Goal: Task Accomplishment & Management: Manage account settings

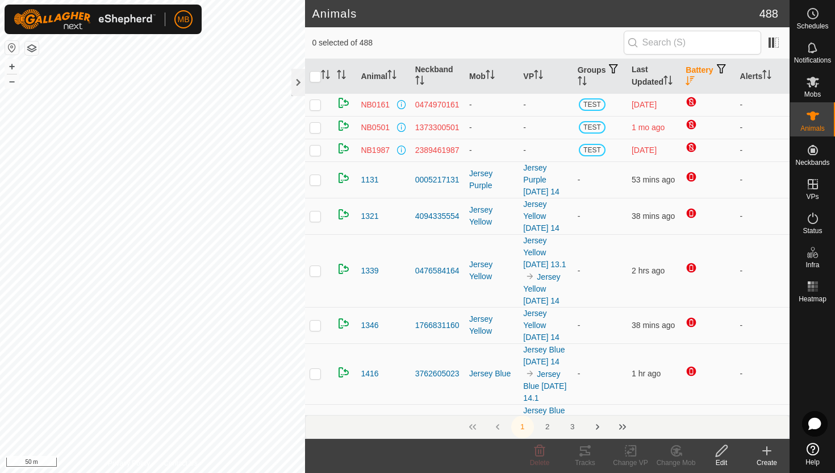
scroll to position [339, 0]
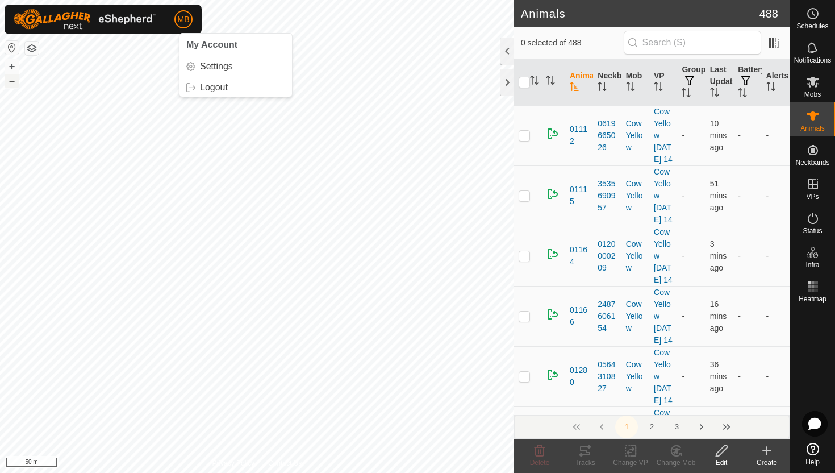
click at [14, 80] on button "–" at bounding box center [12, 81] width 14 height 14
click at [508, 48] on div at bounding box center [508, 50] width 14 height 27
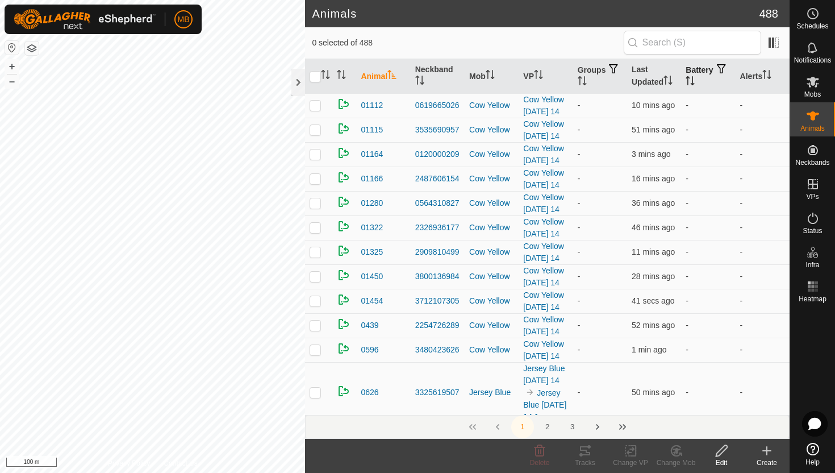
click at [689, 81] on icon "Activate to sort" at bounding box center [687, 80] width 1 height 9
click at [695, 81] on icon "Activate to sort" at bounding box center [690, 80] width 9 height 9
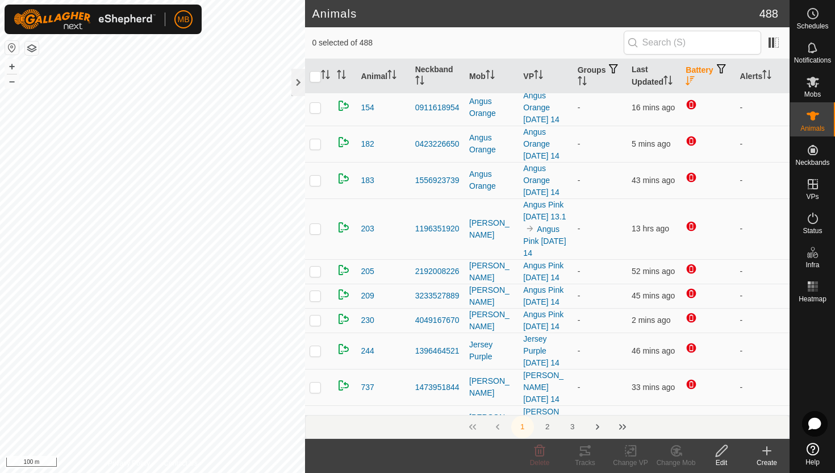
scroll to position [270, 0]
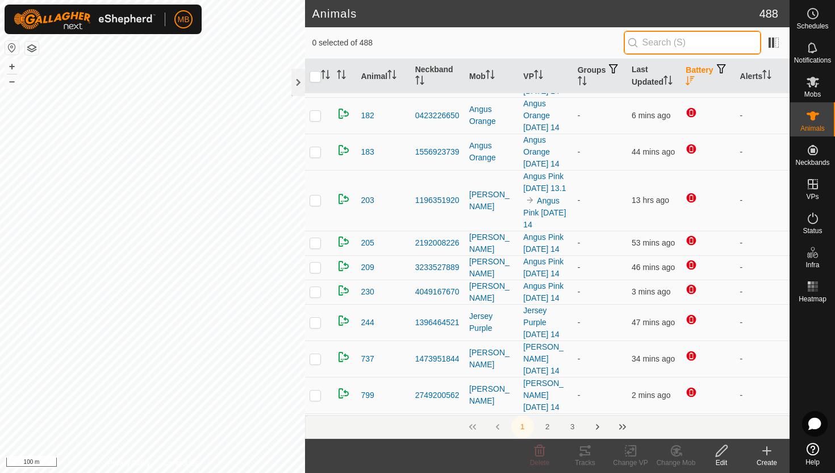
click at [712, 41] on input "text" at bounding box center [692, 43] width 137 height 24
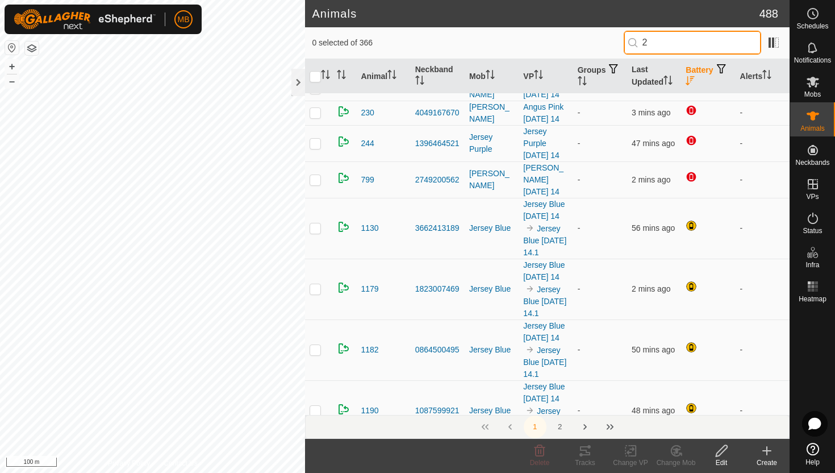
scroll to position [0, 0]
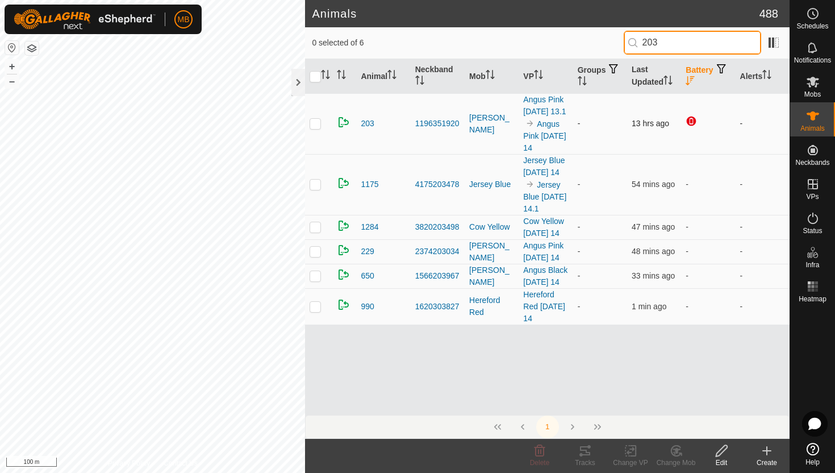
type input "203"
click at [317, 124] on p-checkbox at bounding box center [315, 123] width 11 height 9
checkbox input "true"
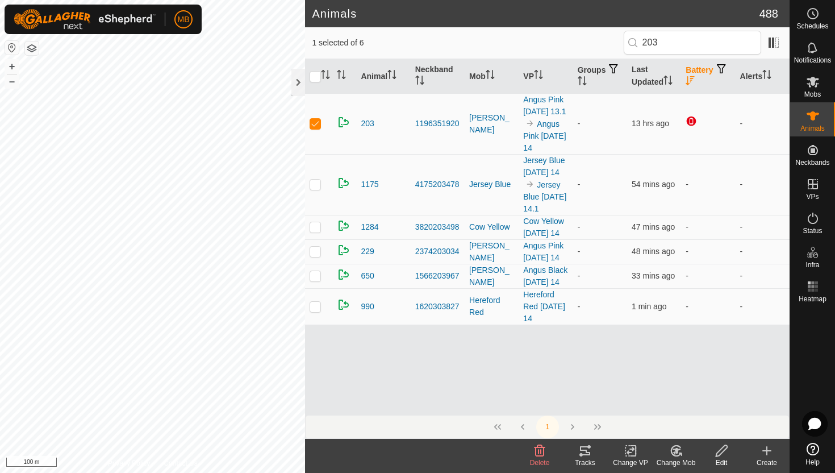
click at [720, 452] on icon at bounding box center [722, 451] width 14 height 14
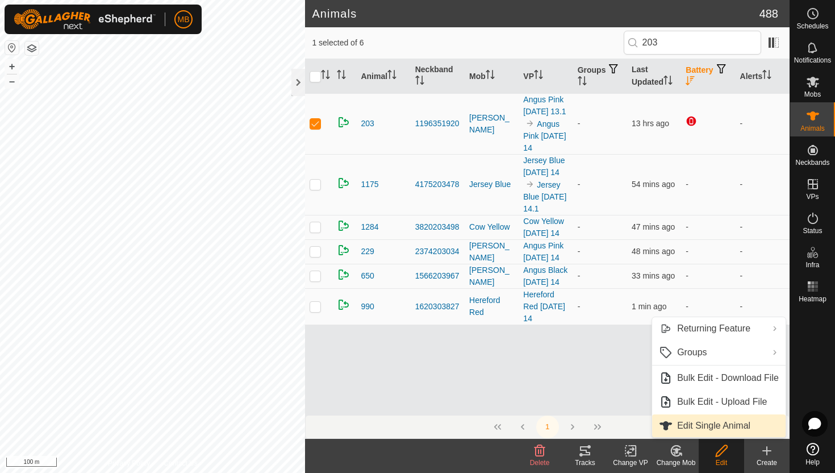
click at [725, 428] on link "Edit Single Animal" at bounding box center [719, 425] width 134 height 23
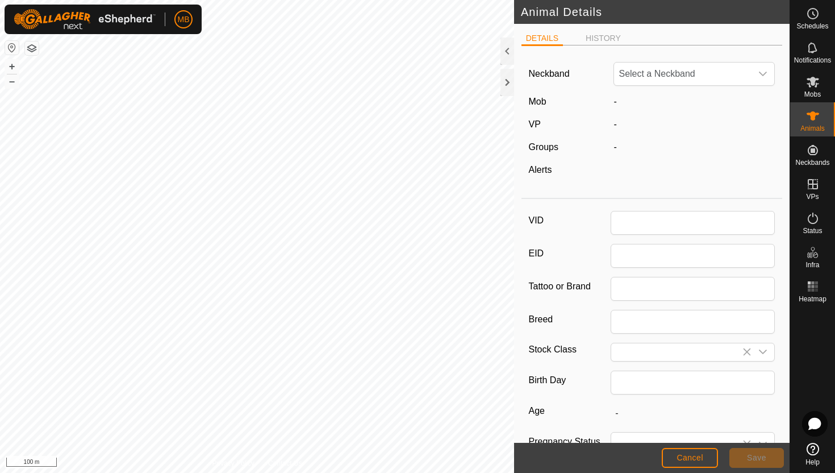
type input "203"
type input "438"
type input "[DATE]"
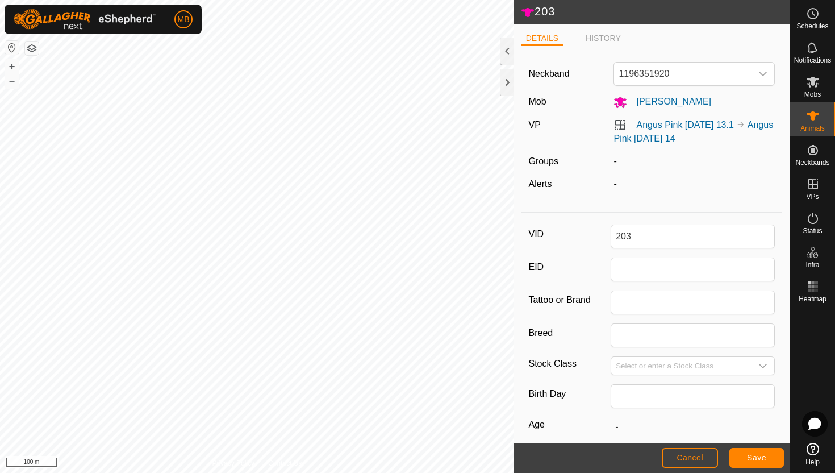
scroll to position [2, 0]
click at [770, 77] on div "dropdown trigger" at bounding box center [763, 72] width 23 height 23
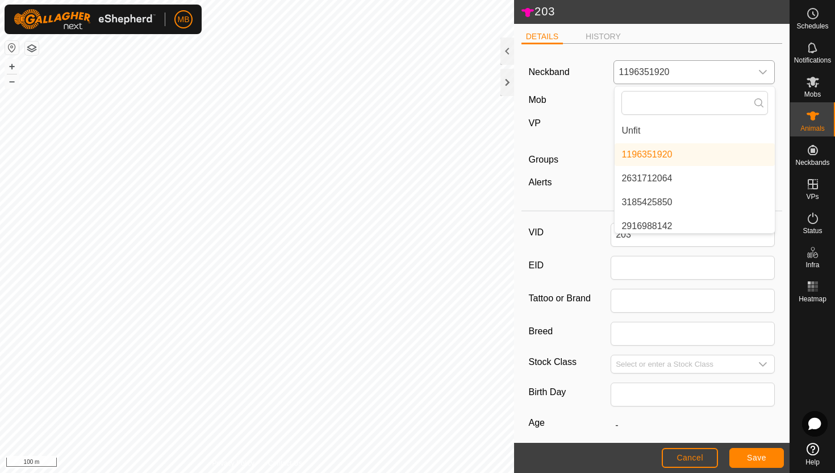
click at [711, 131] on li "Unfit" at bounding box center [695, 130] width 160 height 23
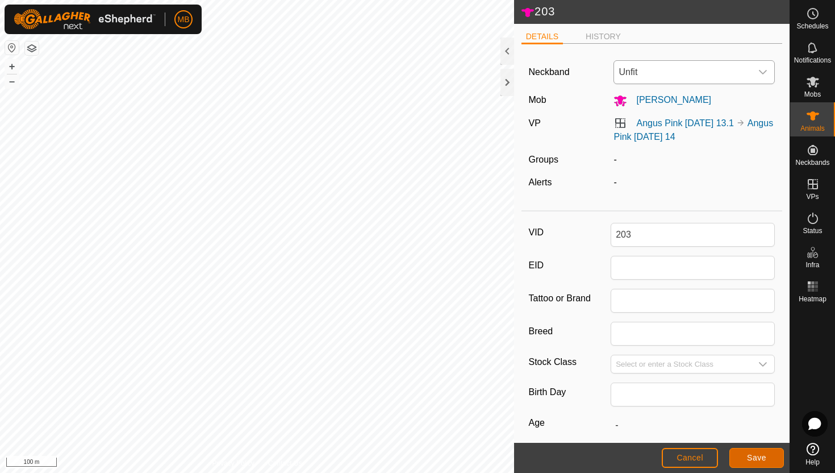
click at [760, 460] on span "Save" at bounding box center [756, 457] width 19 height 9
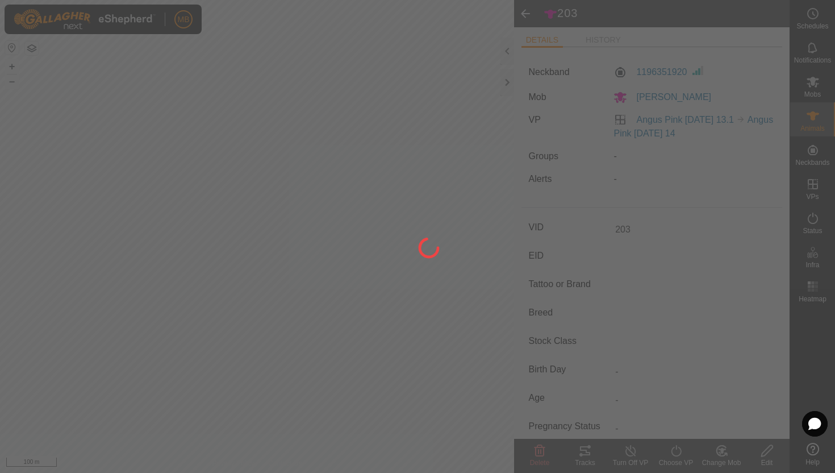
type input "-"
type input "438 kg"
type input "-"
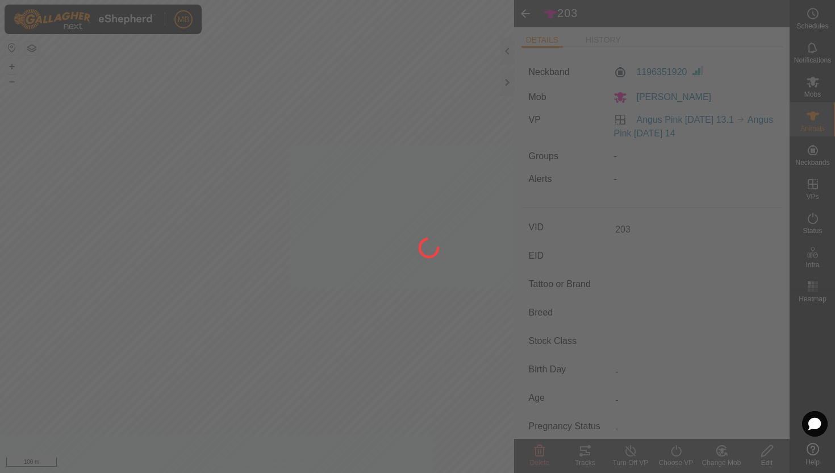
type input "-"
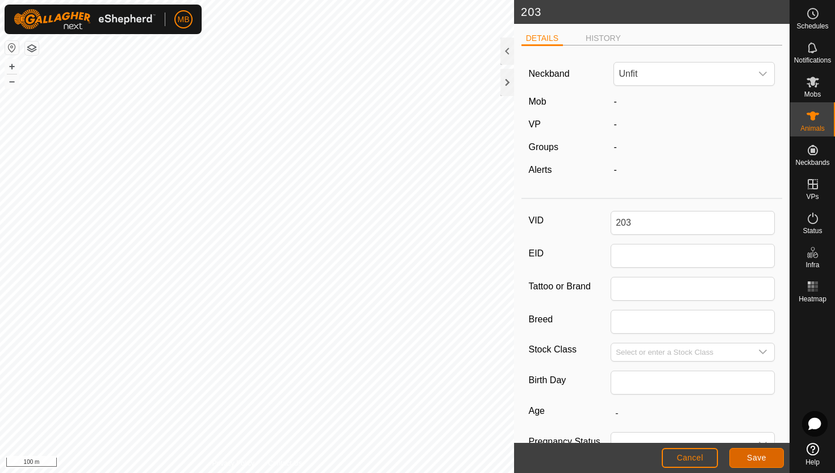
click at [758, 459] on span "Save" at bounding box center [756, 457] width 19 height 9
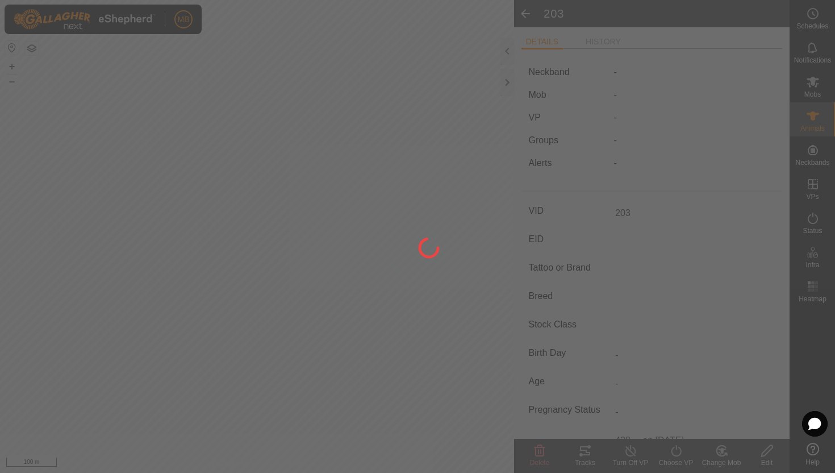
type input "-"
type input "438 kg"
type input "-"
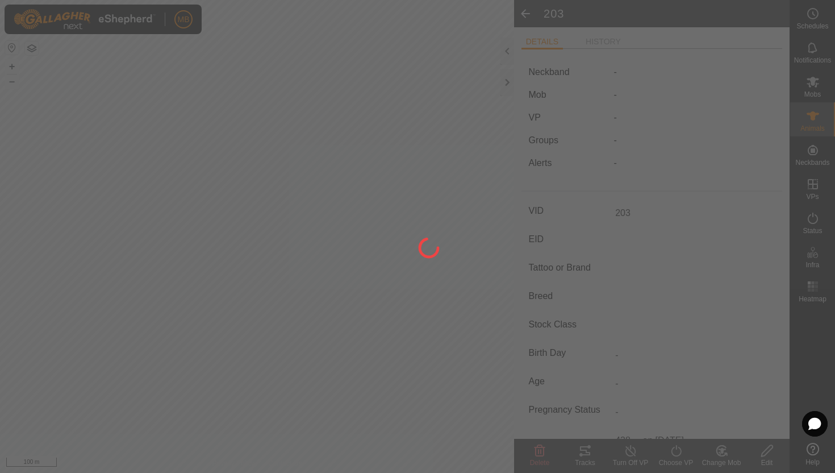
type input "-"
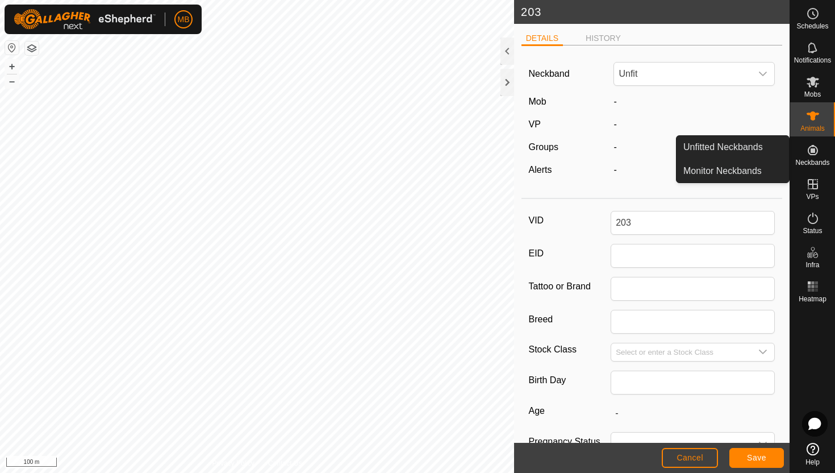
click at [810, 147] on icon at bounding box center [813, 150] width 10 height 10
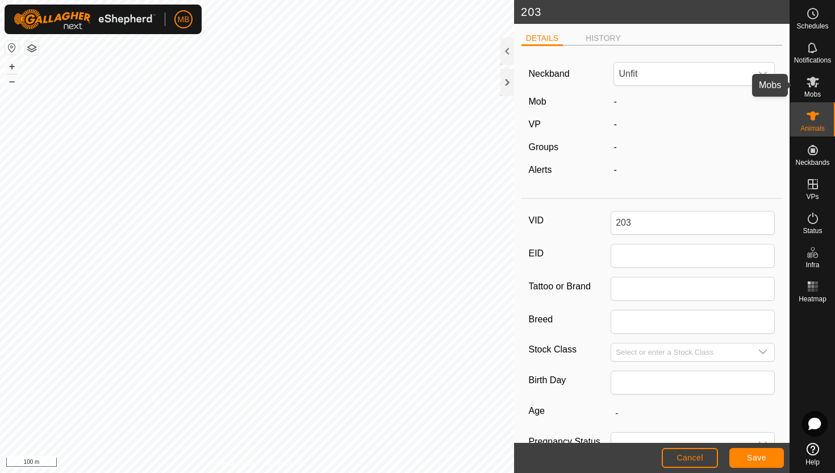
click at [816, 89] on es-mob-svg-icon at bounding box center [813, 82] width 20 height 18
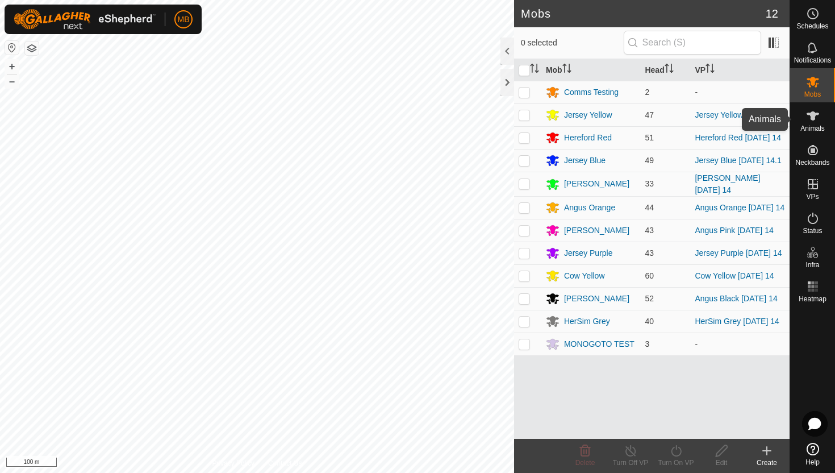
click at [814, 120] on icon at bounding box center [813, 115] width 12 height 9
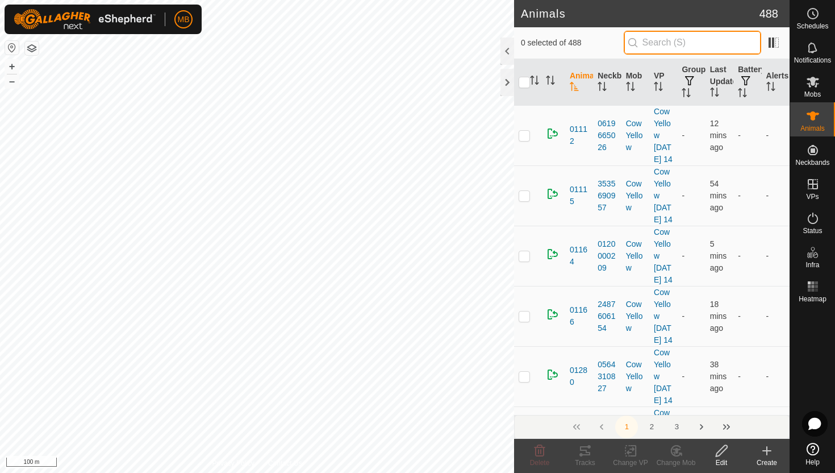
click at [676, 36] on input "text" at bounding box center [692, 43] width 137 height 24
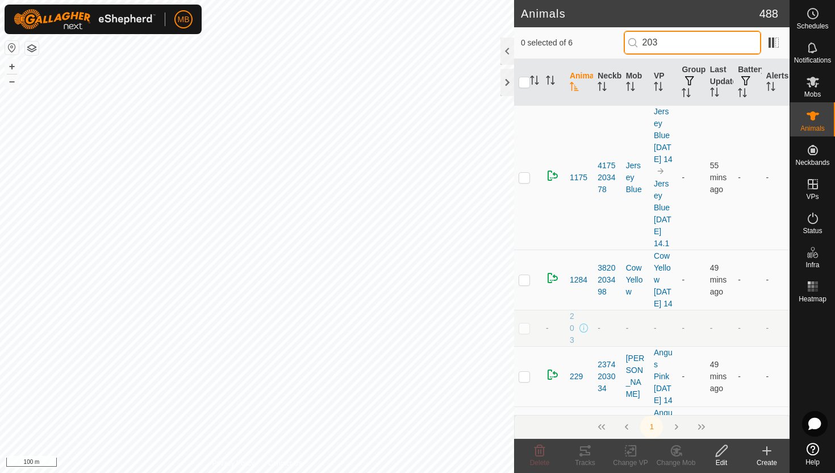
type input "203"
click at [524, 332] on p-checkbox at bounding box center [524, 327] width 11 height 9
checkbox input "true"
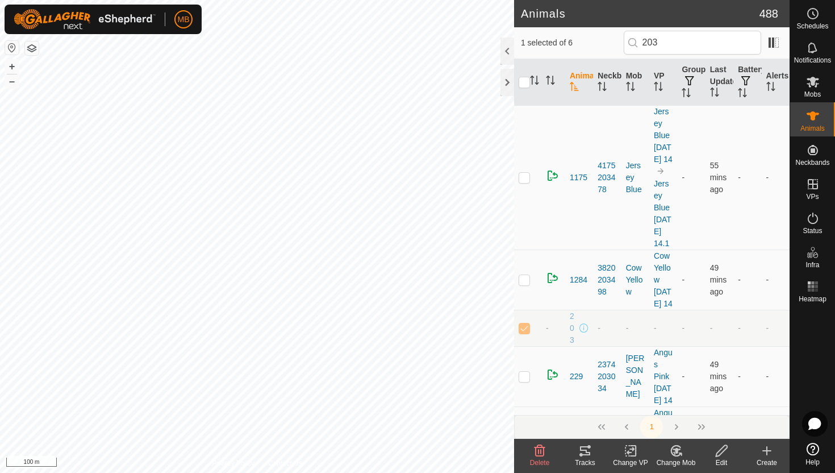
click at [718, 451] on icon at bounding box center [721, 450] width 11 height 11
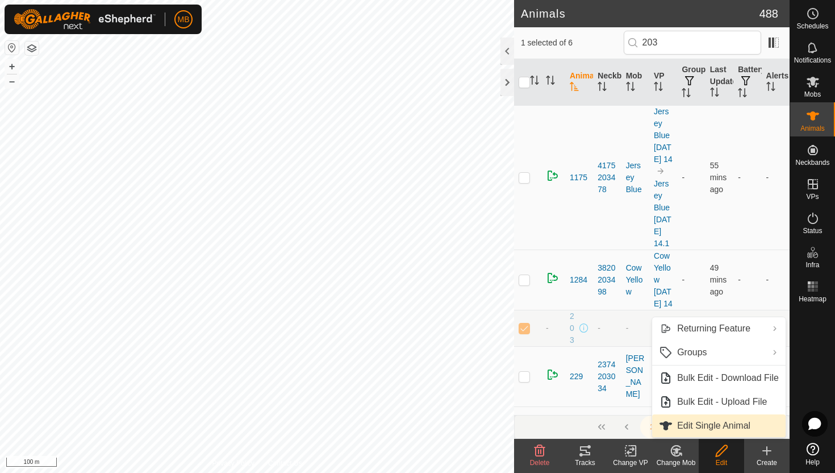
click at [720, 422] on link "Edit Single Animal" at bounding box center [719, 425] width 134 height 23
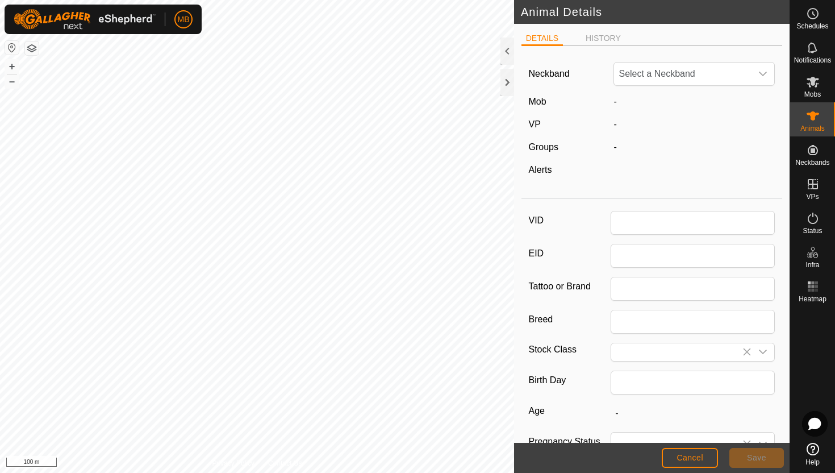
type input "203"
type input "438"
type input "[DATE]"
click at [759, 72] on icon "dropdown trigger" at bounding box center [762, 73] width 9 height 9
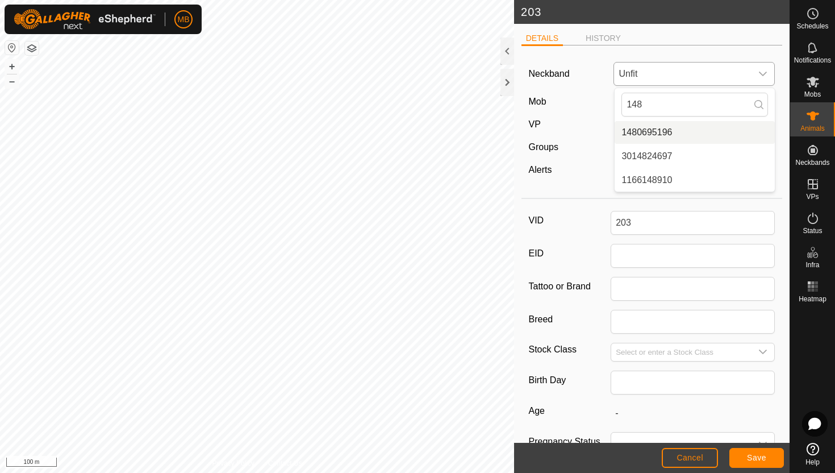
type input "148"
click at [677, 131] on li "1480695196" at bounding box center [695, 132] width 160 height 23
click at [752, 456] on span "Save" at bounding box center [756, 457] width 19 height 9
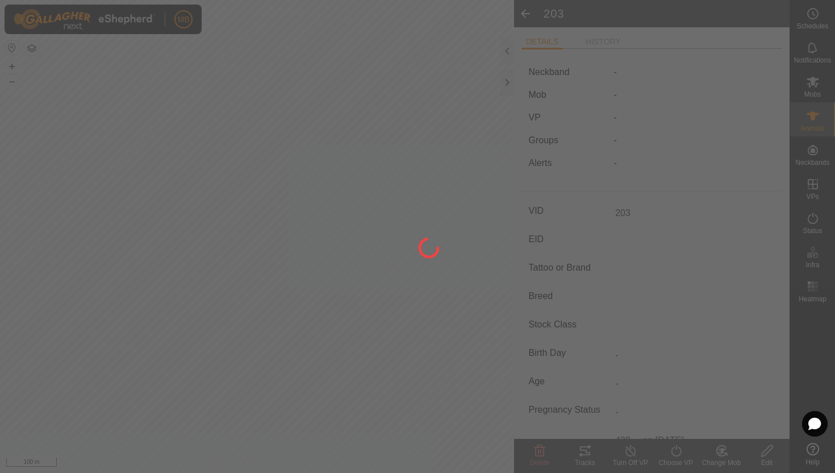
type input "-"
type input "438 kg"
type input "-"
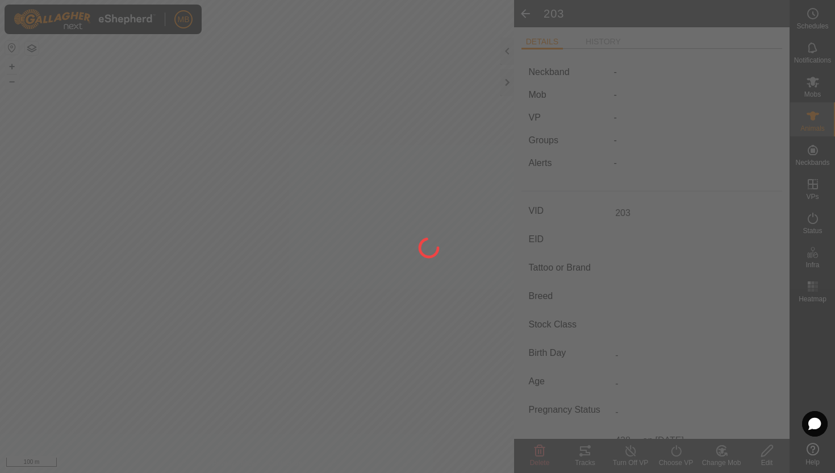
type input "-"
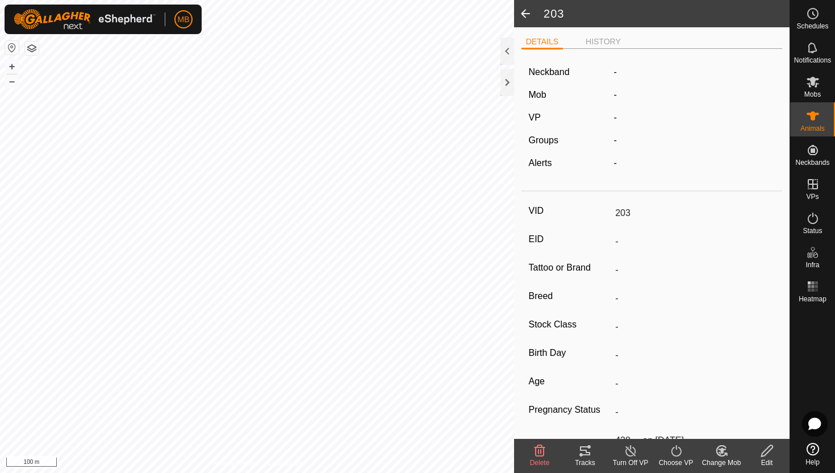
click at [722, 450] on icon at bounding box center [722, 451] width 8 height 6
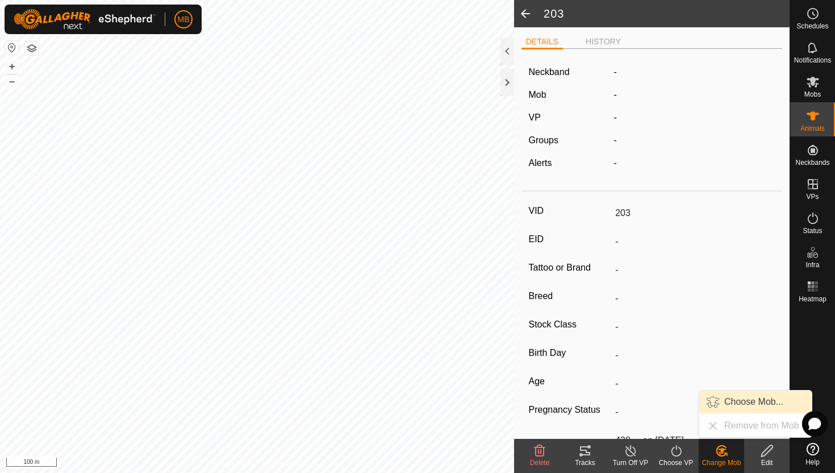
click at [737, 399] on link "Choose Mob..." at bounding box center [755, 401] width 112 height 23
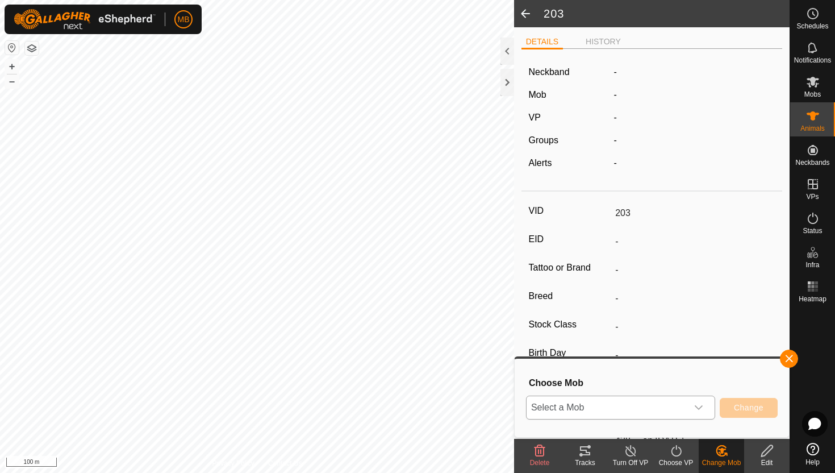
click at [698, 405] on icon "dropdown trigger" at bounding box center [698, 407] width 9 height 9
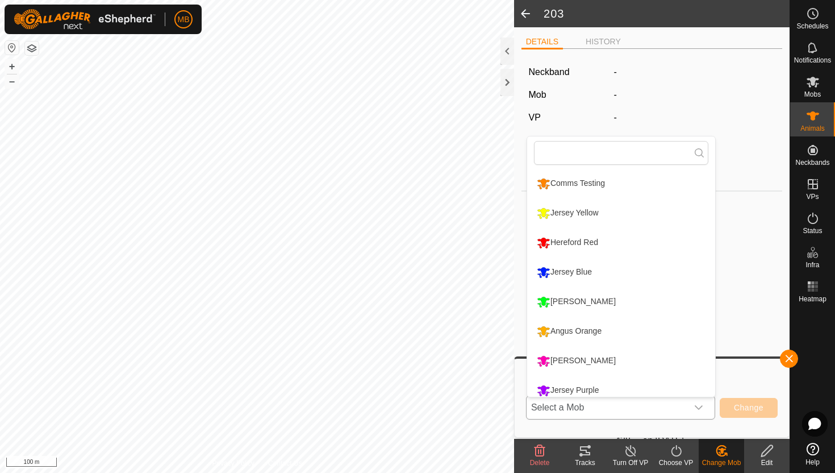
scroll to position [8, 0]
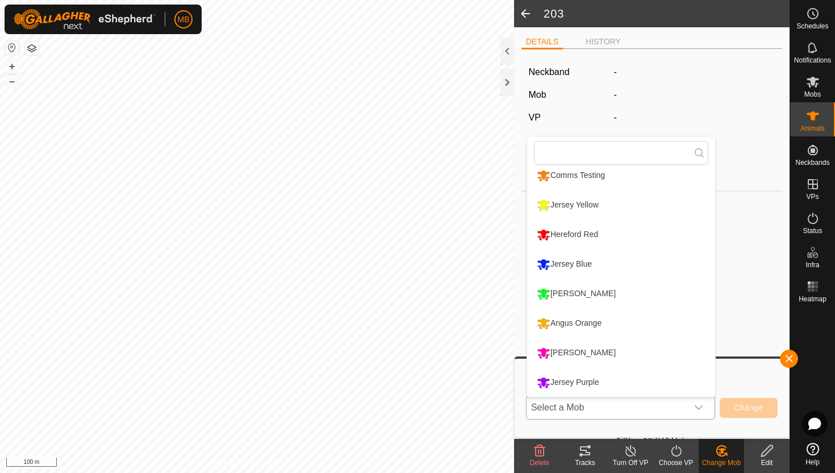
click at [581, 351] on li "[PERSON_NAME]" at bounding box center [621, 353] width 188 height 28
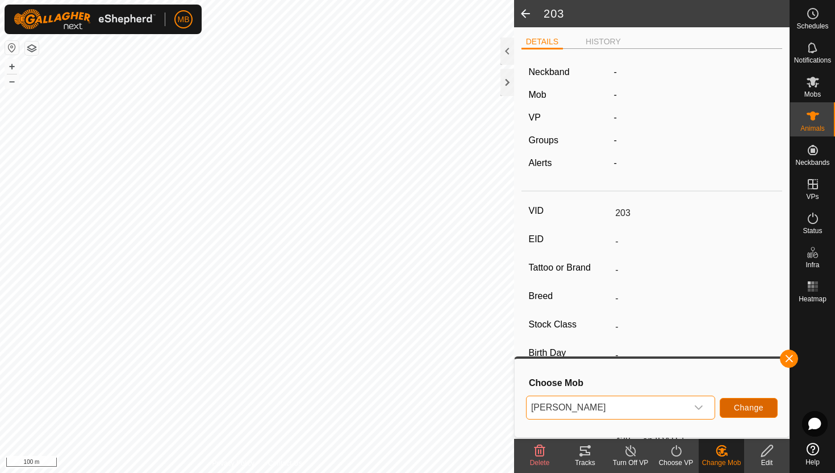
click at [742, 406] on span "Change" at bounding box center [749, 407] width 30 height 9
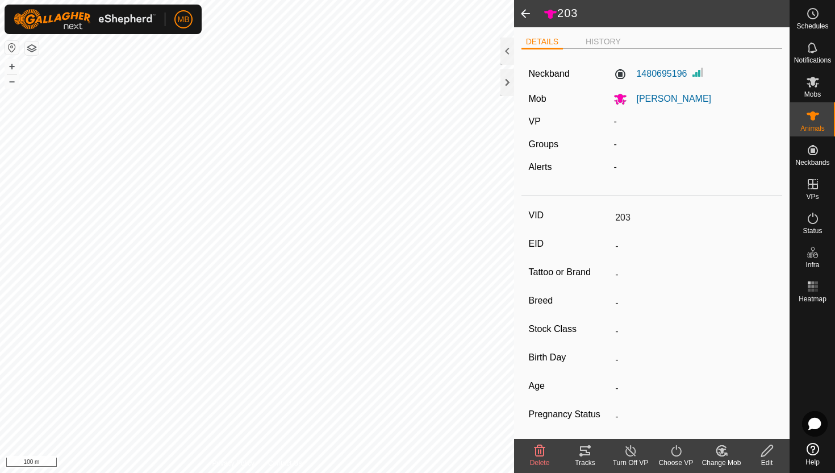
click at [676, 449] on icon at bounding box center [676, 451] width 14 height 14
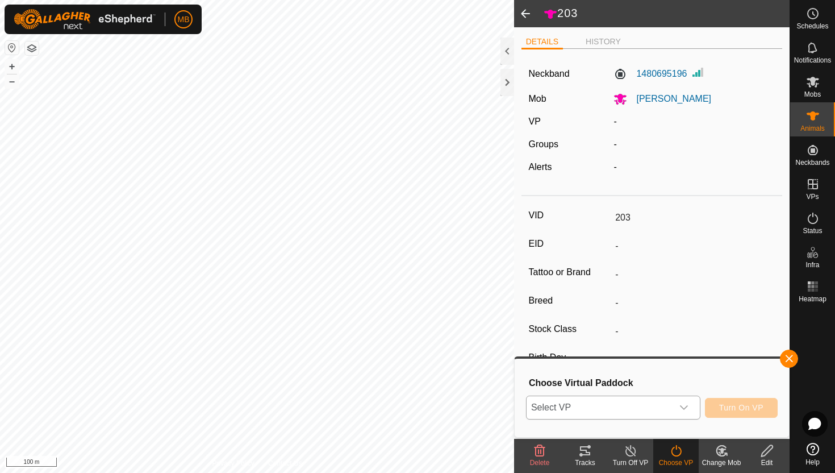
click at [684, 407] on icon "dropdown trigger" at bounding box center [683, 407] width 9 height 9
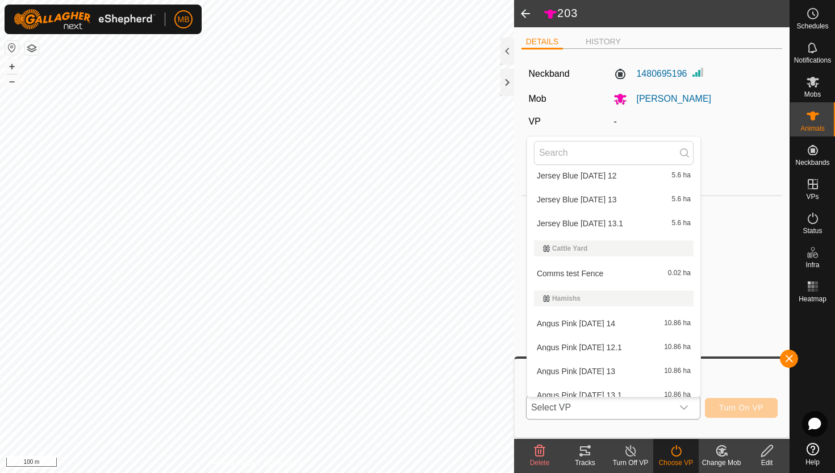
scroll to position [232, 0]
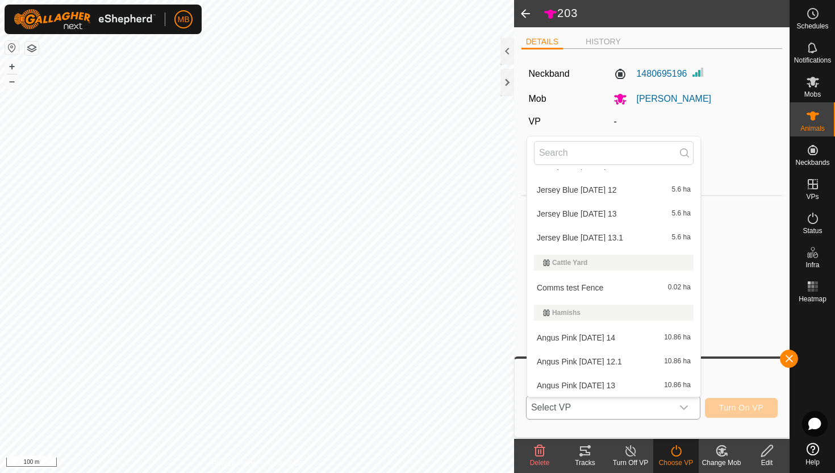
click at [615, 337] on li "Angus Pink Thursday 14 10.86 ha" at bounding box center [613, 337] width 173 height 23
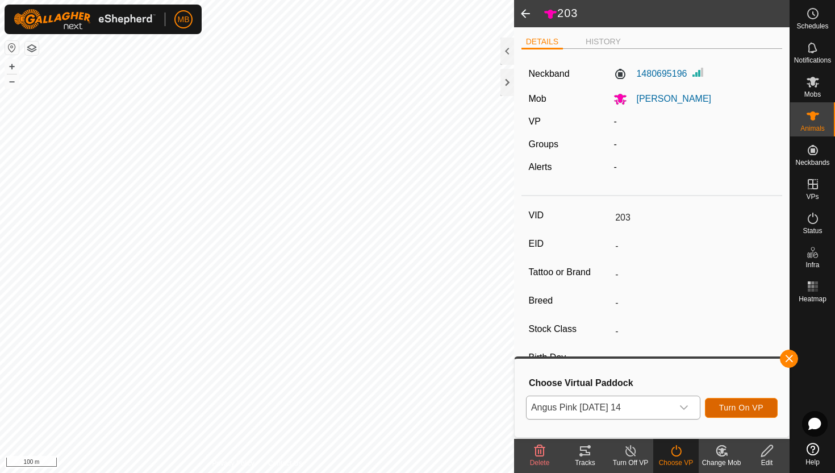
click at [735, 406] on span "Turn On VP" at bounding box center [741, 407] width 44 height 9
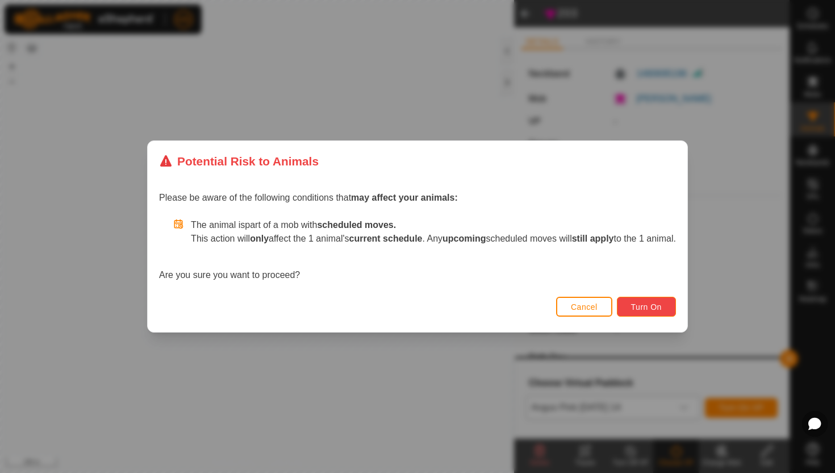
click at [662, 306] on span "Turn On" at bounding box center [646, 306] width 31 height 9
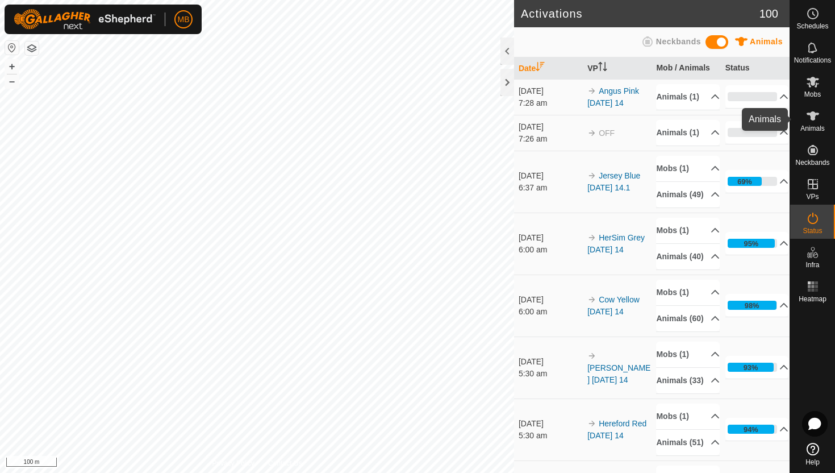
click at [809, 122] on icon at bounding box center [813, 116] width 14 height 14
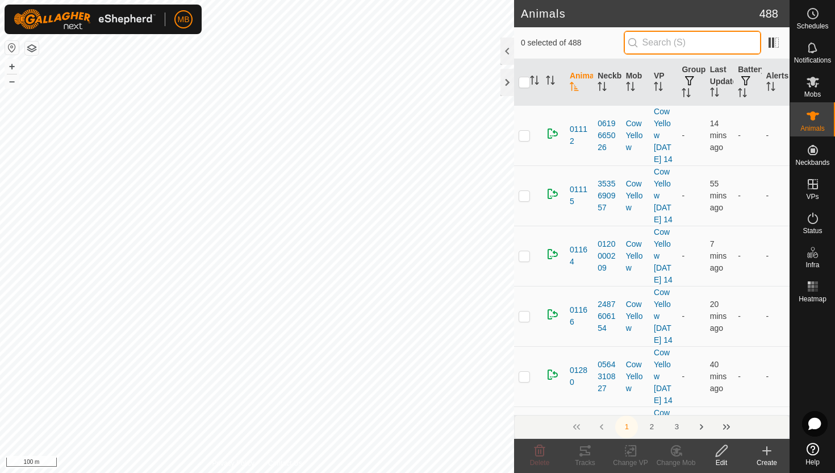
click at [726, 45] on input "text" at bounding box center [692, 43] width 137 height 24
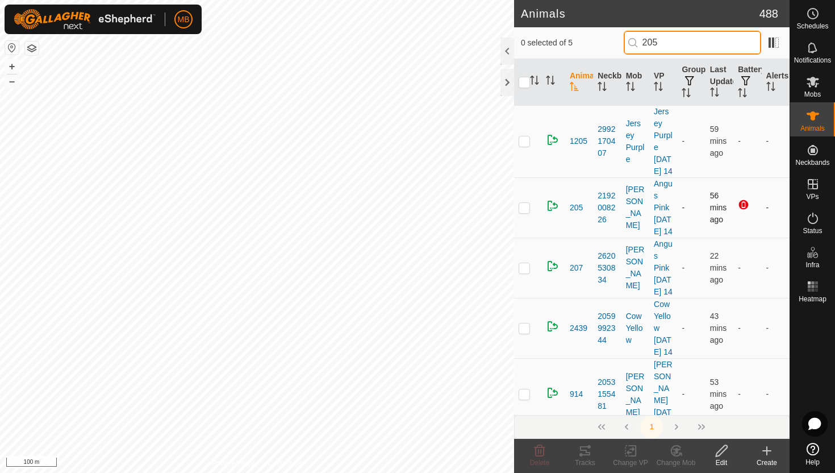
type input "205"
click at [526, 212] on p-checkbox at bounding box center [524, 207] width 11 height 9
checkbox input "true"
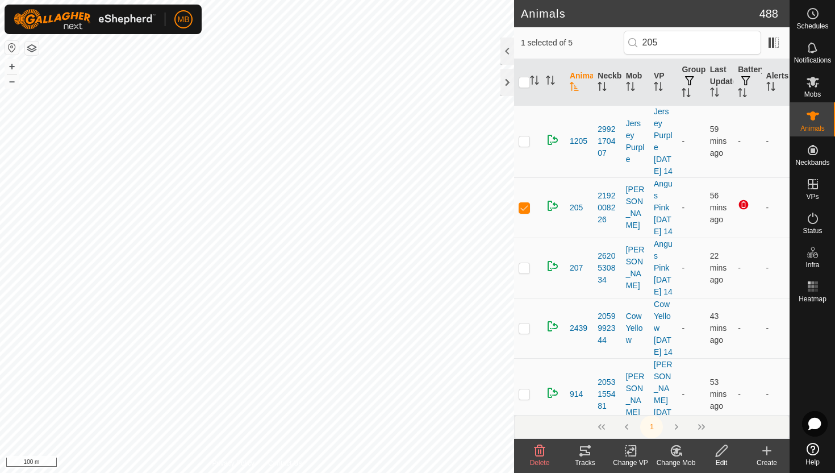
click at [721, 451] on icon at bounding box center [722, 451] width 14 height 14
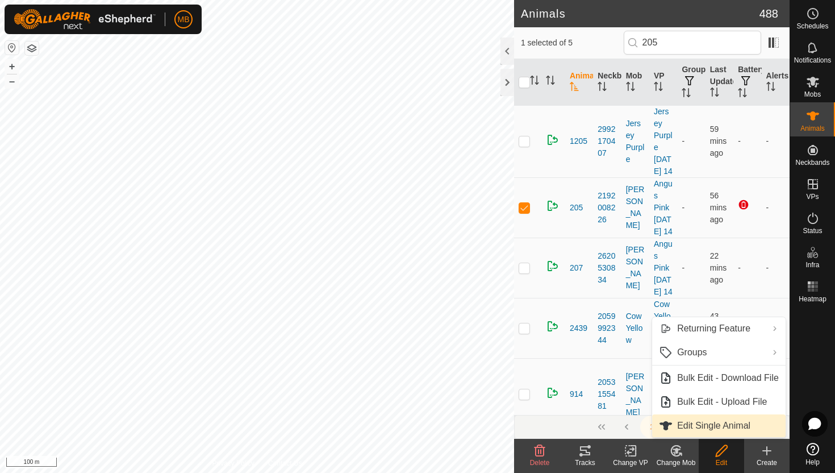
click at [727, 429] on link "Edit Single Animal" at bounding box center [719, 425] width 134 height 23
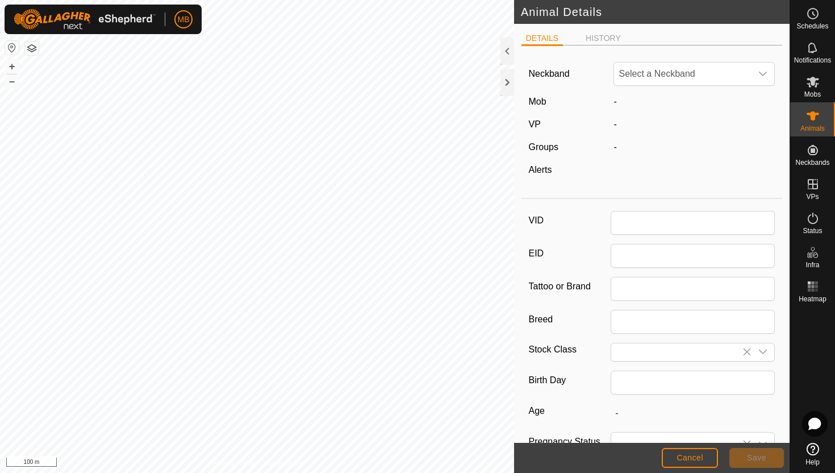
type input "205"
type input "381"
type input "[DATE]"
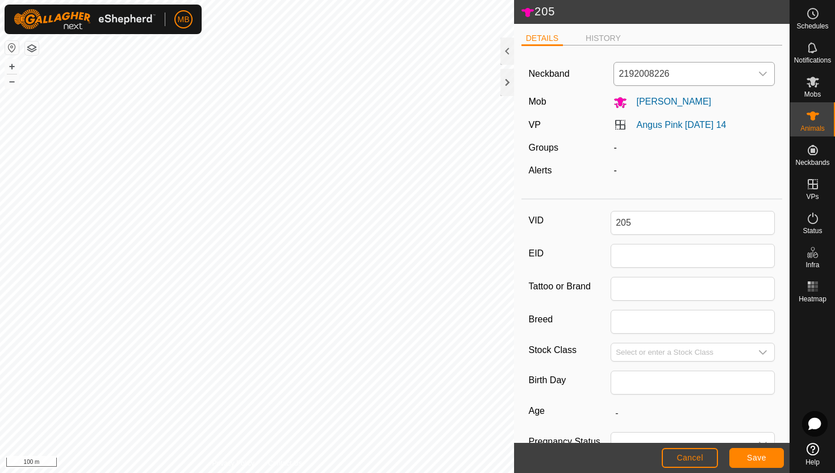
click at [764, 71] on icon "dropdown trigger" at bounding box center [762, 73] width 9 height 9
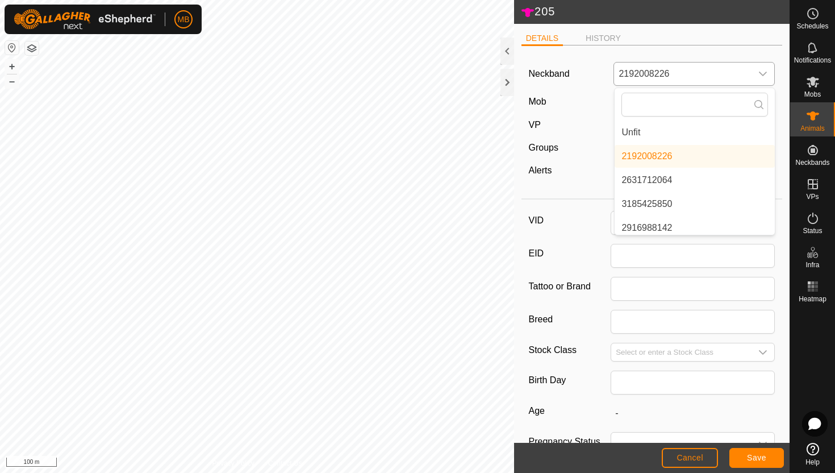
click at [695, 131] on li "Unfit" at bounding box center [695, 132] width 160 height 23
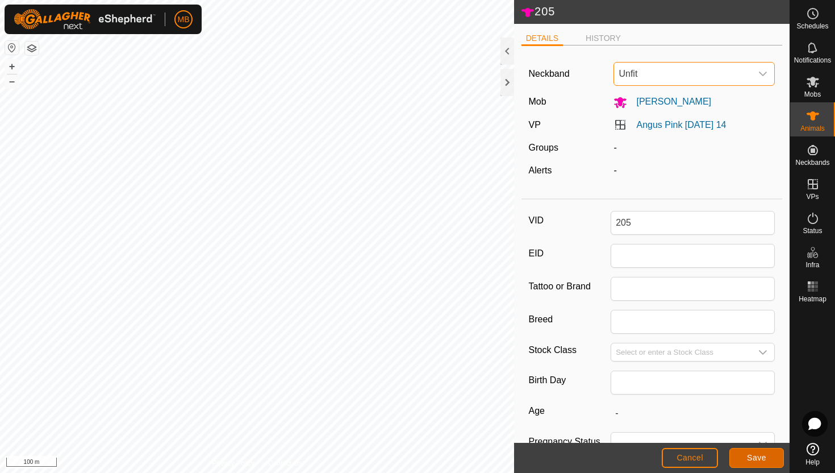
click at [759, 458] on span "Save" at bounding box center [756, 457] width 19 height 9
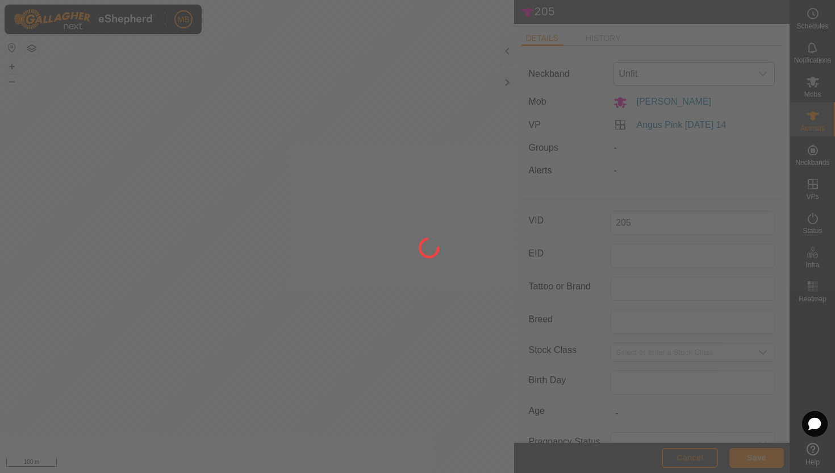
type input "-"
type input "381 kg"
type input "-"
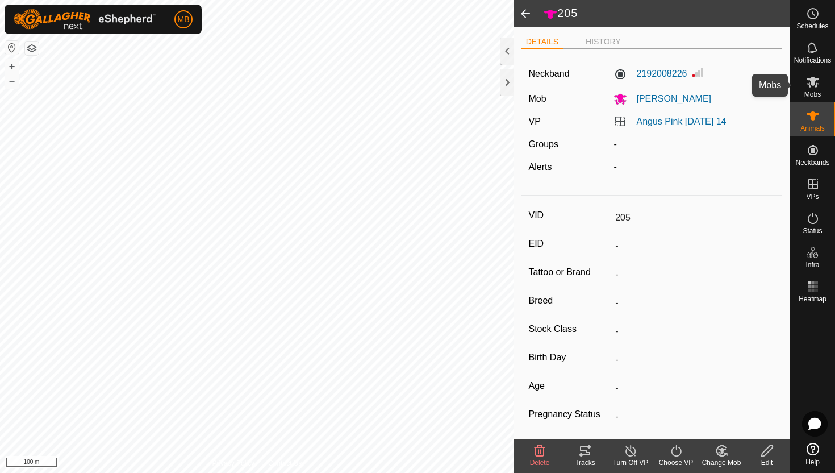
click at [815, 93] on span "Mobs" at bounding box center [812, 94] width 16 height 7
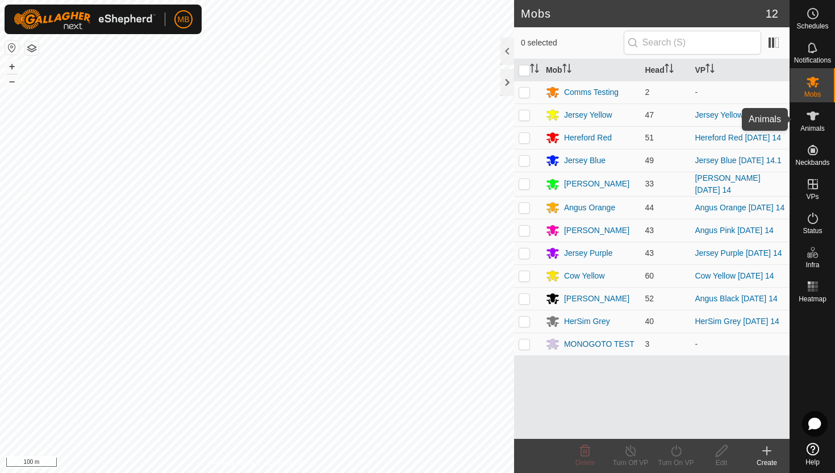
click at [812, 112] on icon at bounding box center [813, 115] width 12 height 9
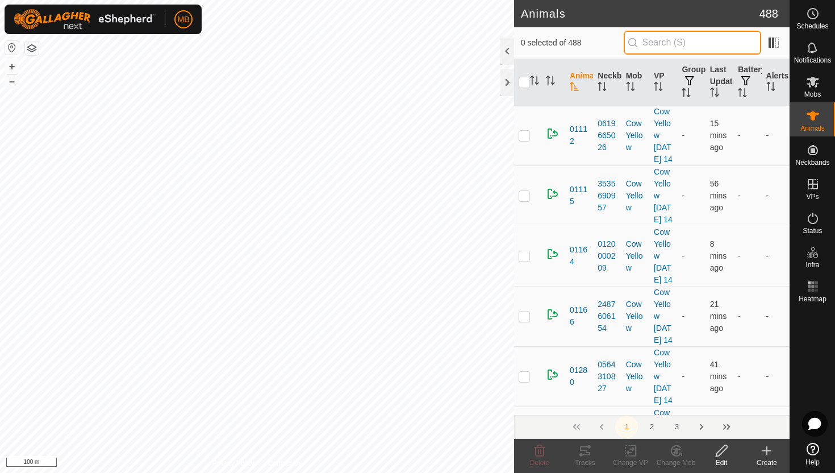
click at [697, 43] on input "text" at bounding box center [692, 43] width 137 height 24
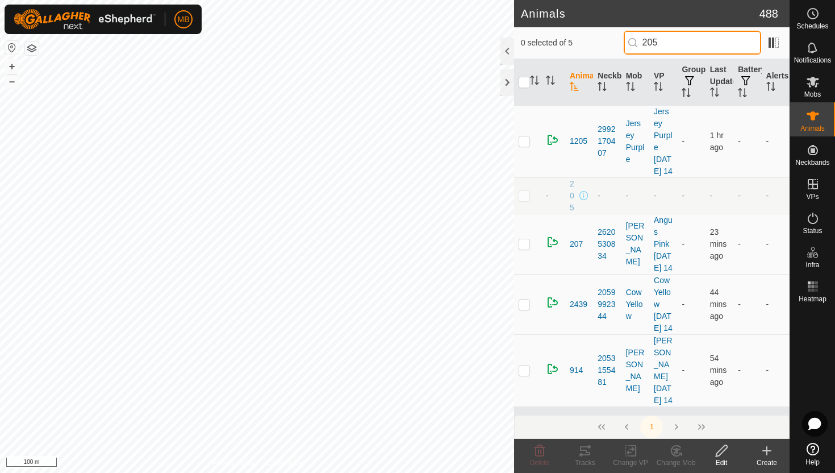
type input "205"
click at [526, 200] on p-checkbox at bounding box center [524, 195] width 11 height 9
checkbox input "true"
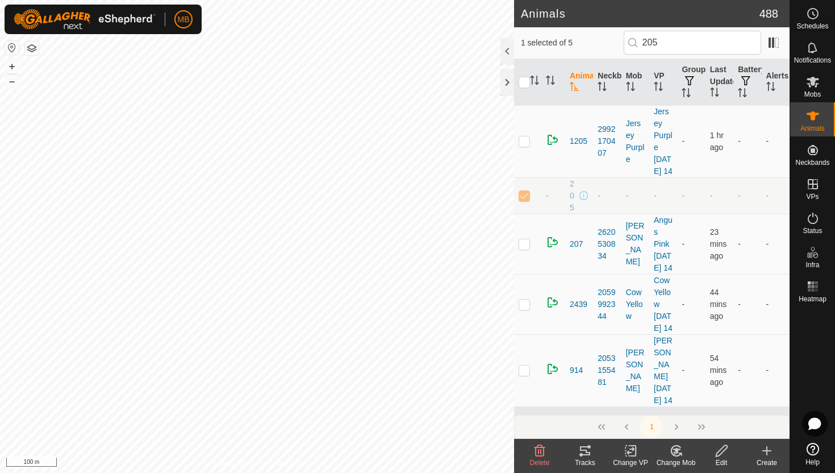
click at [724, 449] on icon at bounding box center [721, 450] width 11 height 11
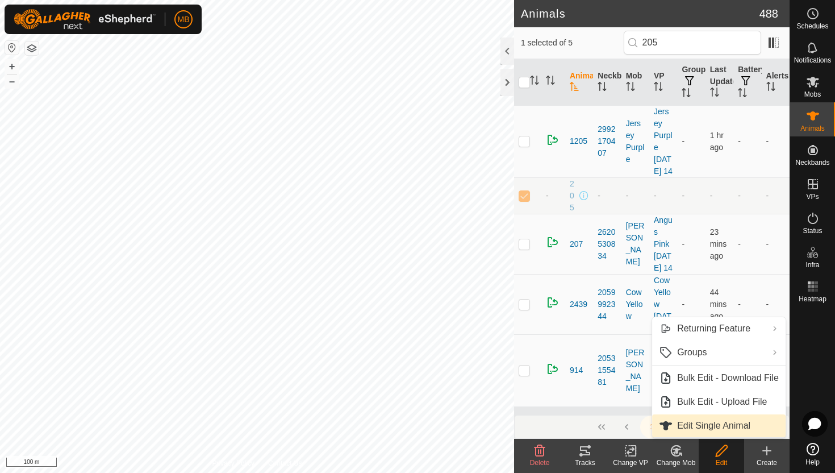
click at [723, 424] on link "Edit Single Animal" at bounding box center [719, 425] width 134 height 23
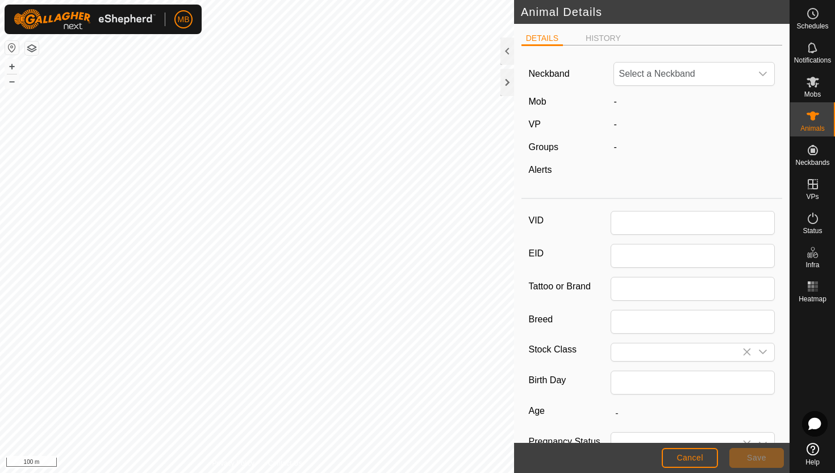
type input "205"
type input "381"
type input "[DATE]"
click at [764, 70] on icon "dropdown trigger" at bounding box center [762, 73] width 9 height 9
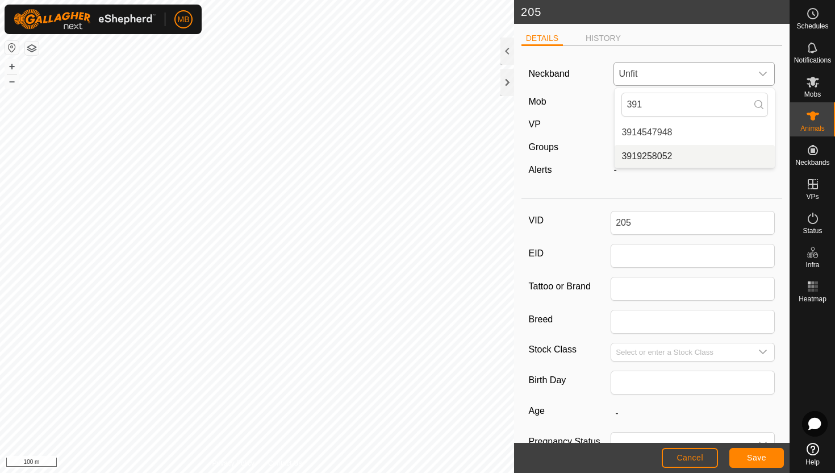
type input "391"
click at [678, 154] on li "3919258052" at bounding box center [695, 156] width 160 height 23
click at [754, 458] on span "Save" at bounding box center [756, 457] width 19 height 9
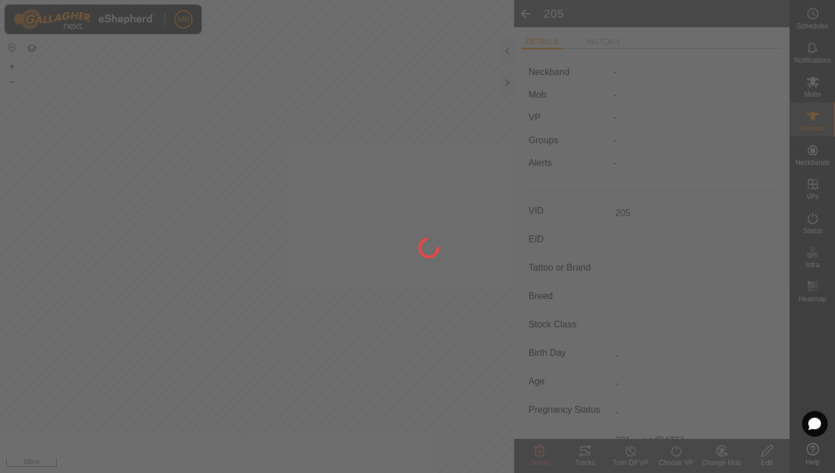
type input "-"
type input "381 kg"
type input "-"
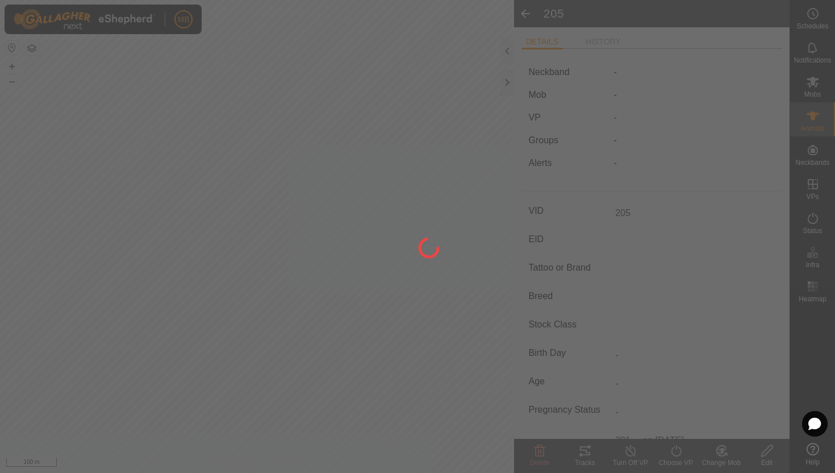
type input "-"
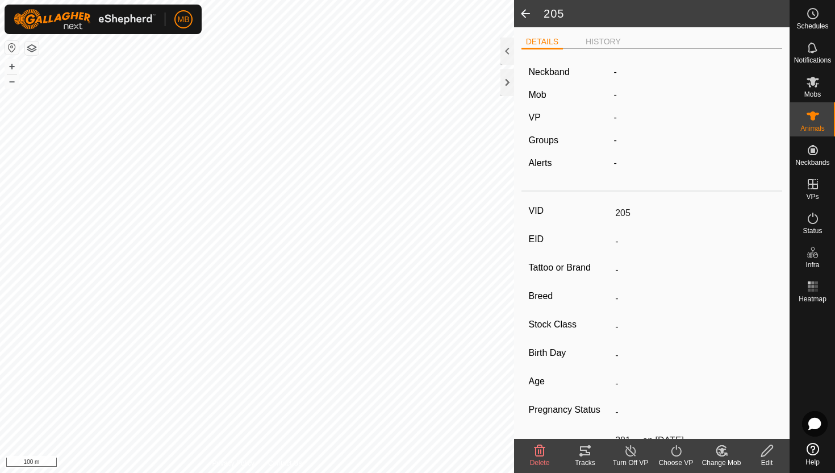
click at [719, 451] on icon at bounding box center [722, 451] width 14 height 14
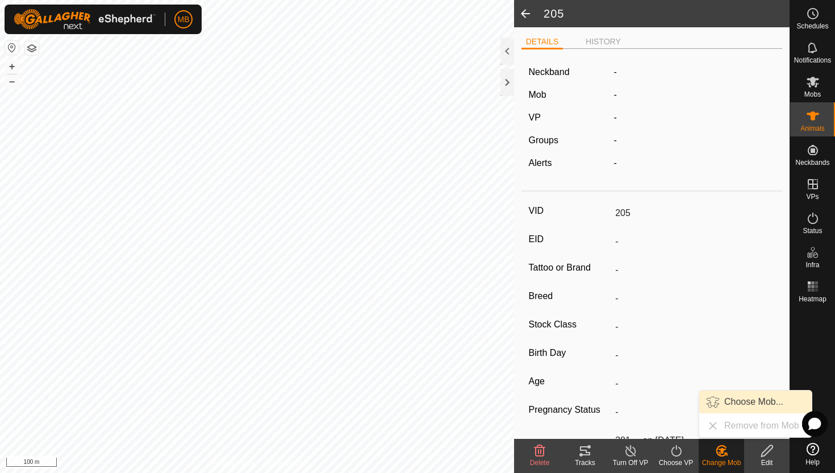
click at [737, 401] on link "Choose Mob..." at bounding box center [755, 401] width 112 height 23
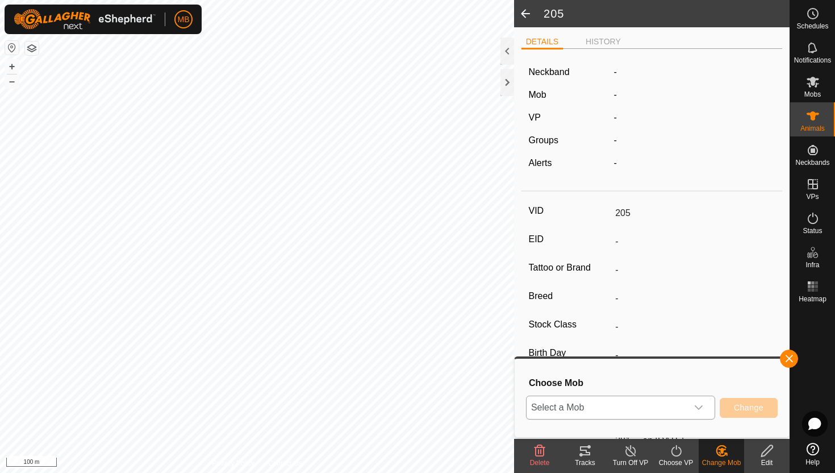
click at [698, 407] on icon "dropdown trigger" at bounding box center [698, 407] width 9 height 9
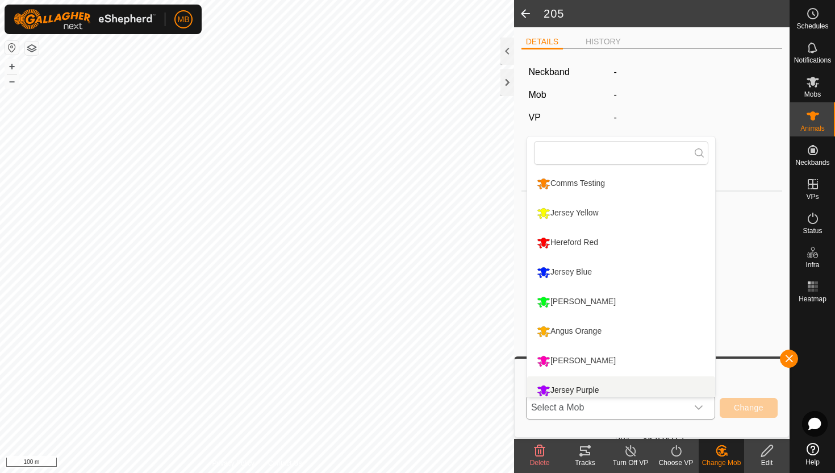
scroll to position [8, 0]
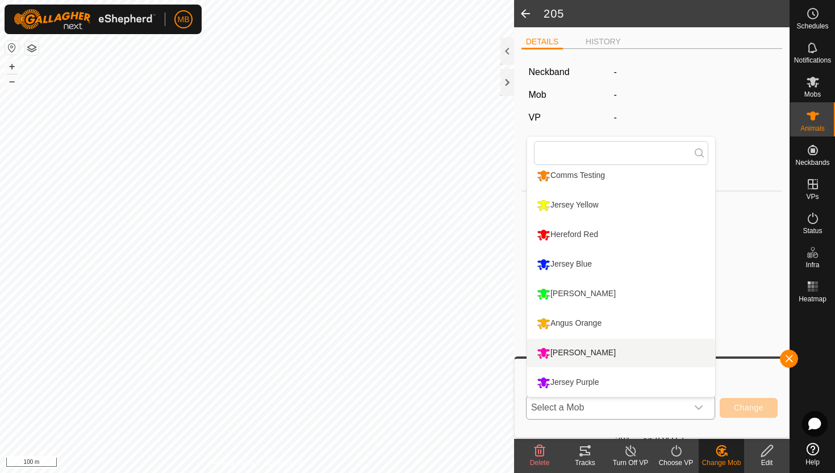
click at [617, 350] on li "[PERSON_NAME]" at bounding box center [621, 353] width 188 height 28
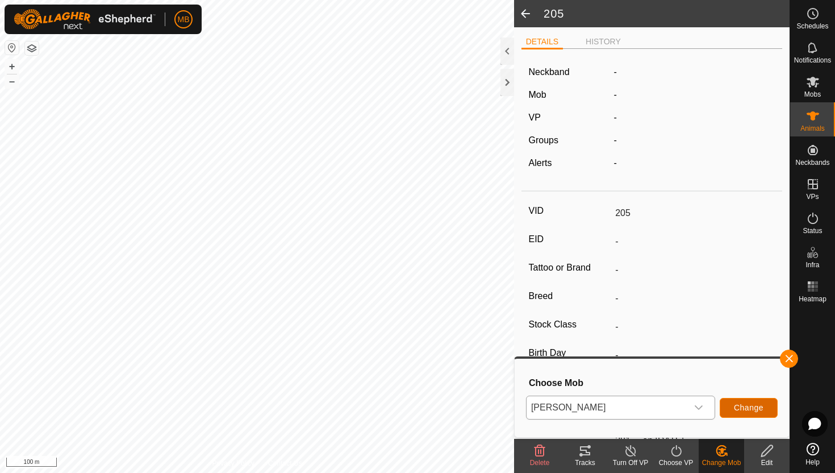
click at [760, 407] on span "Change" at bounding box center [749, 407] width 30 height 9
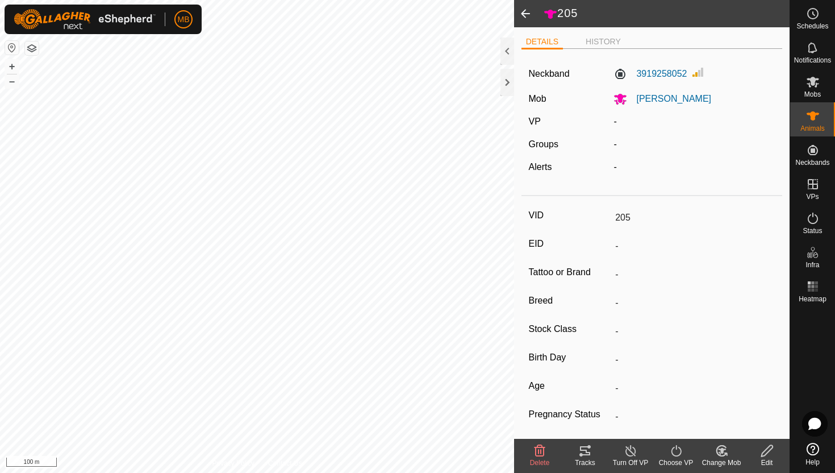
click at [679, 449] on icon at bounding box center [676, 451] width 14 height 14
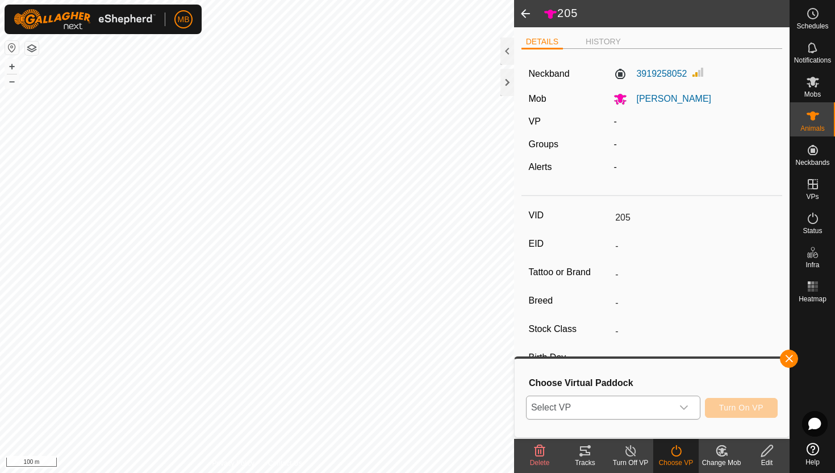
click at [685, 406] on icon "dropdown trigger" at bounding box center [683, 407] width 9 height 9
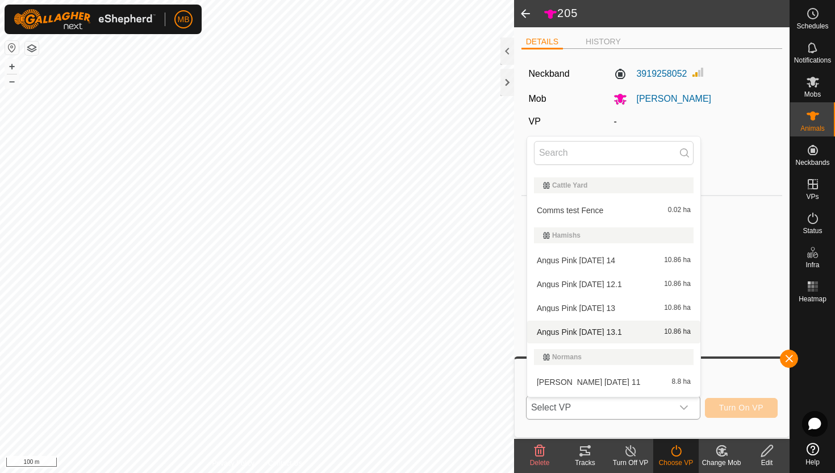
scroll to position [310, 0]
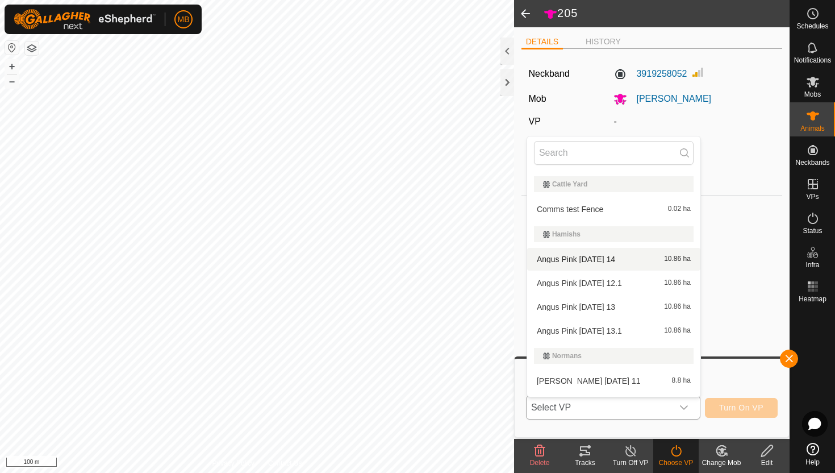
click at [622, 258] on li "Angus Pink [DATE] 14 10.86 ha" at bounding box center [613, 259] width 173 height 23
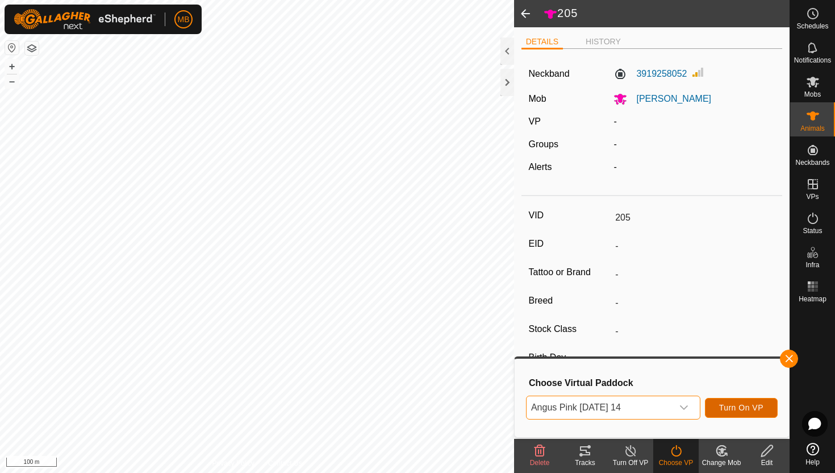
click at [741, 412] on button "Turn On VP" at bounding box center [741, 408] width 73 height 20
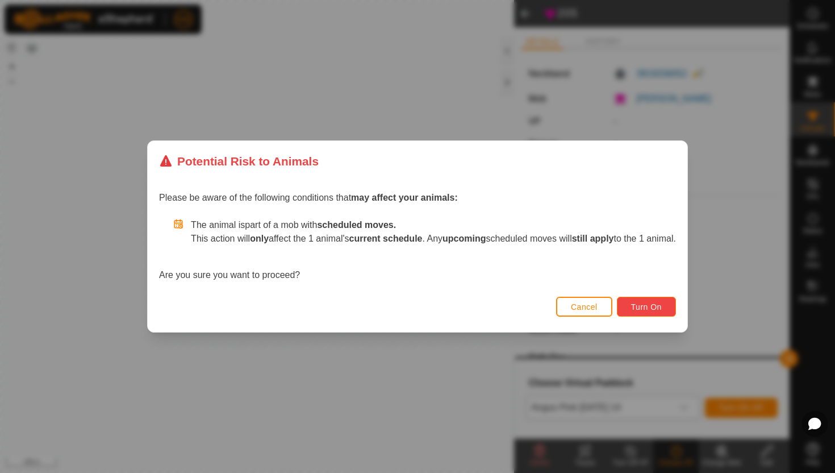
click at [650, 306] on span "Turn On" at bounding box center [646, 306] width 31 height 9
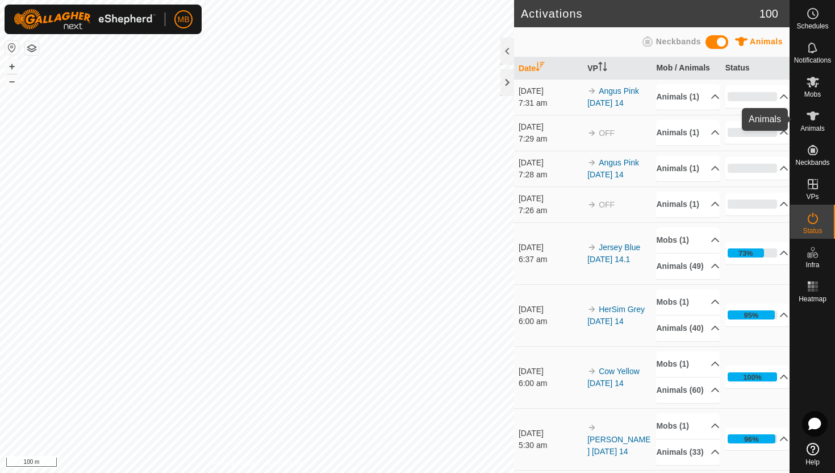
click at [811, 119] on icon at bounding box center [813, 115] width 12 height 9
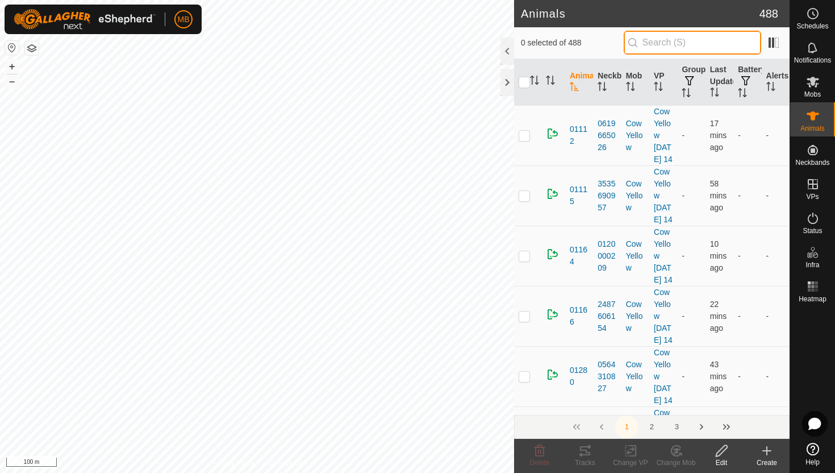
click at [702, 45] on input "text" at bounding box center [692, 43] width 137 height 24
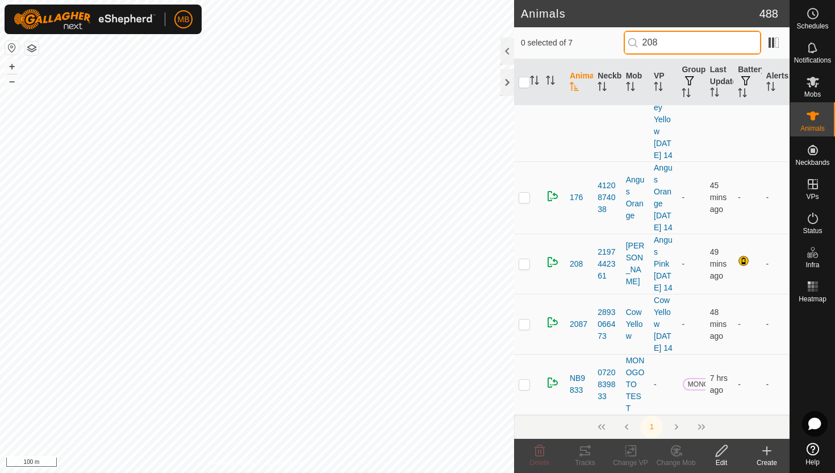
scroll to position [261, 0]
type input "208"
click at [524, 268] on p-checkbox at bounding box center [524, 263] width 11 height 9
checkbox input "true"
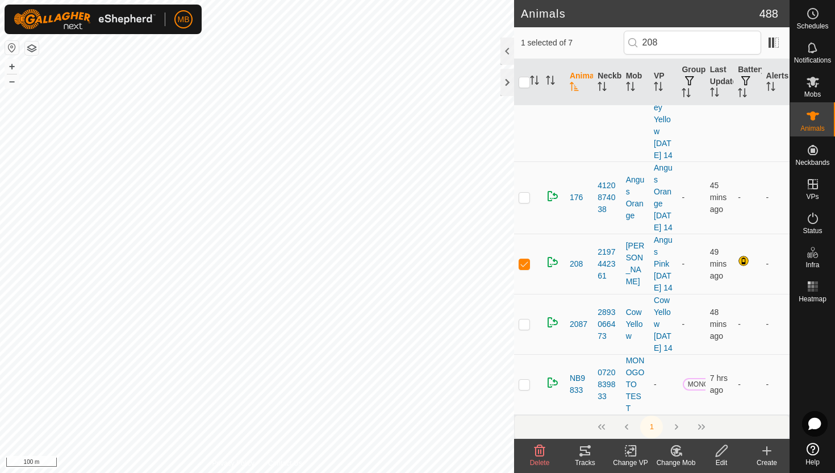
click at [721, 450] on icon at bounding box center [722, 451] width 14 height 14
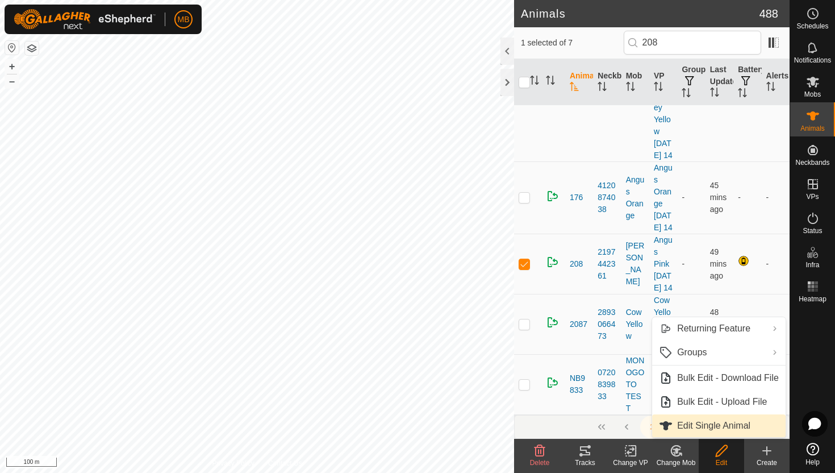
click at [722, 427] on link "Edit Single Animal" at bounding box center [719, 425] width 134 height 23
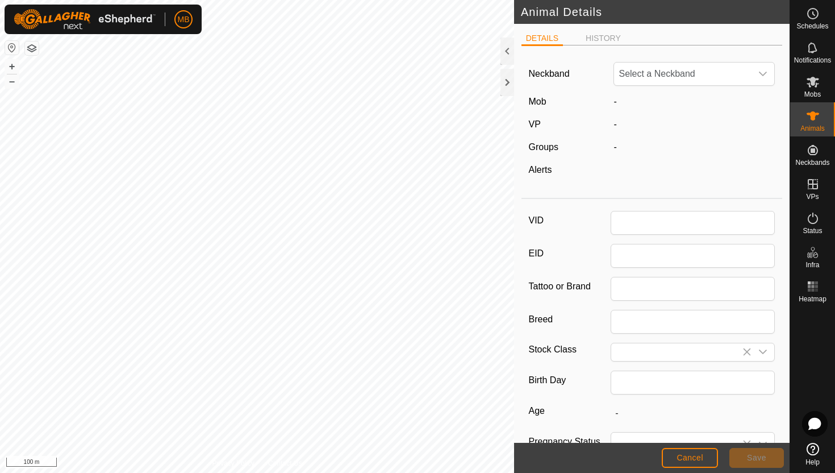
type input "208"
type input "424"
type input "[DATE]"
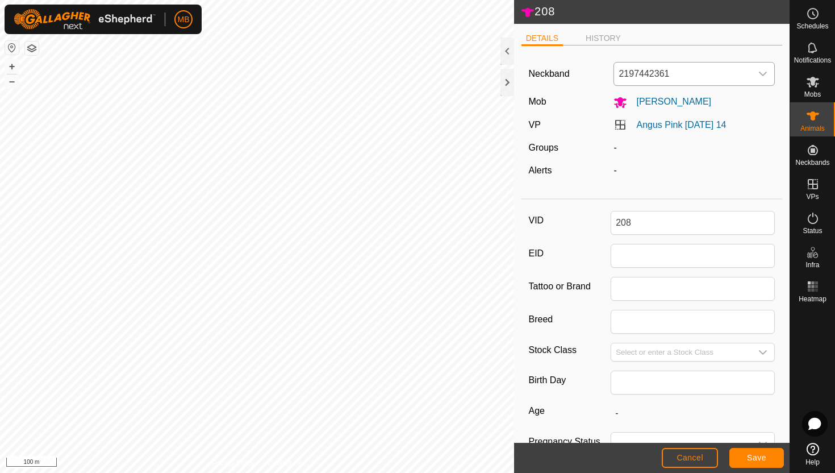
click at [762, 77] on icon "dropdown trigger" at bounding box center [762, 73] width 9 height 9
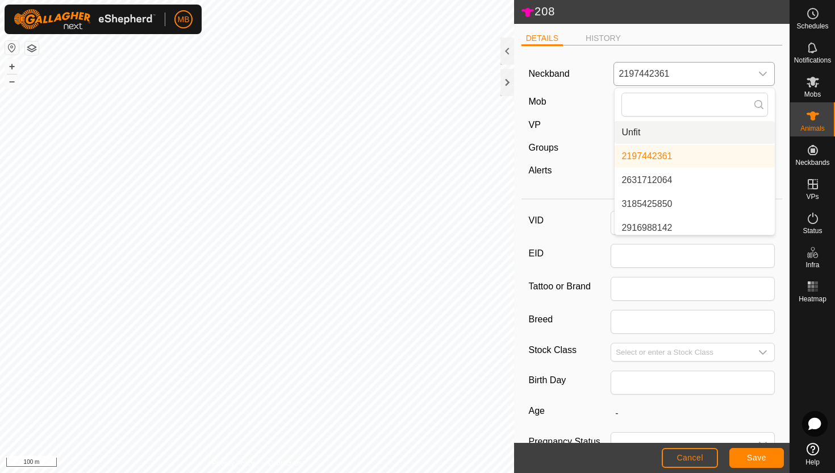
click at [712, 130] on li "Unfit" at bounding box center [695, 132] width 160 height 23
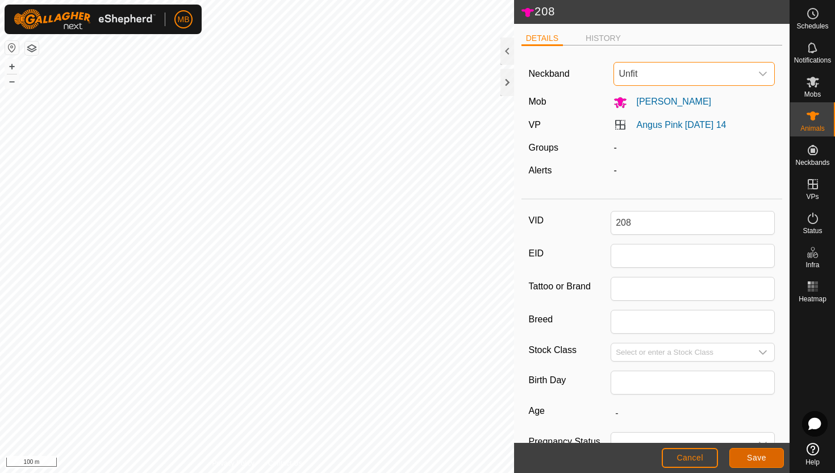
click at [761, 455] on span "Save" at bounding box center [756, 457] width 19 height 9
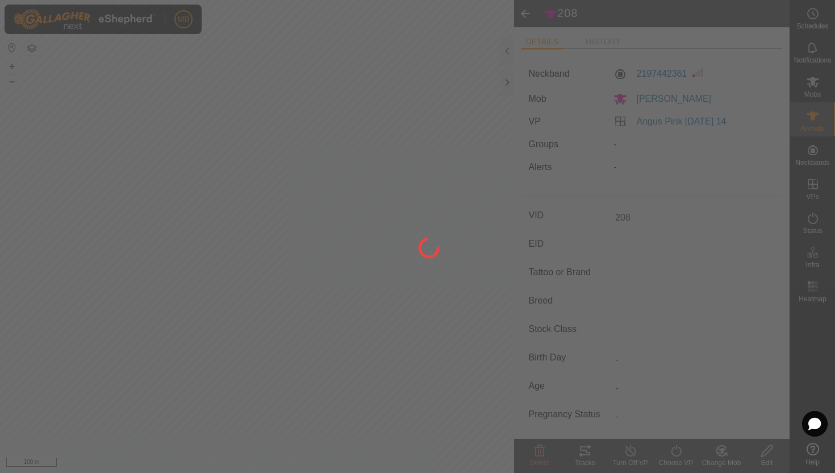
type input "-"
type input "424 kg"
type input "-"
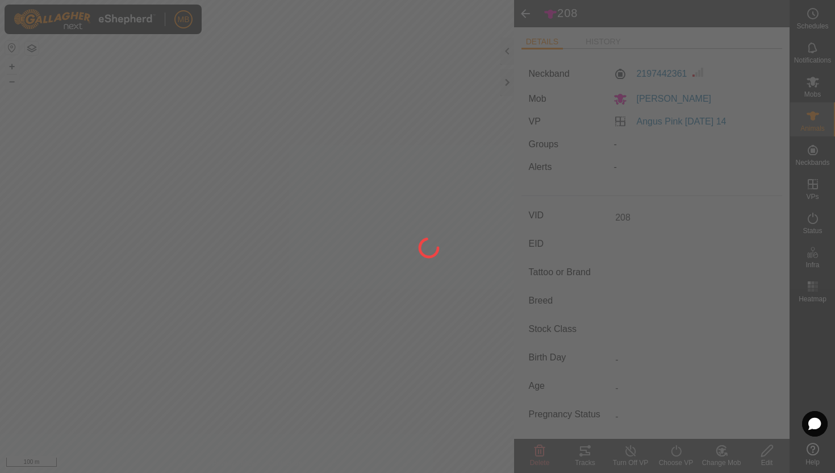
type input "-"
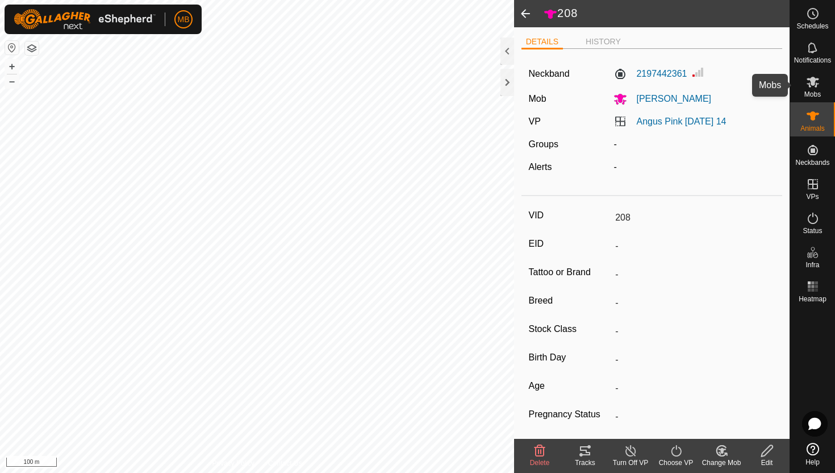
click at [814, 81] on icon at bounding box center [813, 82] width 12 height 11
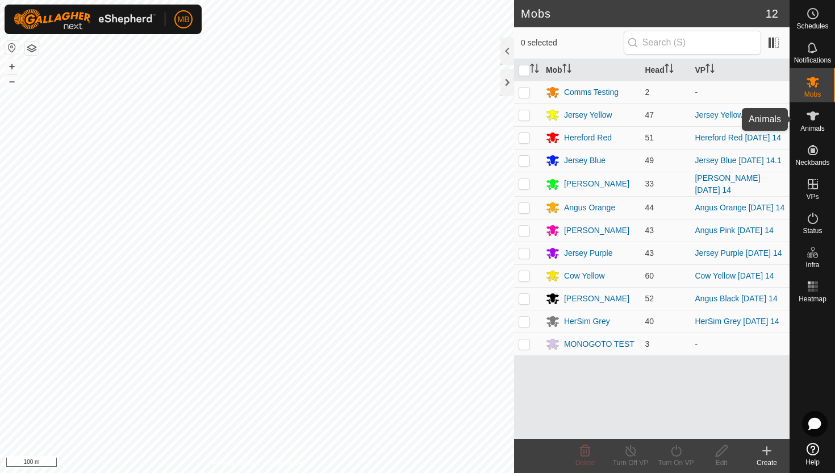
click at [812, 113] on icon at bounding box center [813, 115] width 12 height 9
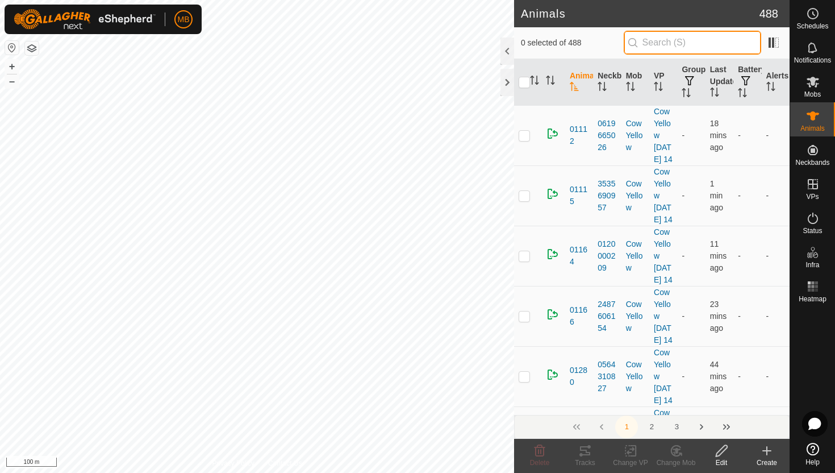
click at [672, 41] on input "text" at bounding box center [692, 43] width 137 height 24
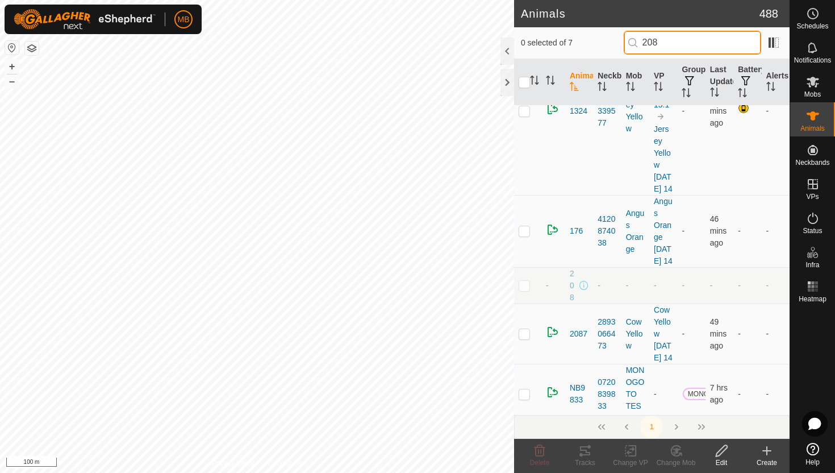
scroll to position [240, 0]
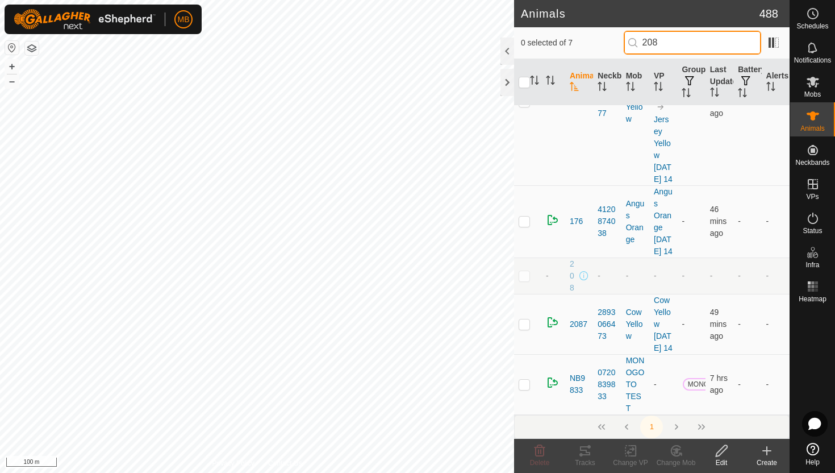
type input "208"
click at [525, 280] on p-checkbox at bounding box center [524, 275] width 11 height 9
checkbox input "true"
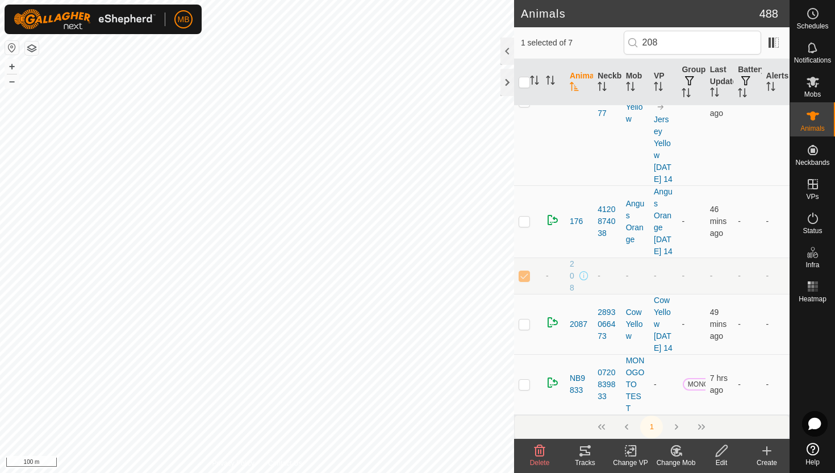
click at [718, 448] on icon at bounding box center [722, 451] width 14 height 14
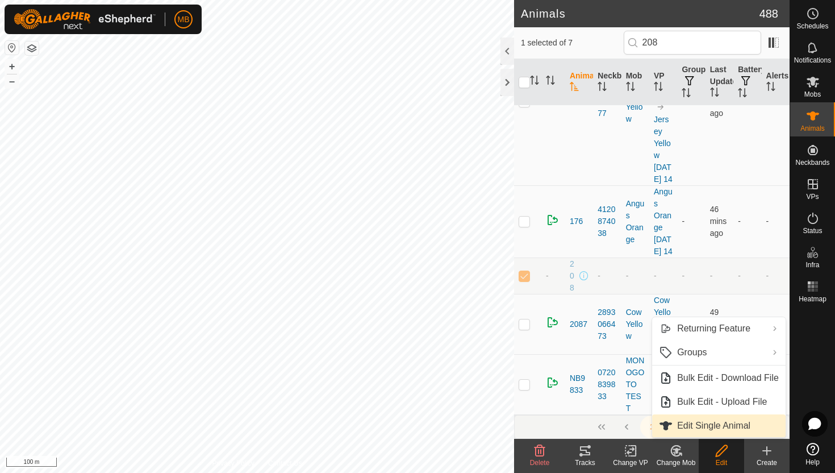
click at [722, 424] on link "Edit Single Animal" at bounding box center [719, 425] width 134 height 23
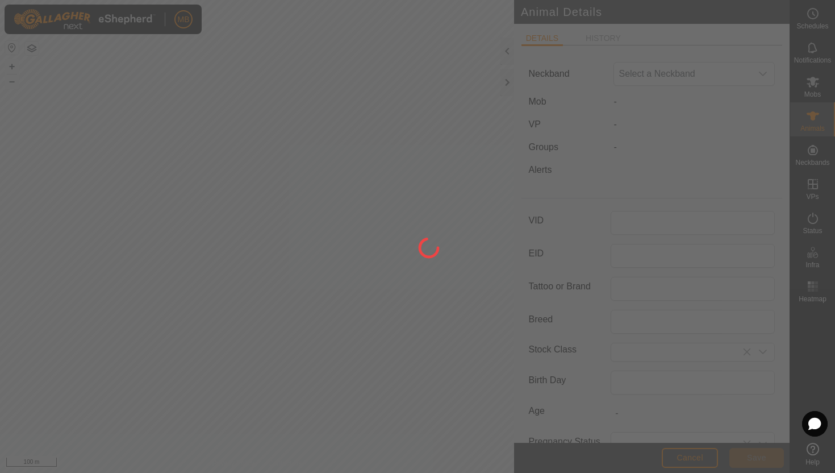
type input "208"
type input "424"
type input "[DATE]"
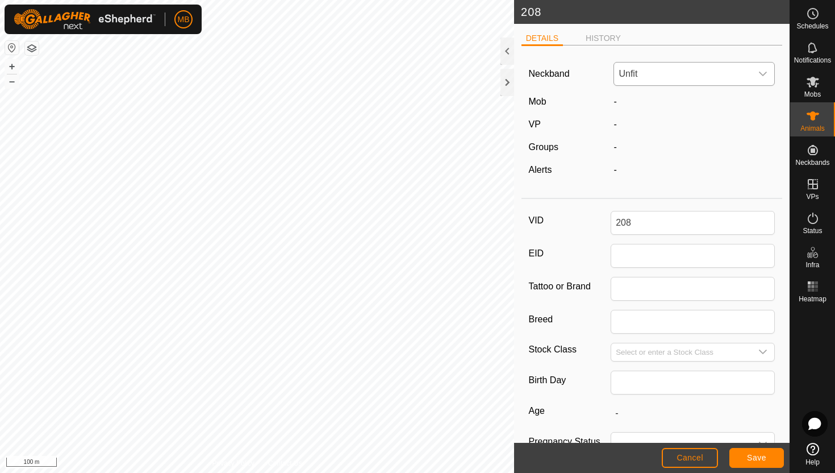
click at [760, 76] on icon "dropdown trigger" at bounding box center [762, 73] width 9 height 9
type input "169"
click at [672, 156] on li "1695118948" at bounding box center [695, 156] width 160 height 23
click at [767, 453] on button "Save" at bounding box center [756, 458] width 55 height 20
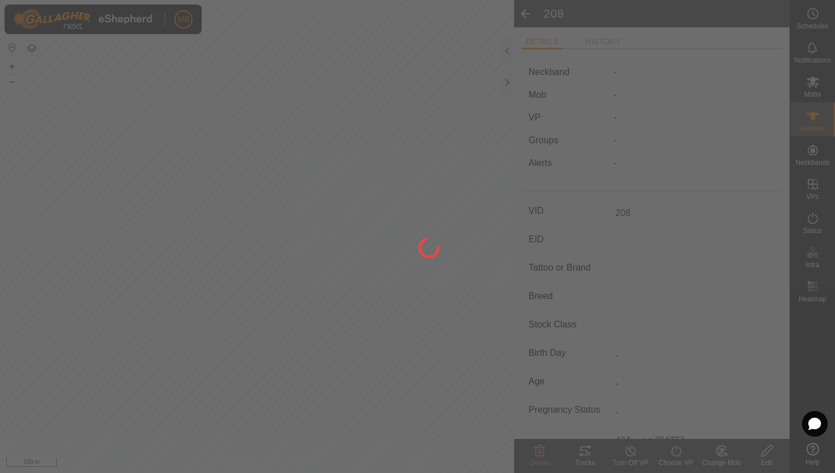
type input "-"
type input "424 kg"
type input "-"
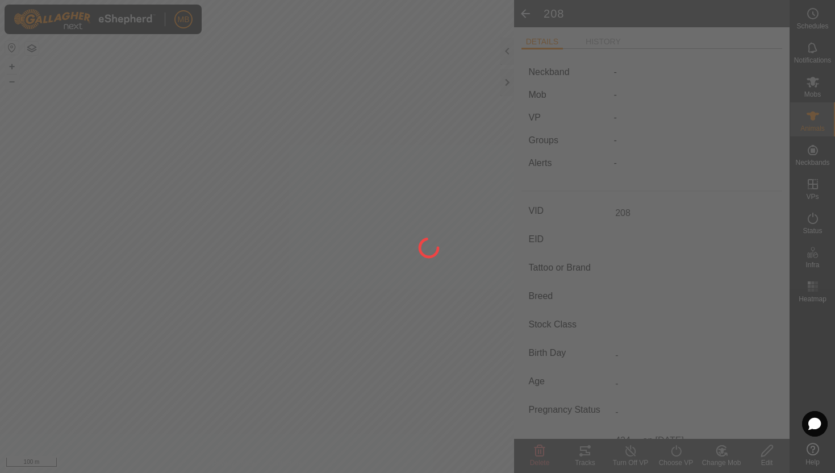
type input "-"
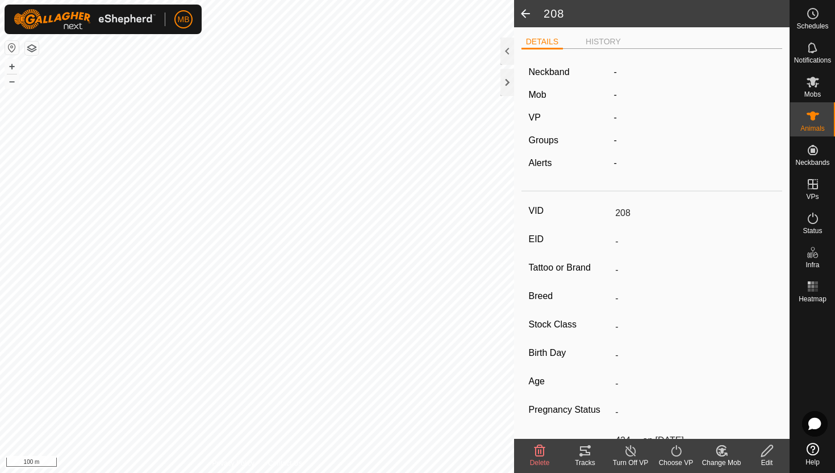
click at [724, 451] on icon at bounding box center [722, 451] width 14 height 14
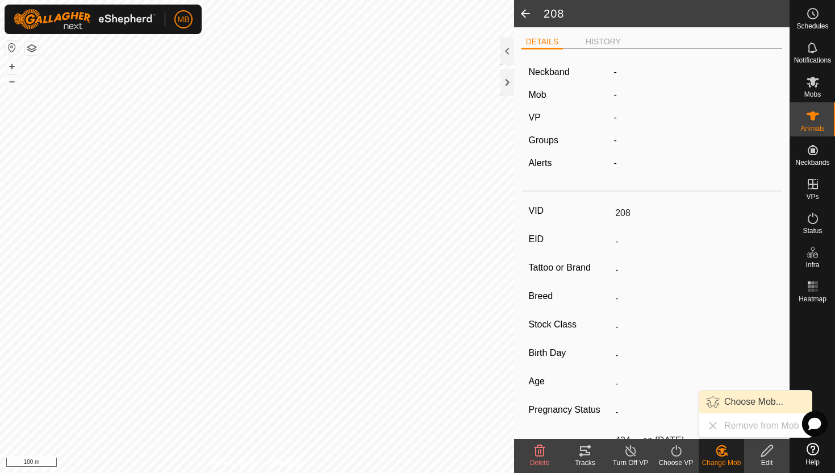
click at [737, 403] on link "Choose Mob..." at bounding box center [755, 401] width 112 height 23
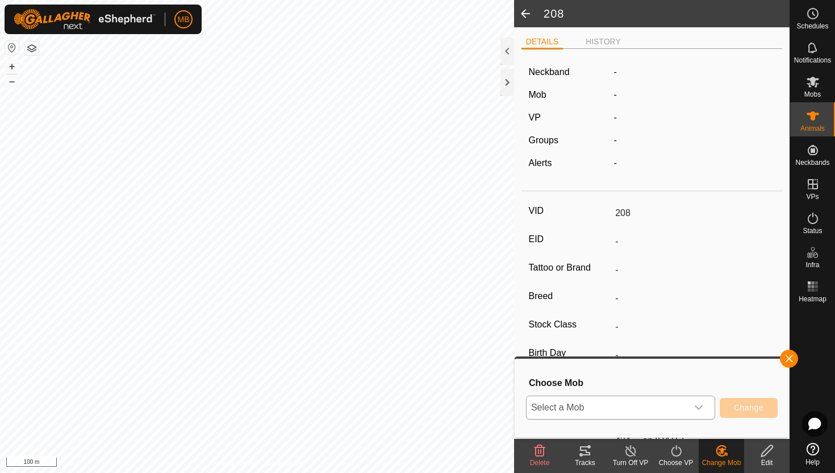
click at [697, 403] on icon "dropdown trigger" at bounding box center [698, 407] width 9 height 9
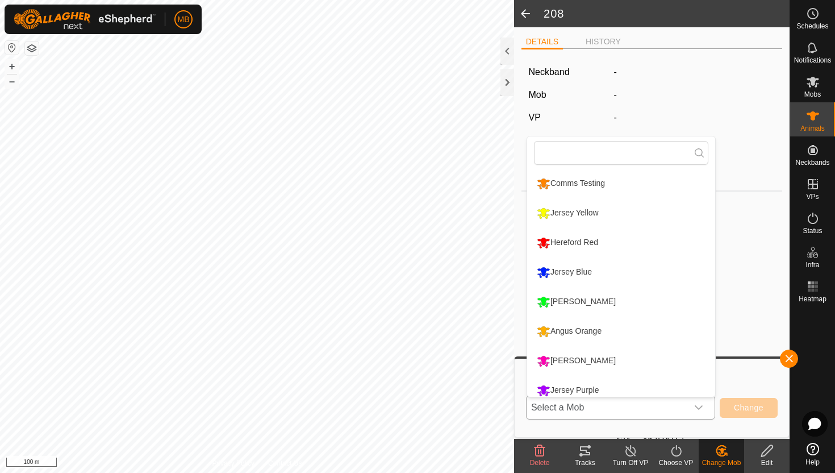
scroll to position [8, 0]
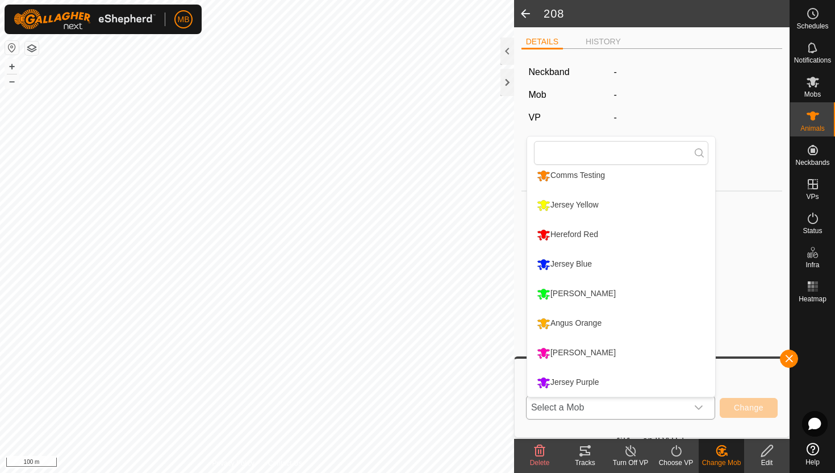
click at [617, 355] on li "[PERSON_NAME]" at bounding box center [621, 353] width 188 height 28
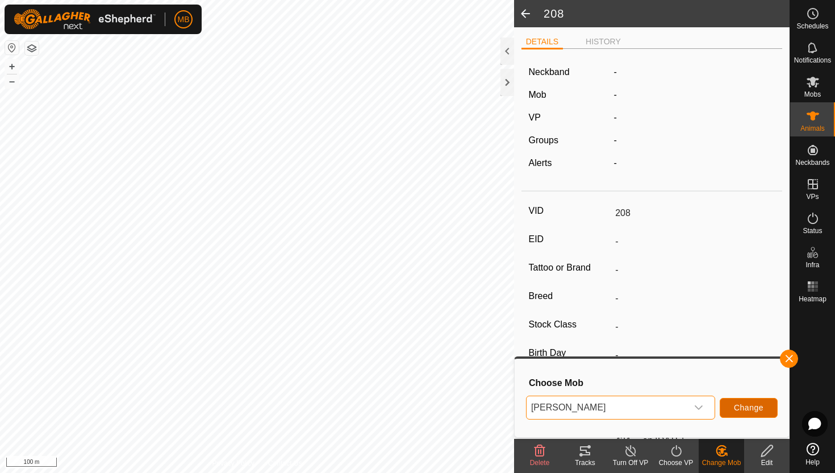
click at [754, 406] on span "Change" at bounding box center [749, 407] width 30 height 9
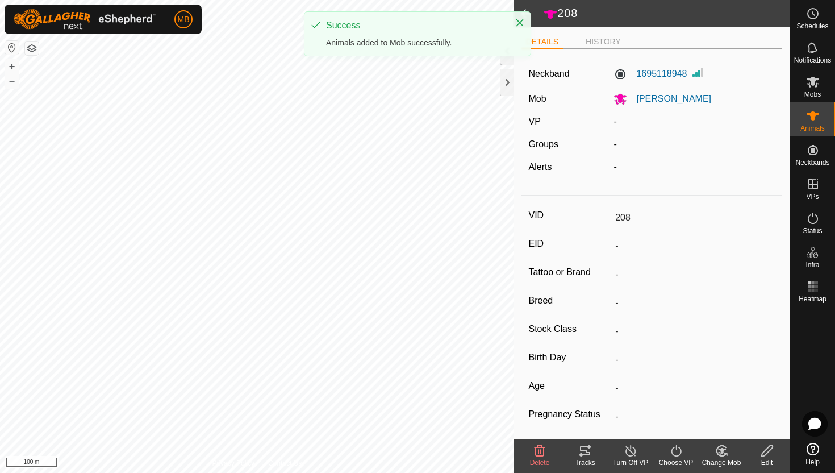
click at [678, 453] on icon at bounding box center [676, 451] width 14 height 14
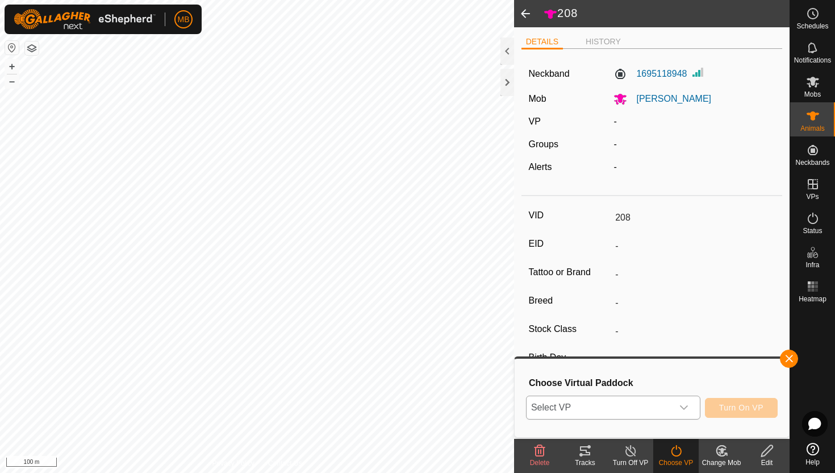
click at [682, 408] on icon "dropdown trigger" at bounding box center [684, 407] width 8 height 5
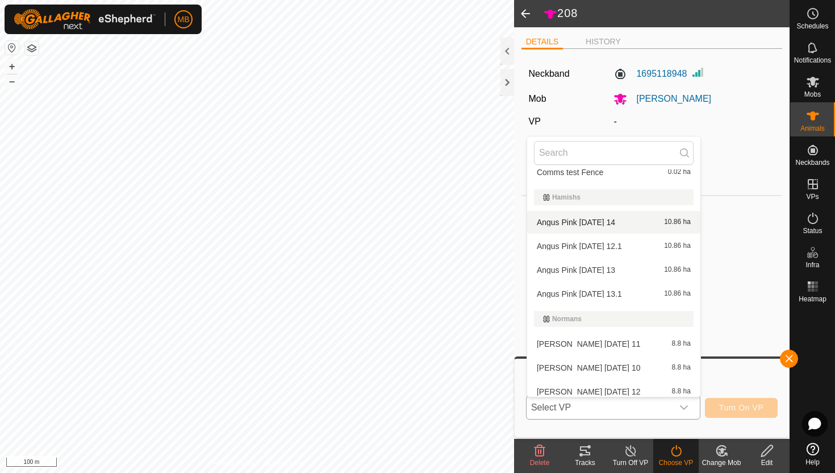
scroll to position [351, 0]
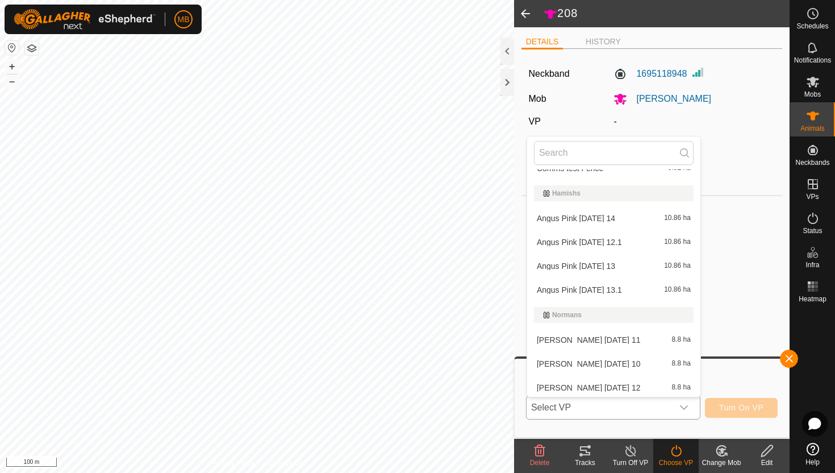
click at [630, 218] on li "Angus Pink [DATE] 14 10.86 ha" at bounding box center [613, 218] width 173 height 23
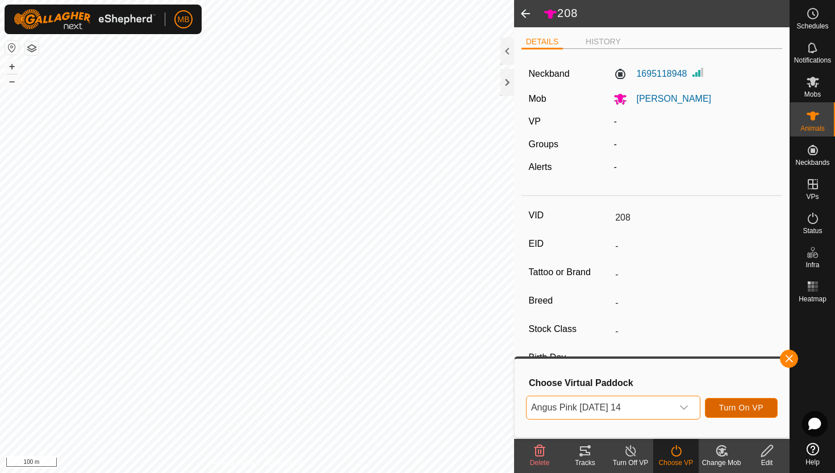
click at [755, 406] on span "Turn On VP" at bounding box center [741, 407] width 44 height 9
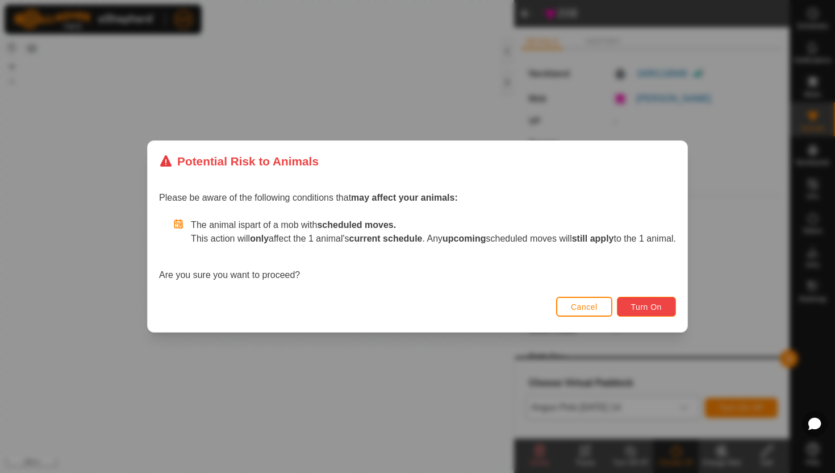
click at [662, 307] on span "Turn On" at bounding box center [646, 306] width 31 height 9
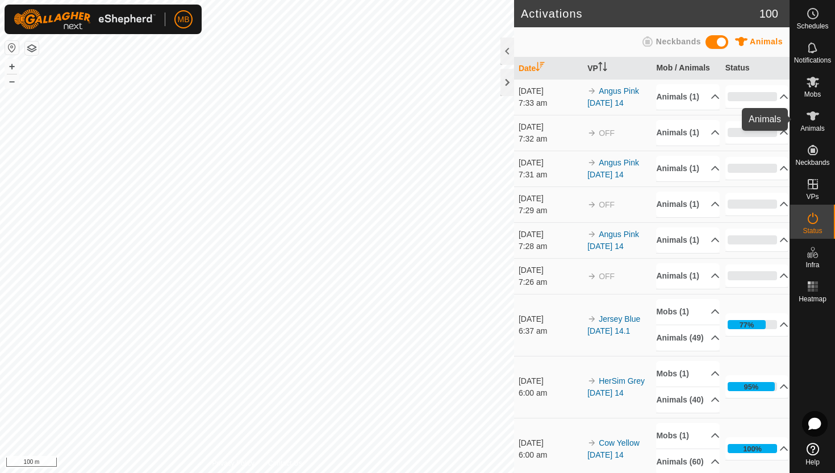
click at [812, 119] on icon at bounding box center [813, 115] width 12 height 9
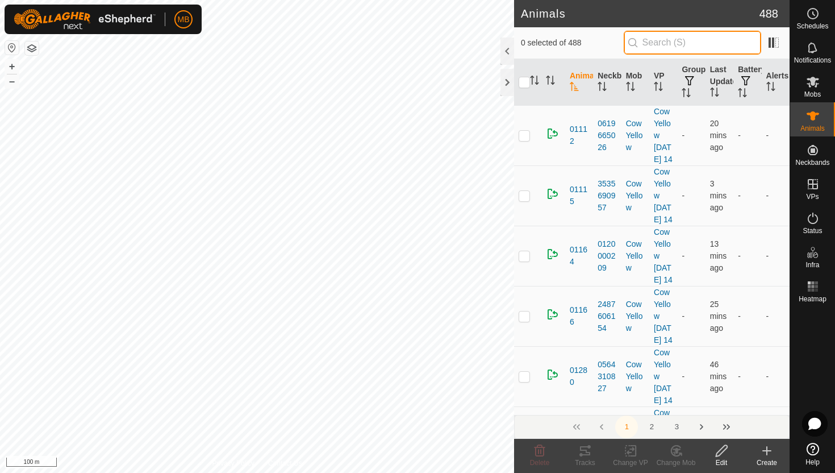
click at [687, 38] on input "text" at bounding box center [692, 43] width 137 height 24
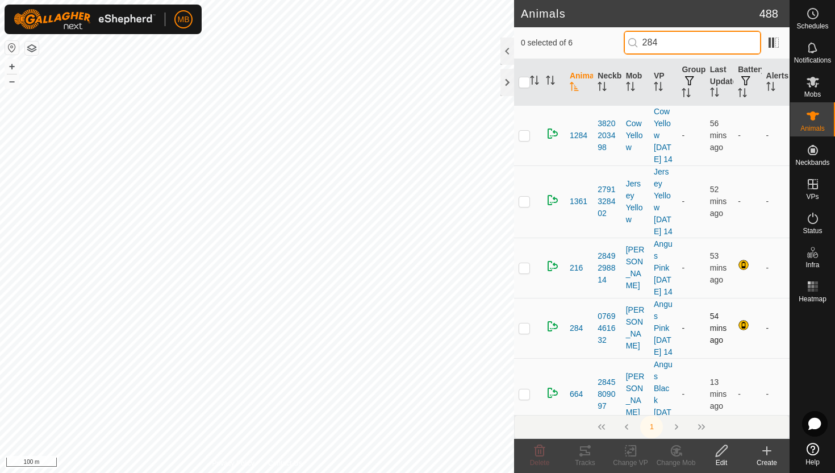
type input "284"
click at [524, 332] on p-checkbox at bounding box center [524, 327] width 11 height 9
checkbox input "true"
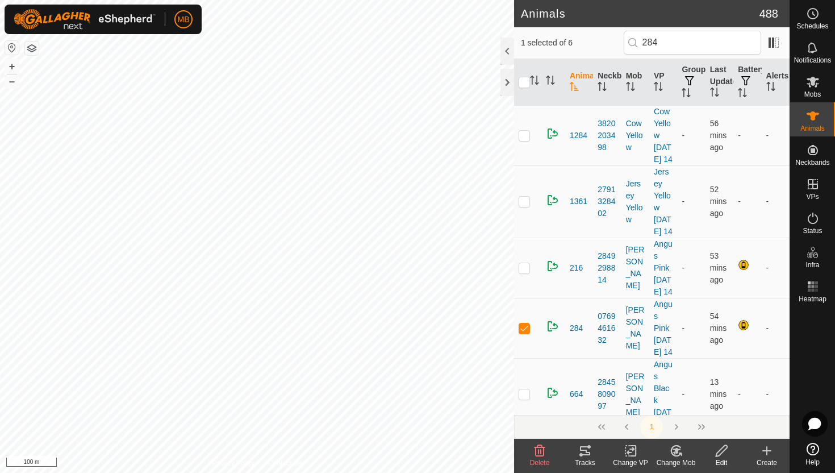
click at [719, 453] on icon at bounding box center [721, 450] width 11 height 11
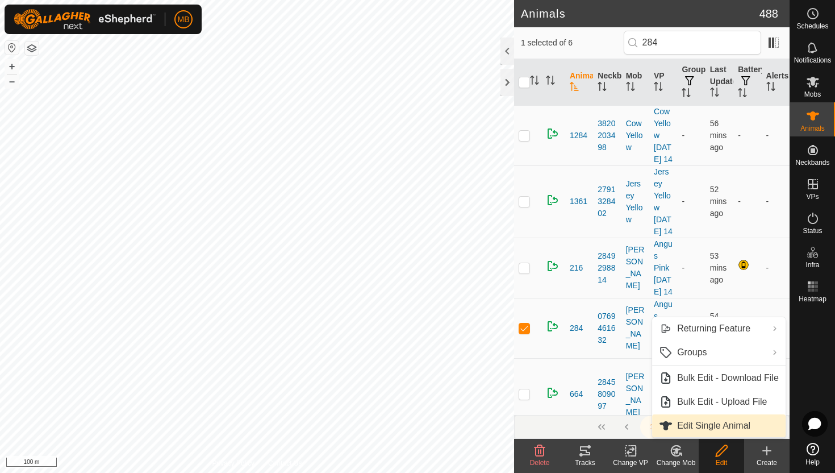
click at [726, 428] on link "Edit Single Animal" at bounding box center [719, 425] width 134 height 23
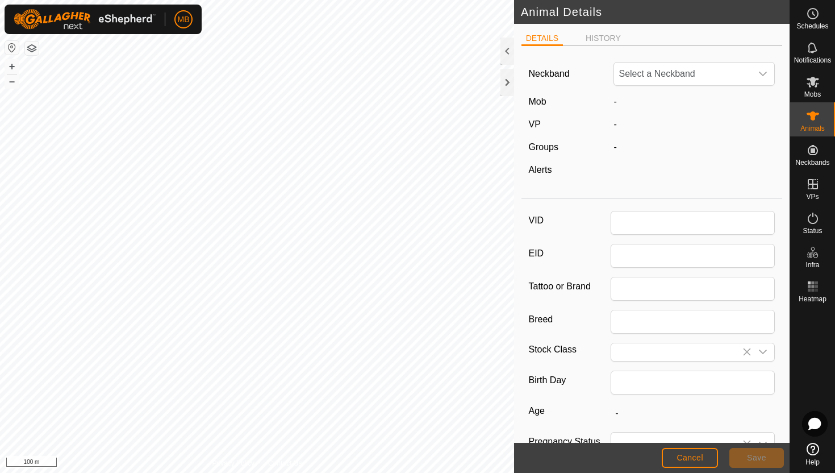
type input "284"
type input "483"
type input "[DATE]"
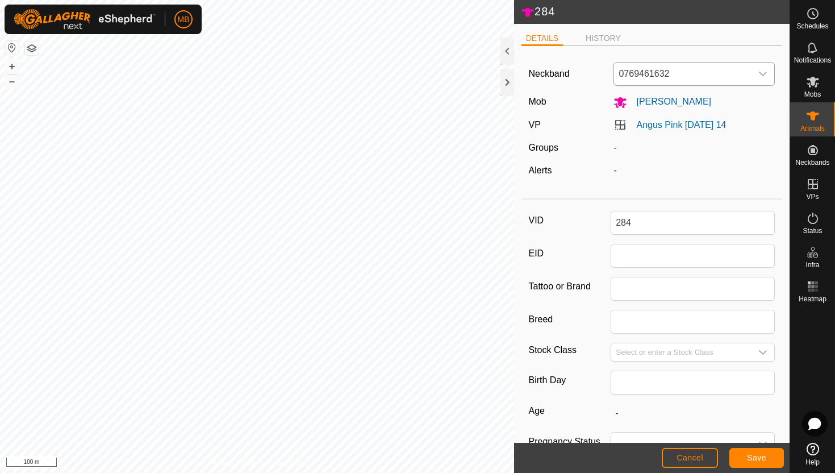
click at [760, 76] on icon "dropdown trigger" at bounding box center [762, 73] width 9 height 9
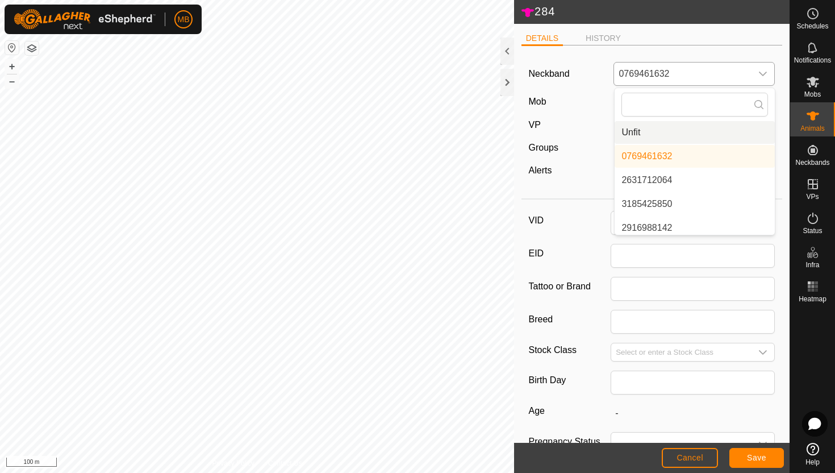
click at [692, 134] on li "Unfit" at bounding box center [695, 132] width 160 height 23
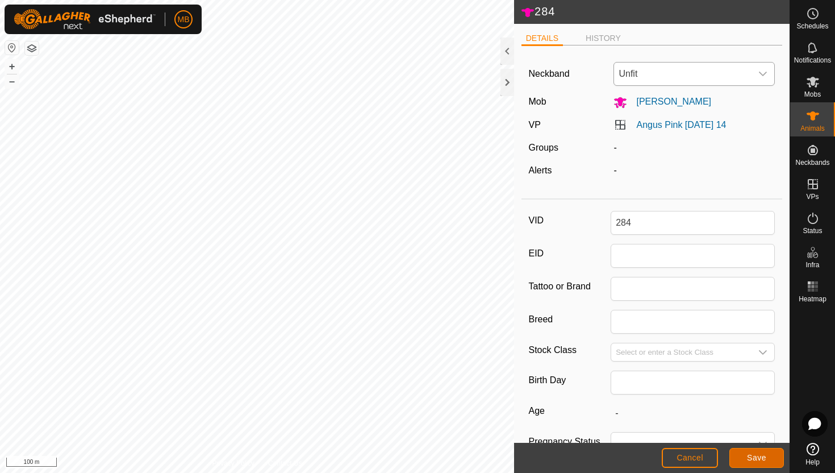
click at [751, 455] on span "Save" at bounding box center [756, 457] width 19 height 9
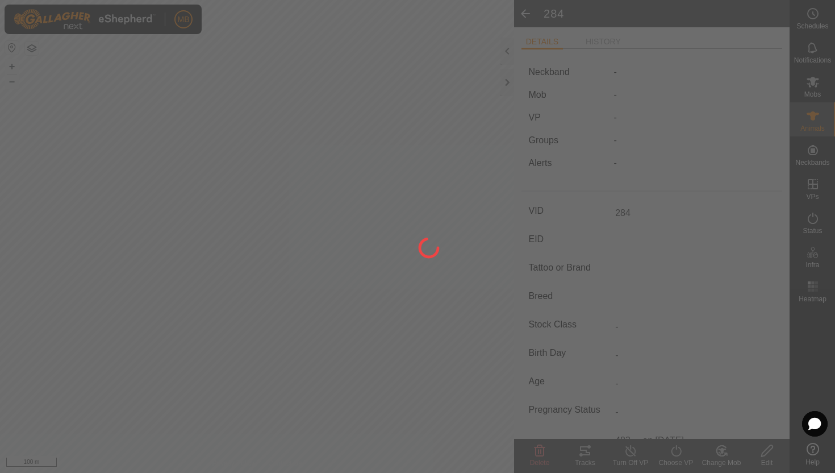
type input "-"
type input "483 kg"
type input "-"
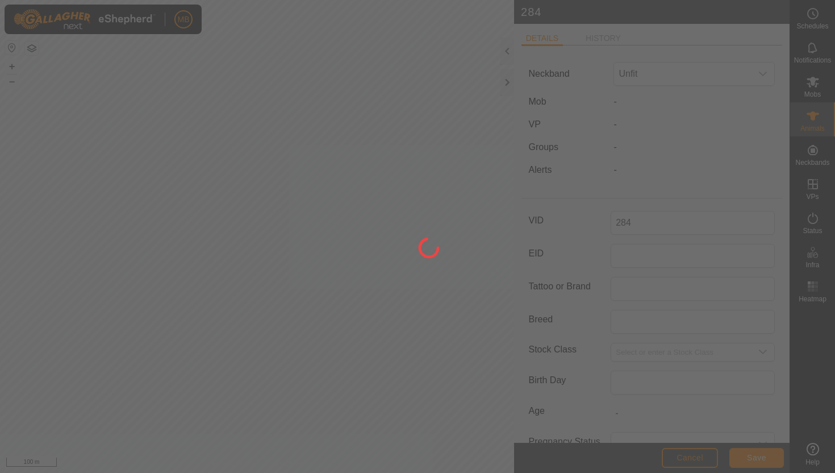
type input "483"
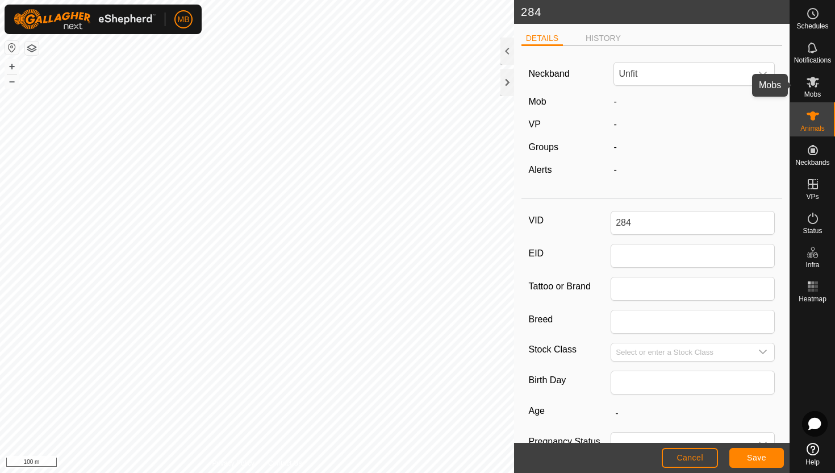
click at [813, 82] on icon at bounding box center [813, 82] width 12 height 11
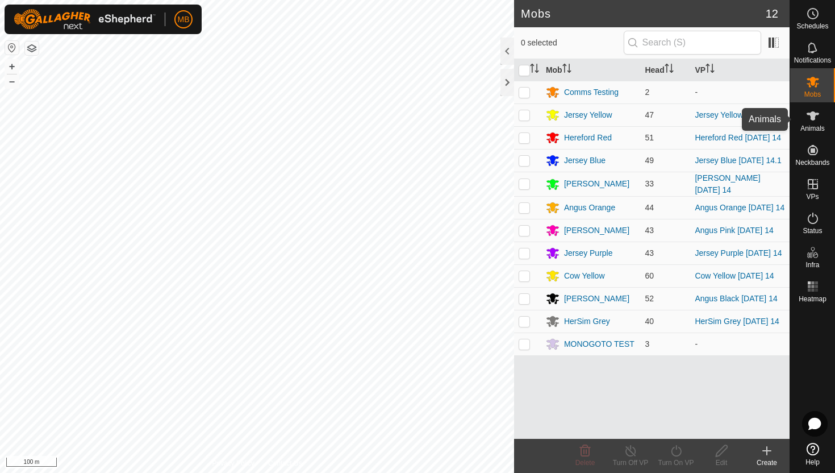
click at [814, 117] on icon at bounding box center [813, 115] width 12 height 9
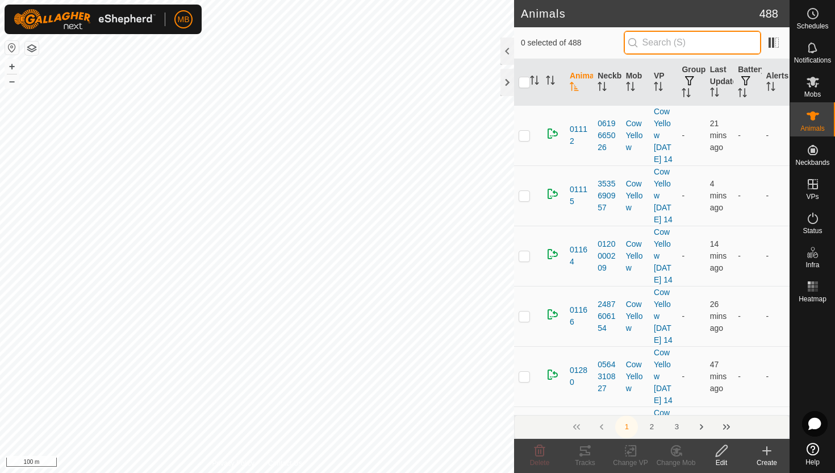
click at [741, 44] on input "text" at bounding box center [692, 43] width 137 height 24
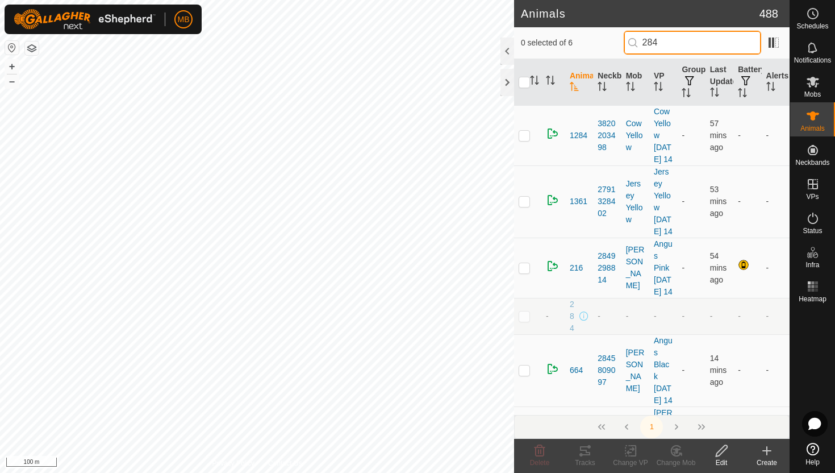
type input "284"
click at [524, 320] on p-checkbox at bounding box center [524, 315] width 11 height 9
checkbox input "true"
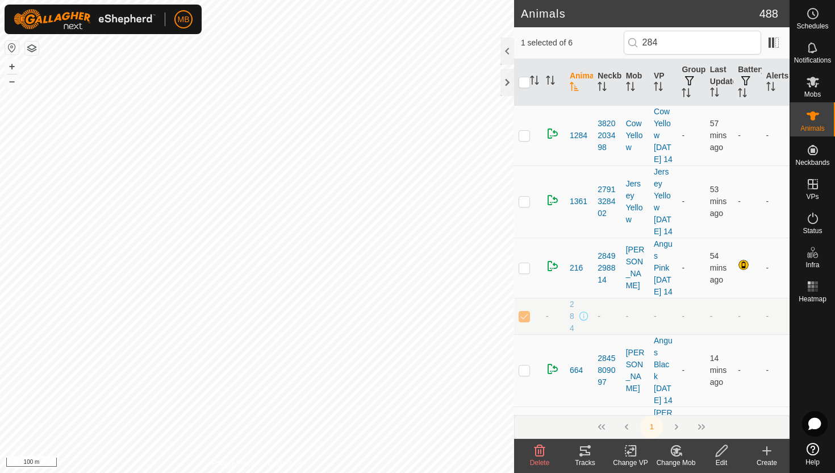
click at [721, 453] on icon at bounding box center [721, 450] width 11 height 11
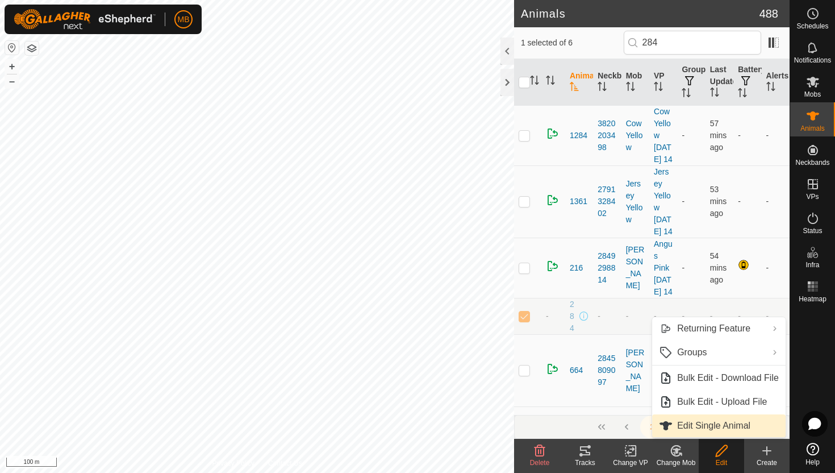
click at [729, 428] on link "Edit Single Animal" at bounding box center [719, 425] width 134 height 23
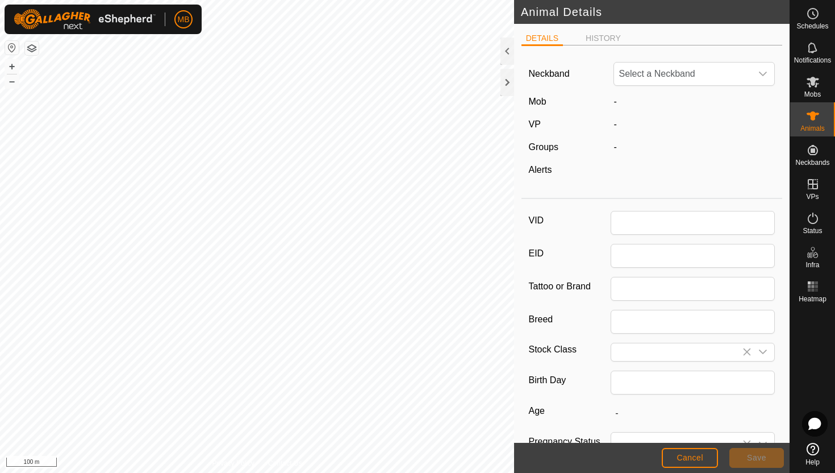
type input "284"
type input "483"
type input "[DATE]"
click at [765, 74] on icon "dropdown trigger" at bounding box center [762, 73] width 9 height 9
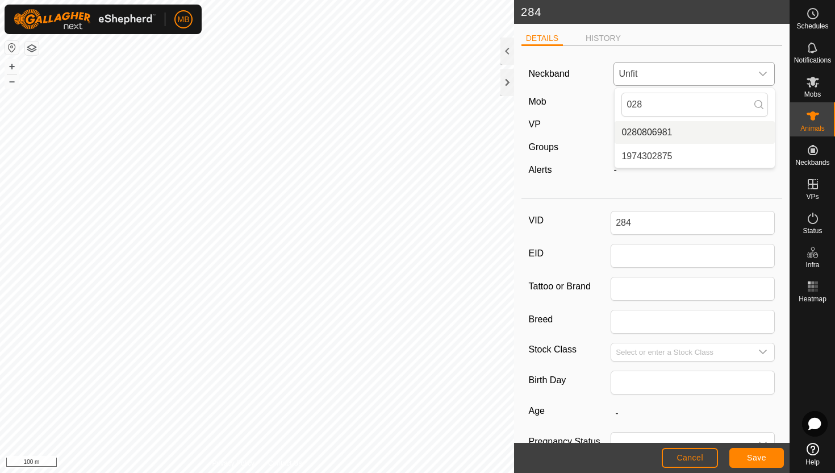
type input "028"
click at [687, 132] on li "0280806981" at bounding box center [695, 132] width 160 height 23
click at [763, 454] on span "Save" at bounding box center [756, 457] width 19 height 9
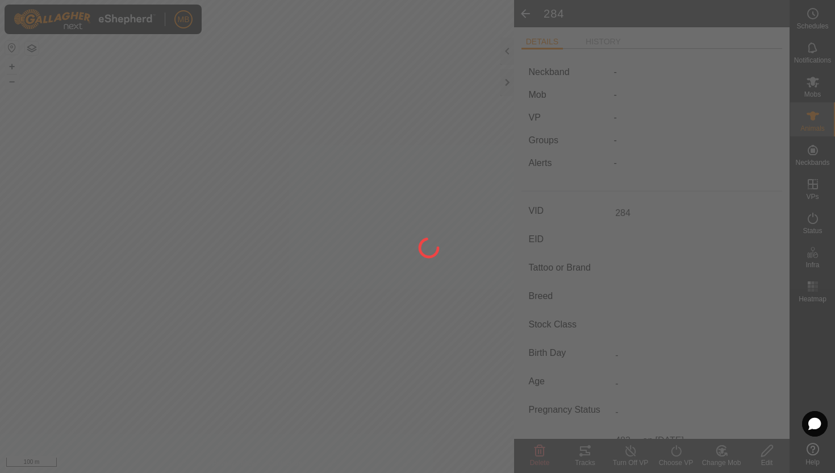
type input "-"
type input "483 kg"
type input "-"
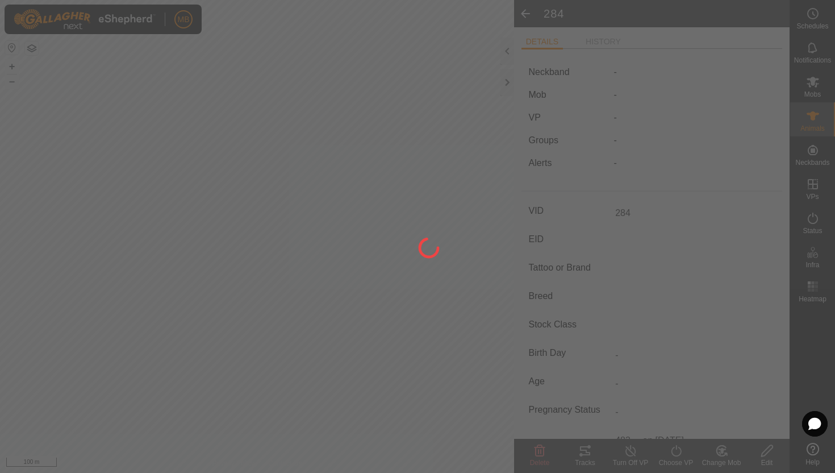
type input "-"
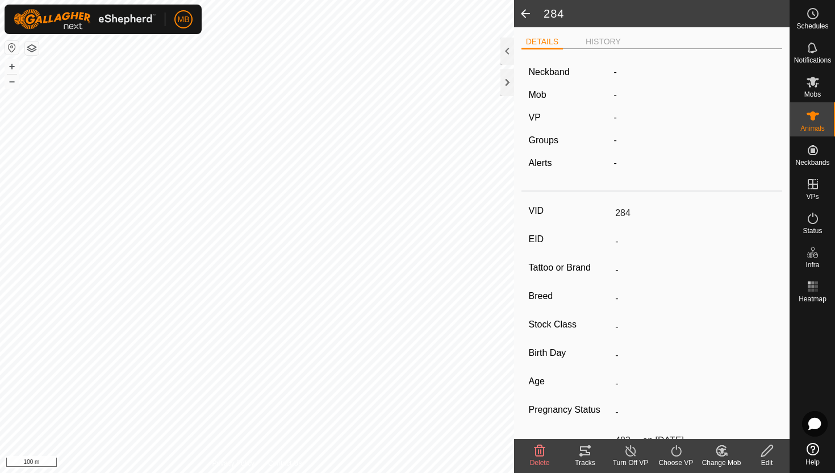
click at [724, 455] on icon at bounding box center [721, 450] width 10 height 10
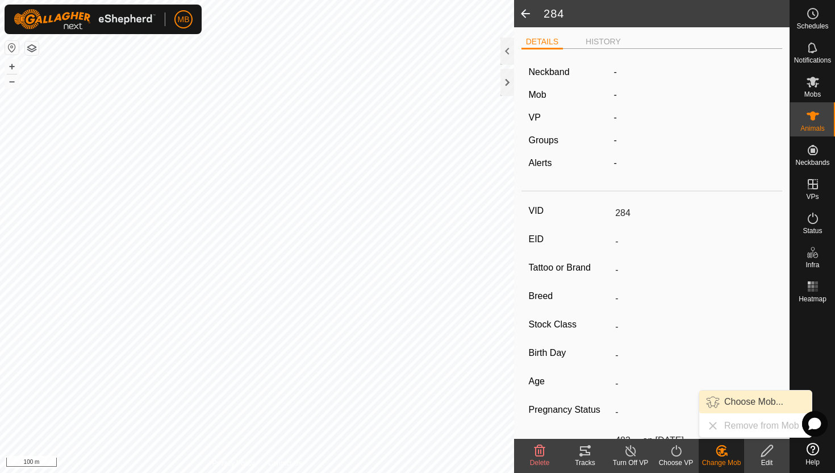
click at [735, 399] on link "Choose Mob..." at bounding box center [755, 401] width 112 height 23
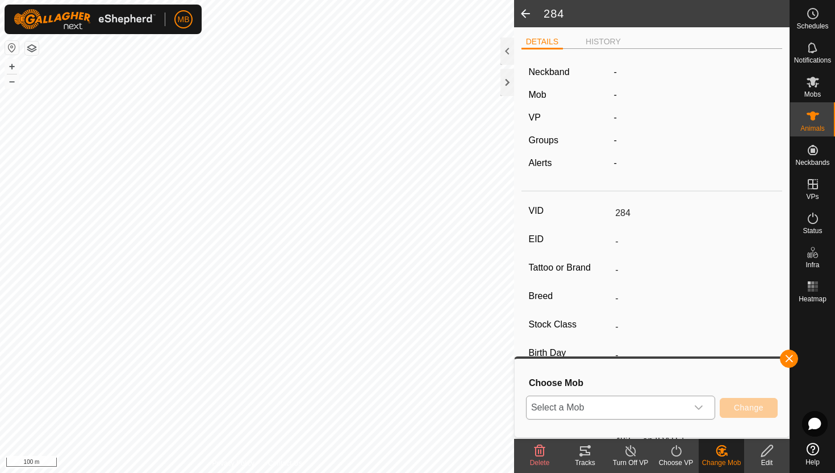
click at [694, 403] on icon "dropdown trigger" at bounding box center [698, 407] width 9 height 9
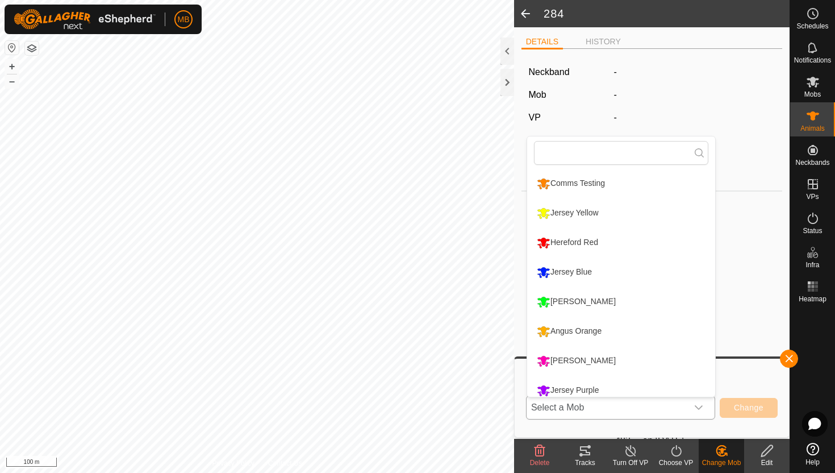
scroll to position [8, 0]
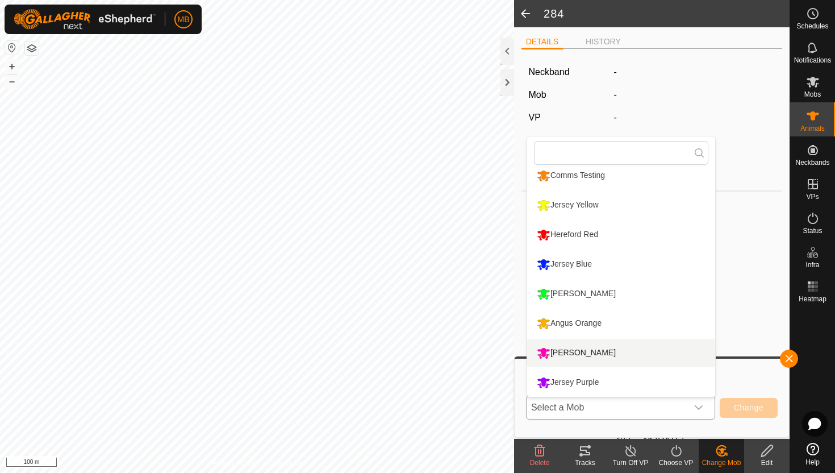
click at [612, 350] on li "[PERSON_NAME]" at bounding box center [621, 353] width 188 height 28
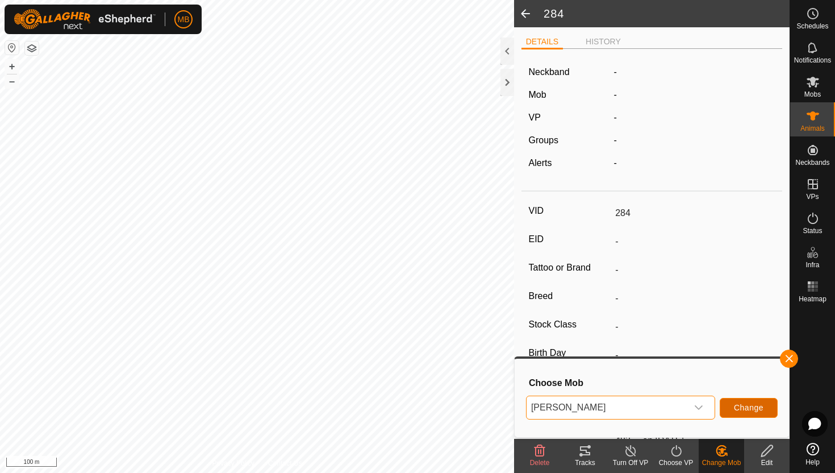
click at [755, 408] on span "Change" at bounding box center [749, 407] width 30 height 9
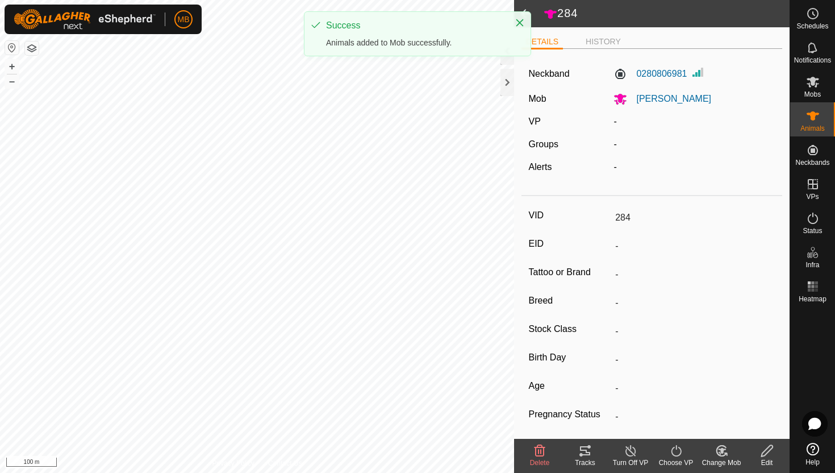
click at [673, 450] on icon at bounding box center [676, 451] width 14 height 14
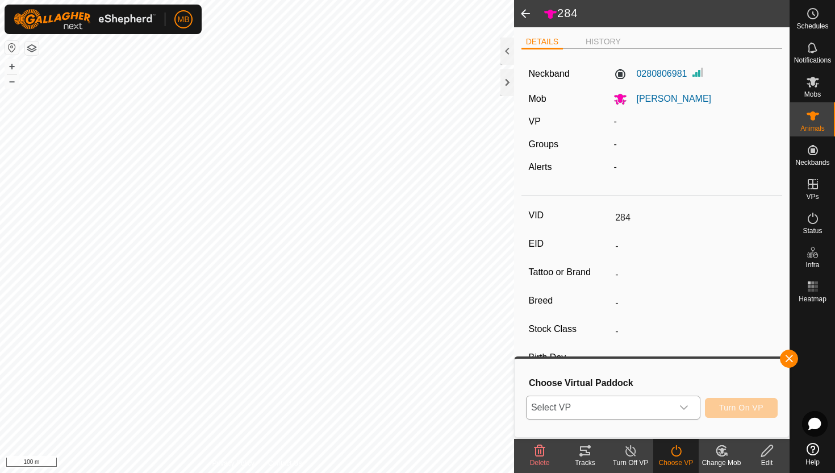
click at [685, 408] on icon "dropdown trigger" at bounding box center [683, 407] width 9 height 9
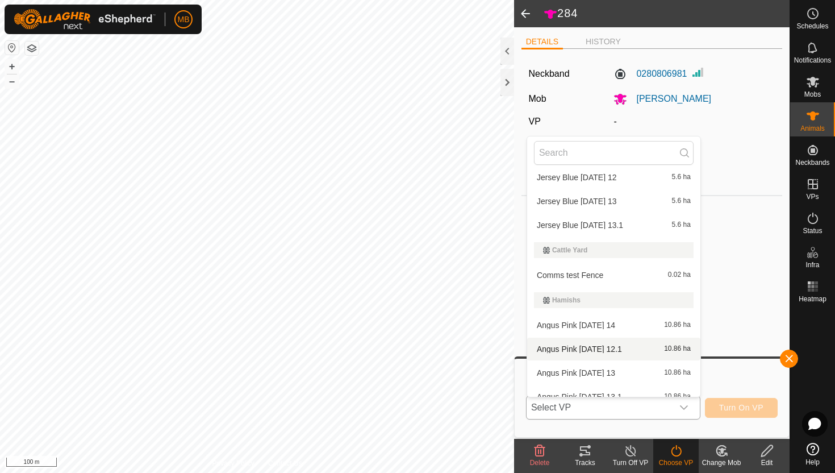
scroll to position [247, 0]
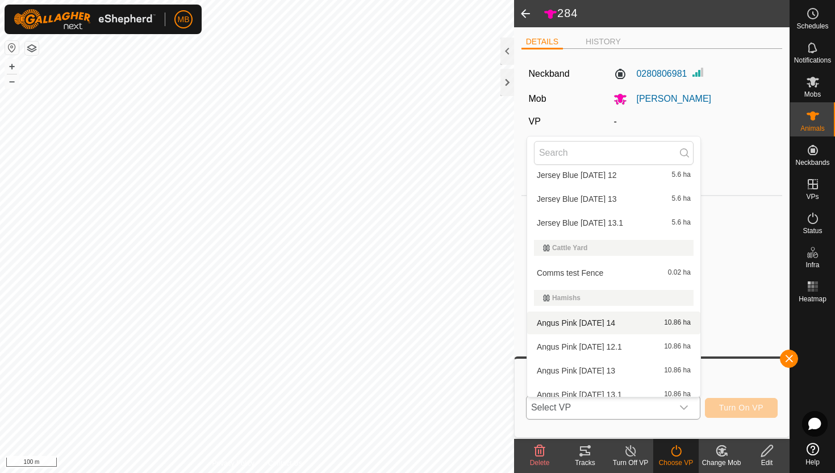
click at [634, 321] on li "Angus Pink Thursday 14 10.86 ha" at bounding box center [613, 322] width 173 height 23
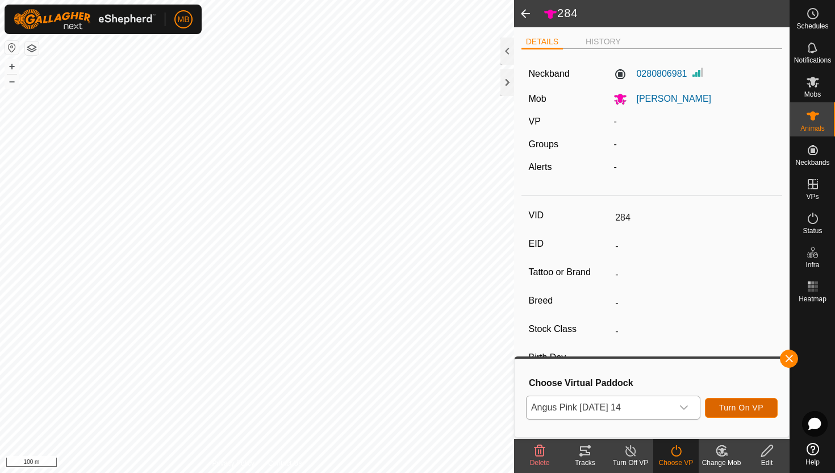
click at [739, 407] on span "Turn On VP" at bounding box center [741, 407] width 44 height 9
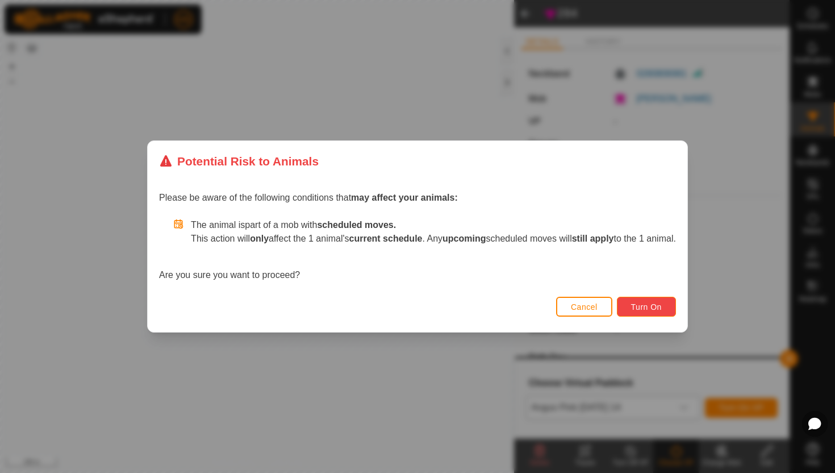
click at [654, 304] on span "Turn On" at bounding box center [646, 306] width 31 height 9
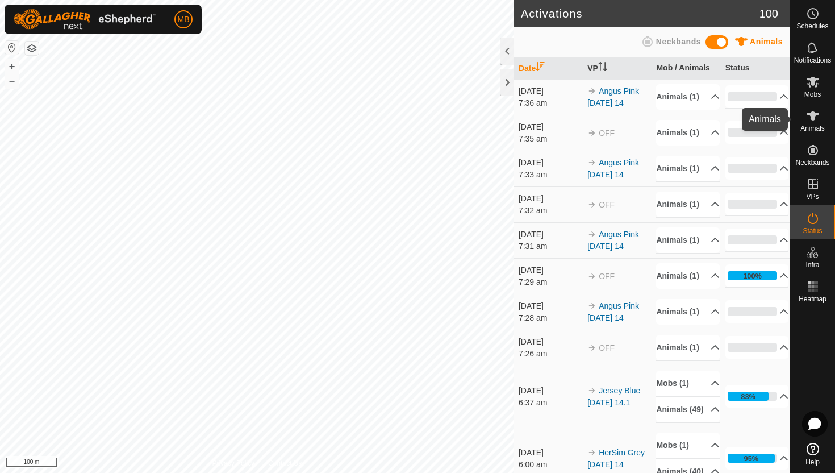
click at [816, 122] on icon at bounding box center [813, 116] width 14 height 14
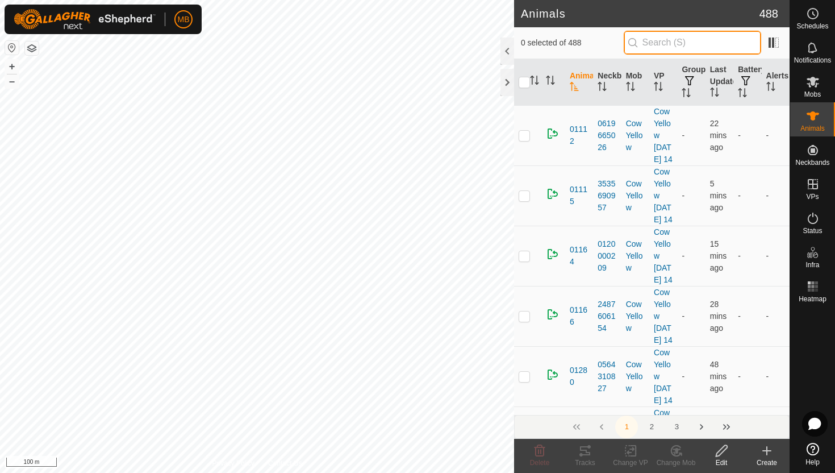
click at [724, 48] on input "text" at bounding box center [692, 43] width 137 height 24
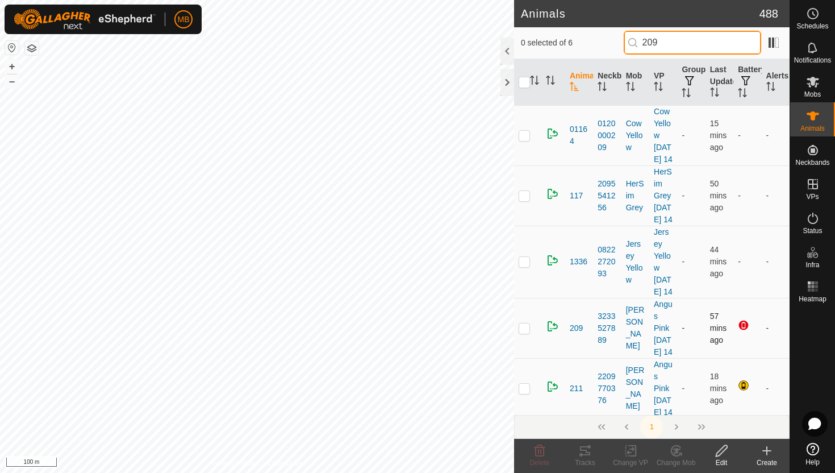
type input "209"
click at [527, 332] on p-checkbox at bounding box center [524, 327] width 11 height 9
checkbox input "true"
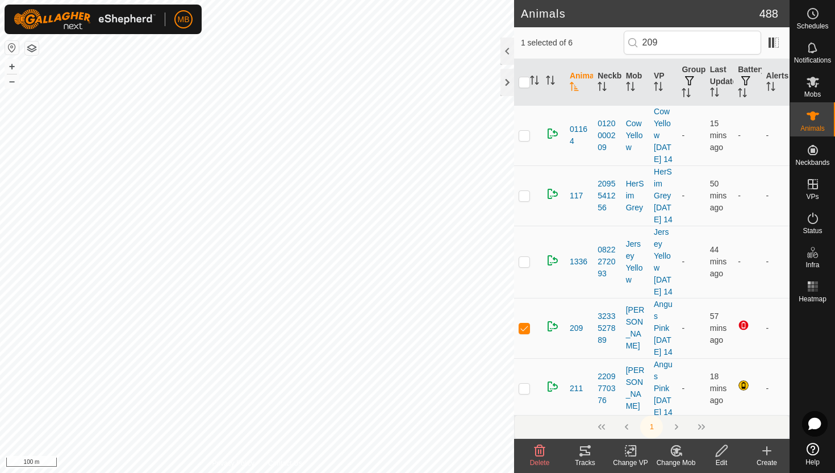
click at [723, 449] on icon at bounding box center [722, 451] width 14 height 14
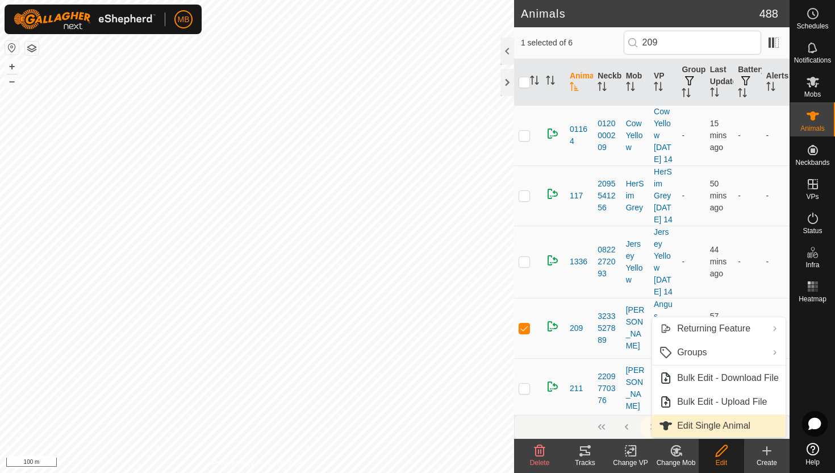
click at [724, 424] on link "Edit Single Animal" at bounding box center [719, 425] width 134 height 23
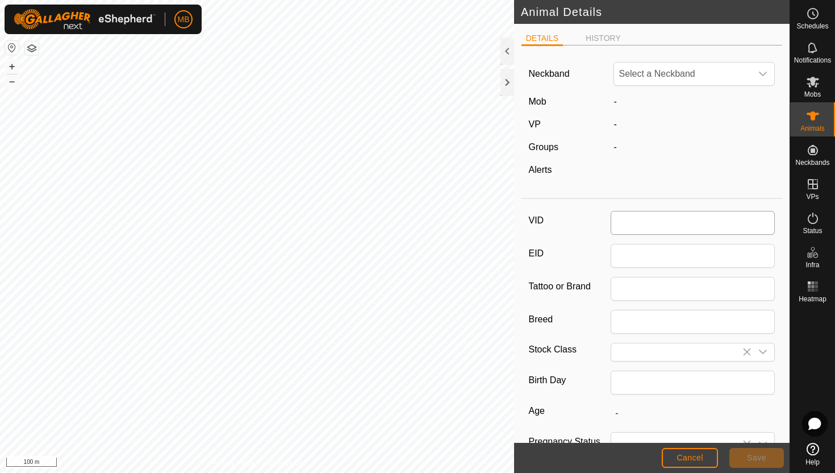
type input "209"
type input "396"
type input "[DATE]"
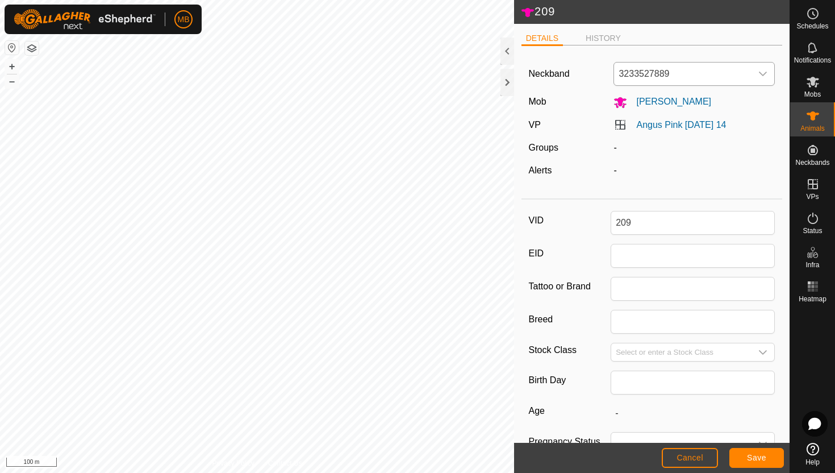
click at [764, 77] on icon "dropdown trigger" at bounding box center [762, 73] width 9 height 9
type input "289"
click at [672, 133] on li "2893059212" at bounding box center [695, 132] width 160 height 23
click at [705, 455] on button "Cancel" at bounding box center [690, 458] width 56 height 20
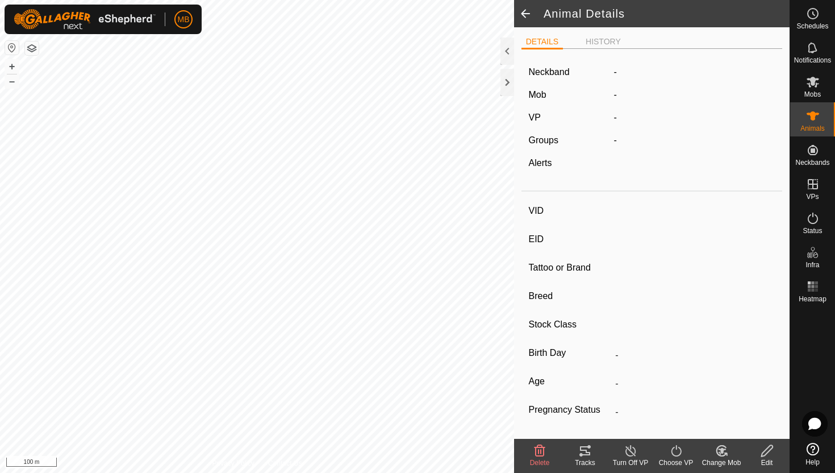
type input "209"
type input "-"
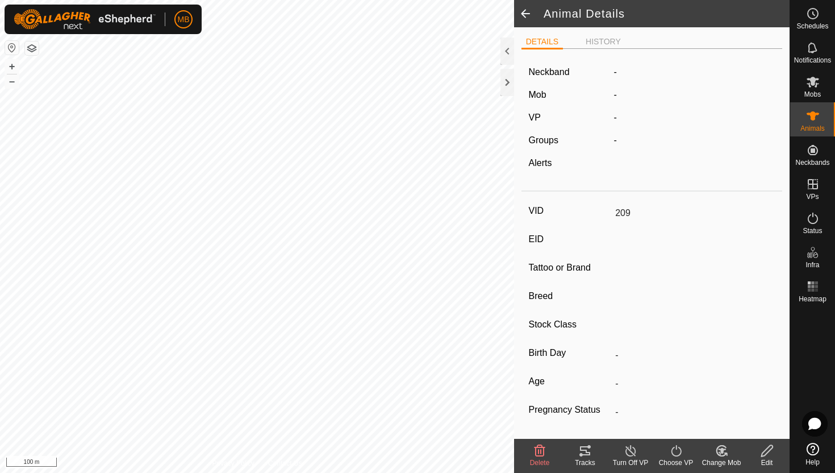
type input "396 kg"
type input "-"
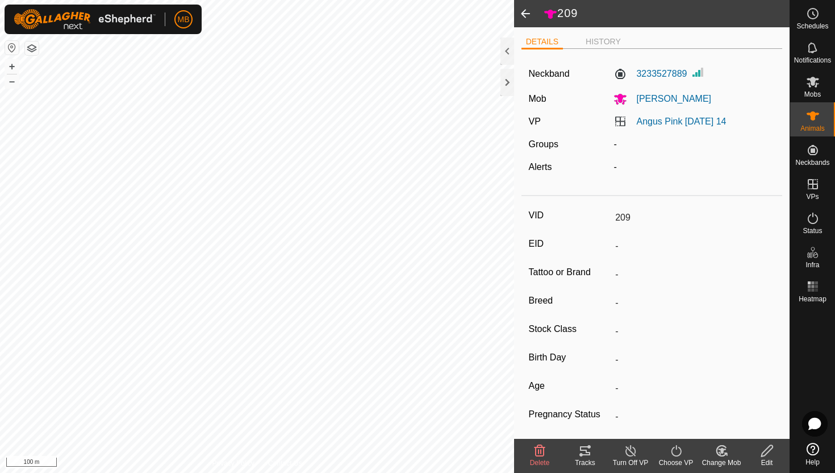
click at [765, 449] on icon at bounding box center [766, 450] width 11 height 11
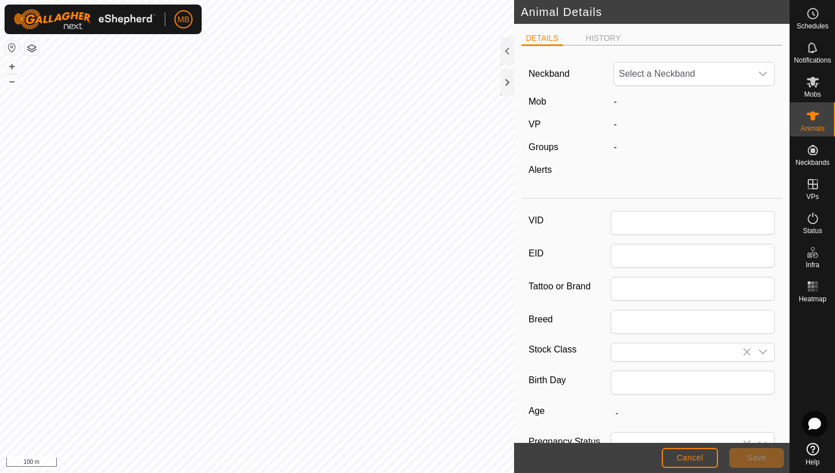
type input "209"
type input "396"
type input "[DATE]"
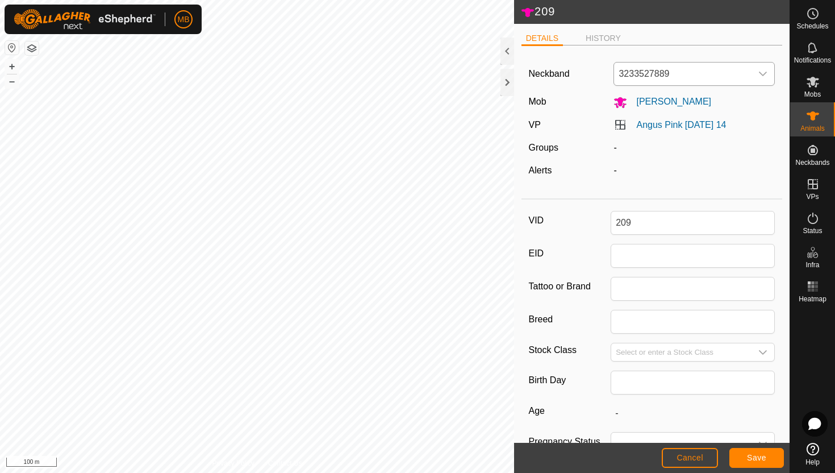
click at [765, 72] on icon "dropdown trigger" at bounding box center [762, 73] width 9 height 9
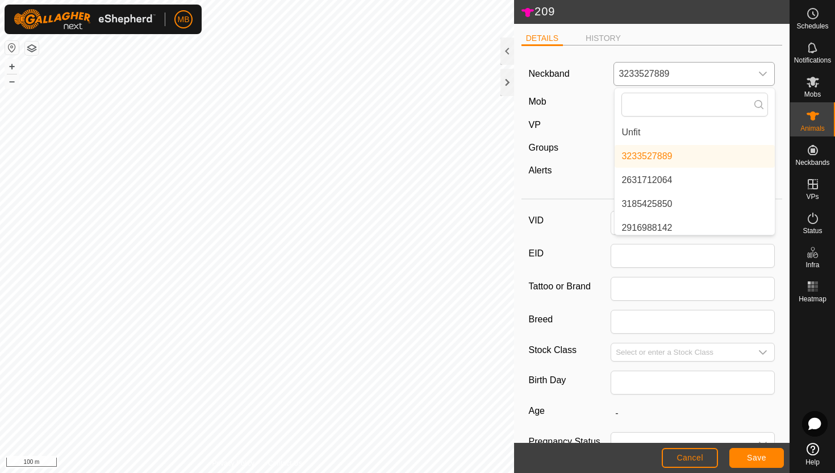
click at [698, 133] on li "Unfit" at bounding box center [695, 132] width 160 height 23
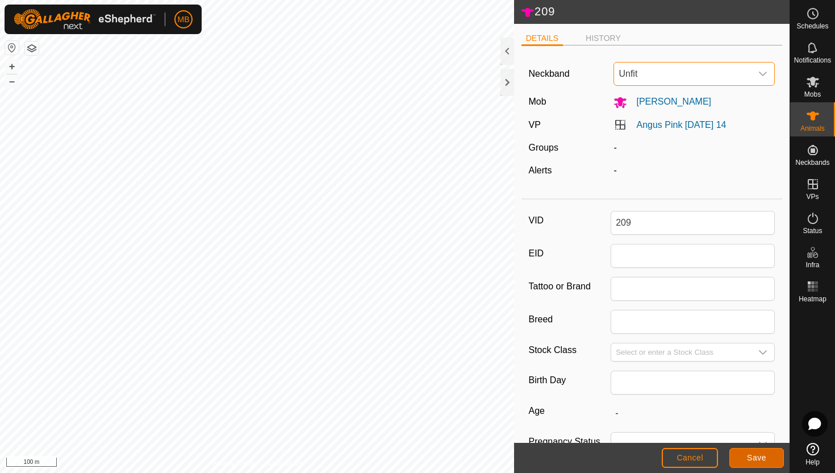
click at [757, 456] on span "Save" at bounding box center [756, 457] width 19 height 9
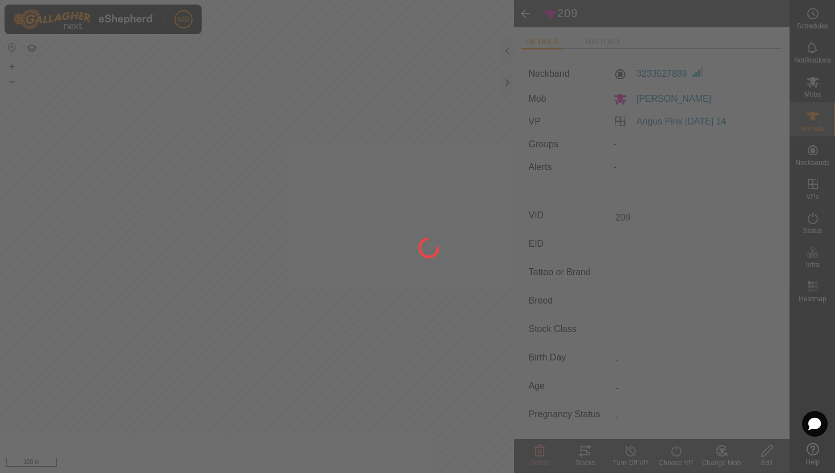
type input "-"
type input "396 kg"
type input "-"
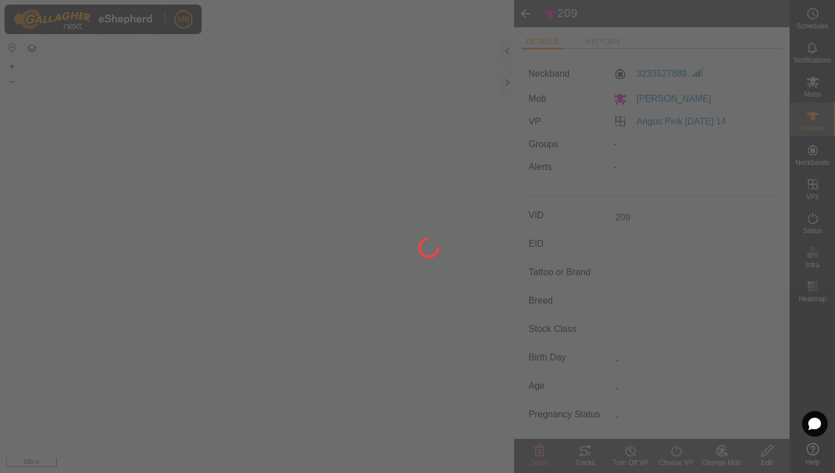
type input "-"
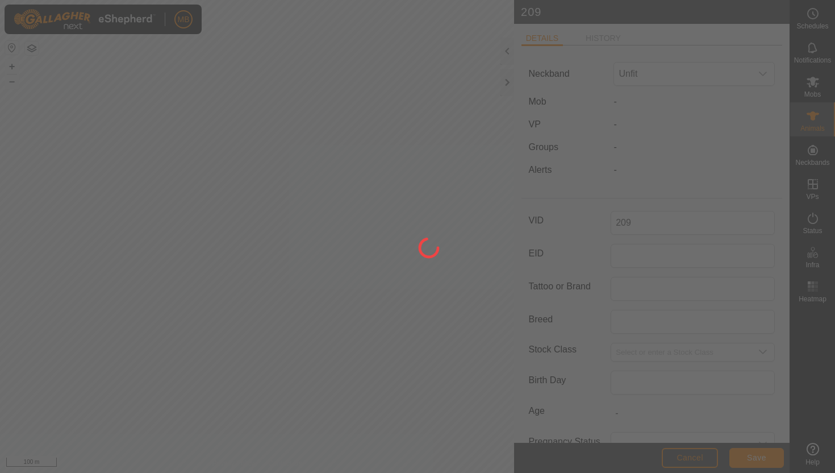
type input "396"
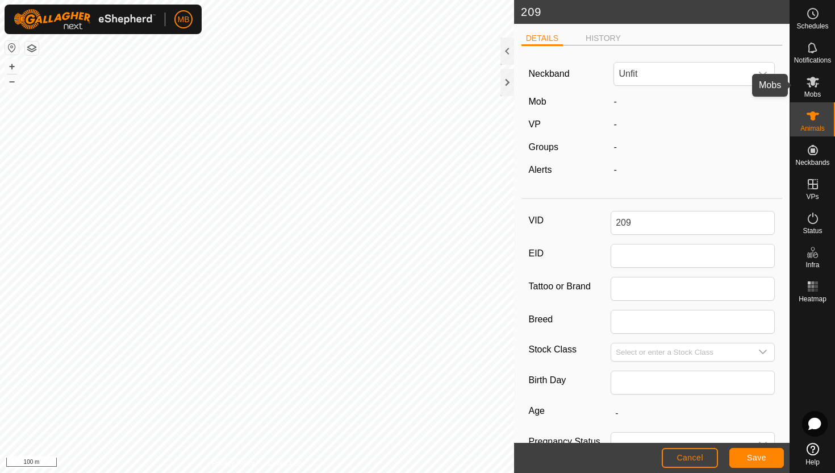
click at [816, 91] on span "Mobs" at bounding box center [812, 94] width 16 height 7
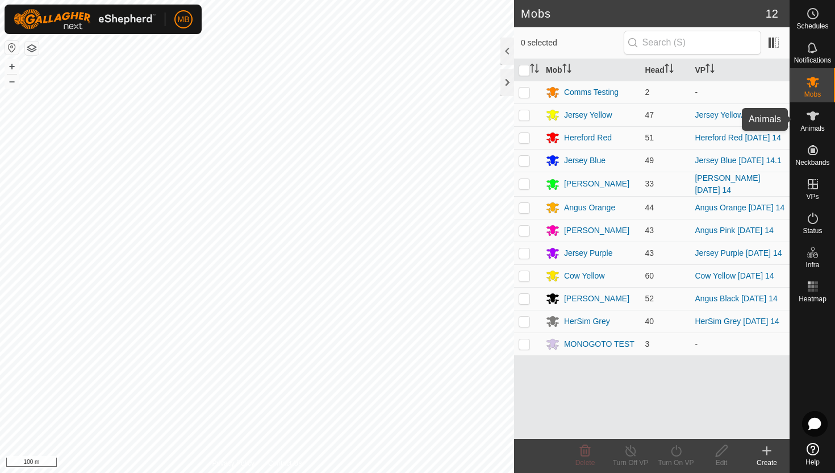
click at [815, 114] on icon at bounding box center [813, 115] width 12 height 9
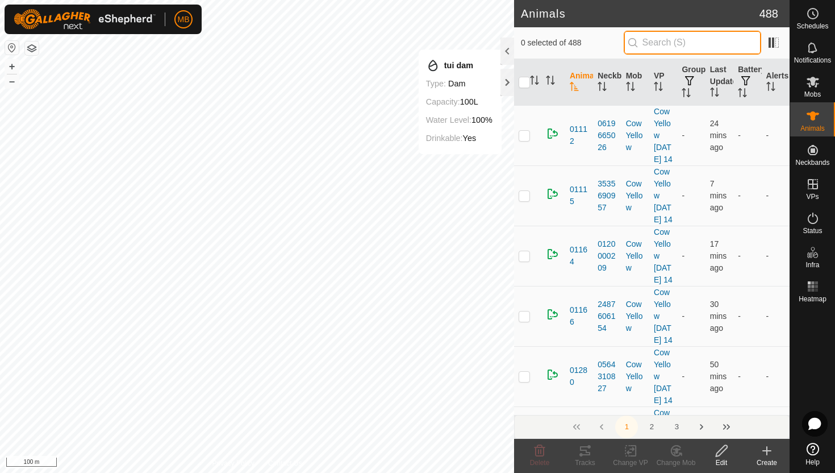
click at [677, 40] on input "text" at bounding box center [692, 43] width 137 height 24
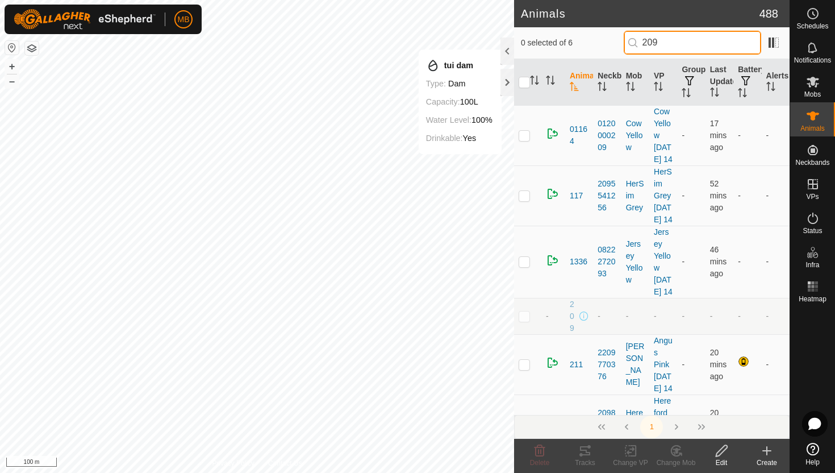
type input "209"
click at [524, 320] on p-checkbox at bounding box center [524, 315] width 11 height 9
checkbox input "true"
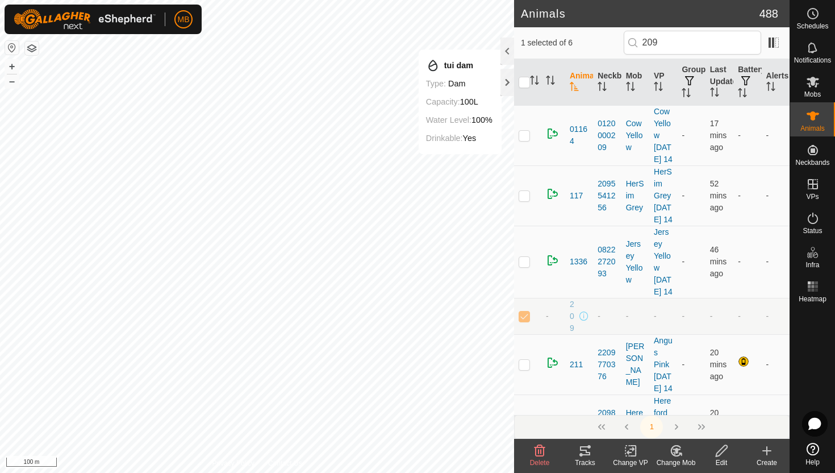
click at [718, 452] on icon at bounding box center [722, 451] width 14 height 14
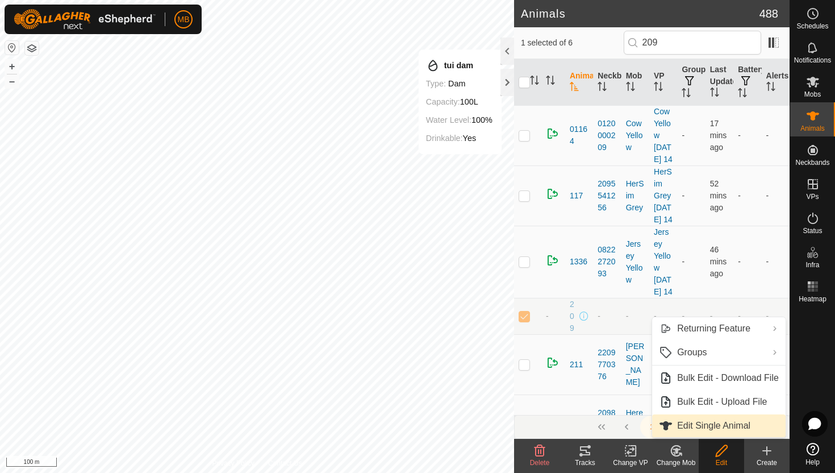
click at [717, 428] on link "Edit Single Animal" at bounding box center [719, 425] width 134 height 23
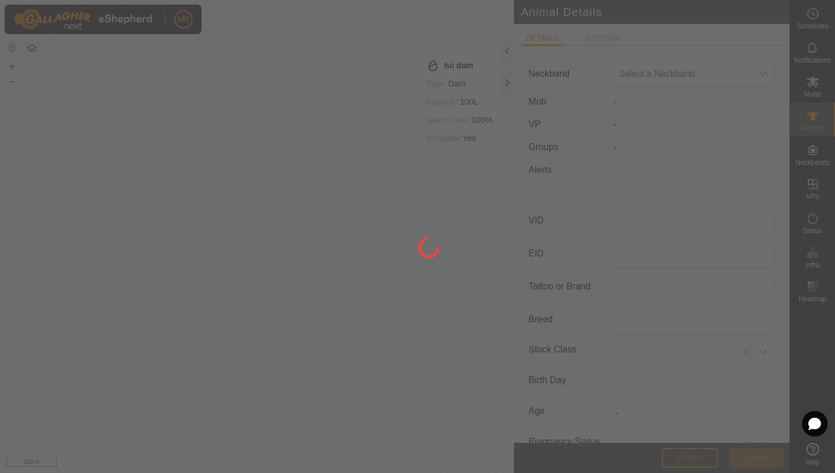
type input "209"
type input "396"
type input "[DATE]"
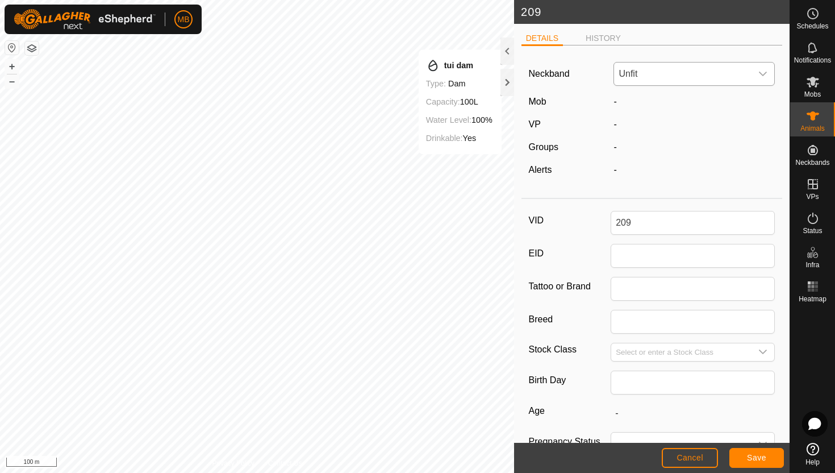
click at [761, 78] on div "dropdown trigger" at bounding box center [763, 73] width 23 height 23
type input "289"
click at [697, 130] on li "2893059212" at bounding box center [695, 132] width 160 height 23
click at [760, 456] on span "Save" at bounding box center [756, 457] width 19 height 9
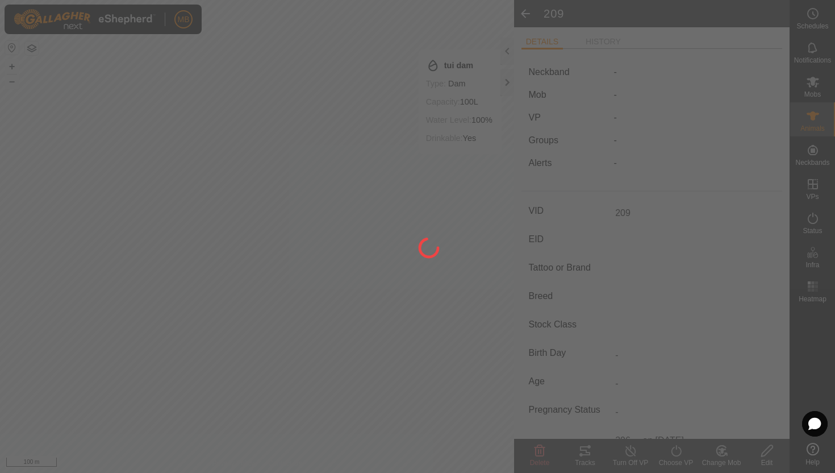
type input "-"
type input "396 kg"
type input "-"
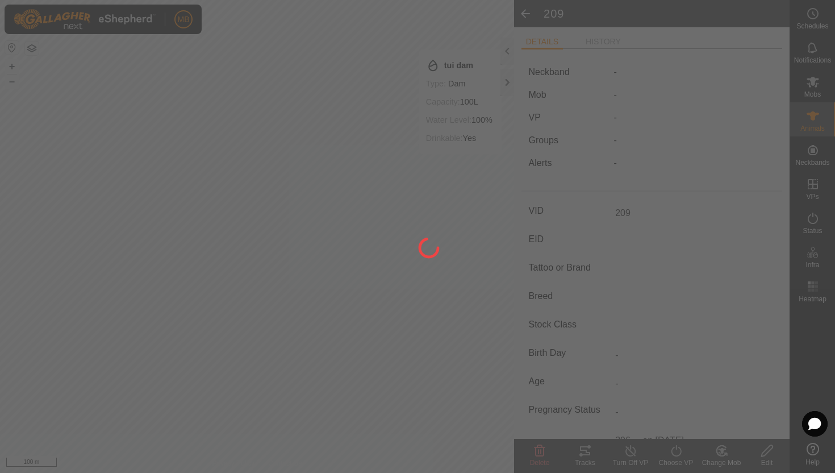
type input "-"
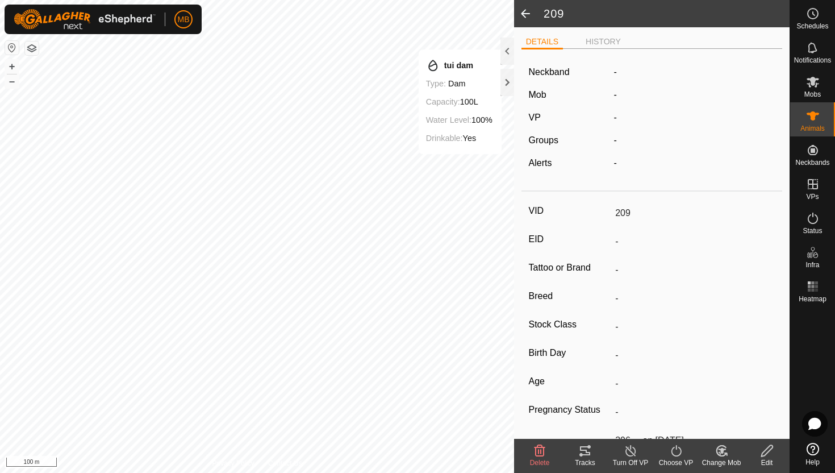
click at [720, 451] on icon at bounding box center [719, 452] width 3 height 3
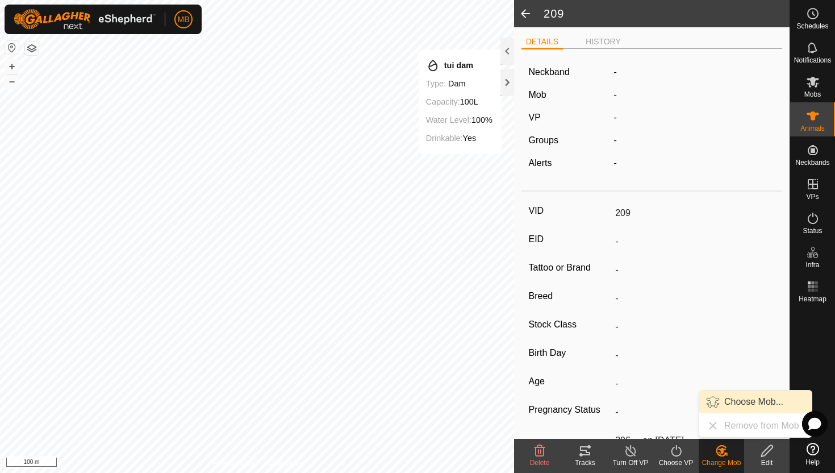
click at [741, 400] on link "Choose Mob..." at bounding box center [755, 401] width 112 height 23
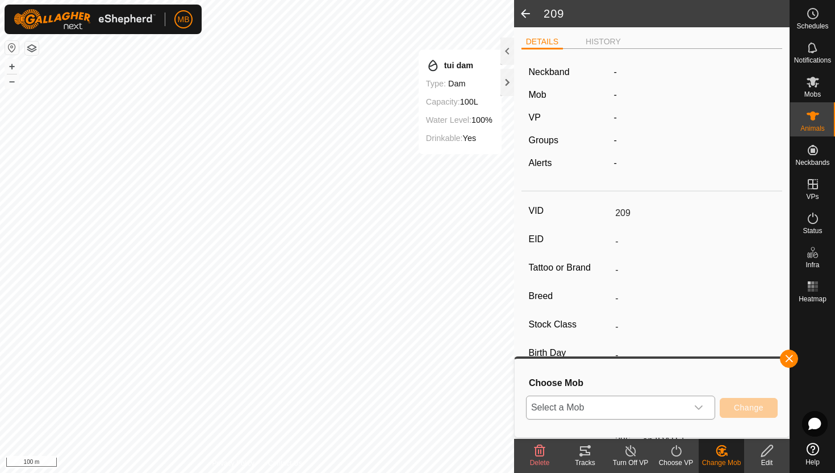
click at [700, 405] on icon "dropdown trigger" at bounding box center [698, 407] width 9 height 9
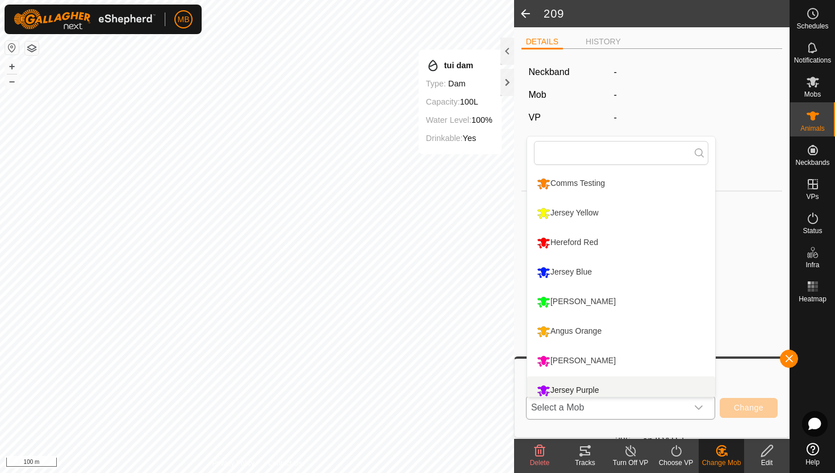
scroll to position [8, 0]
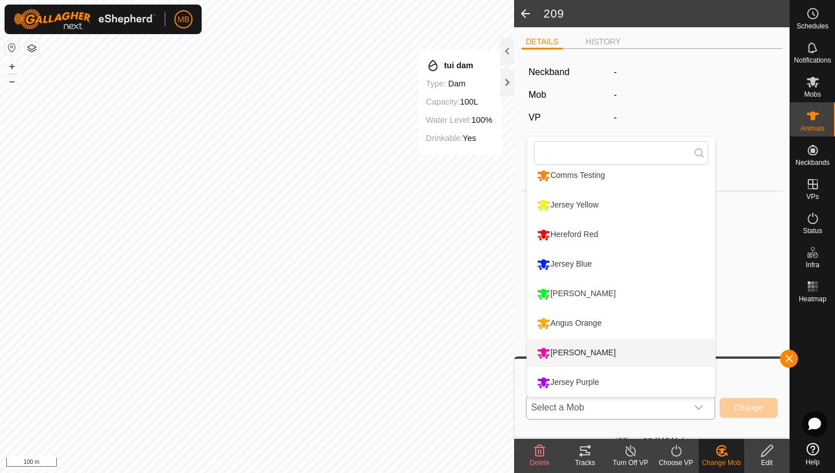
click at [605, 348] on li "[PERSON_NAME]" at bounding box center [621, 353] width 188 height 28
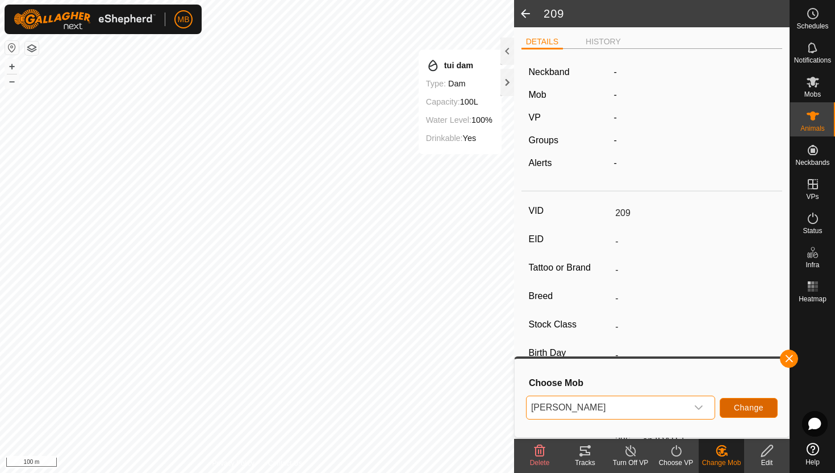
click at [737, 409] on span "Change" at bounding box center [749, 407] width 30 height 9
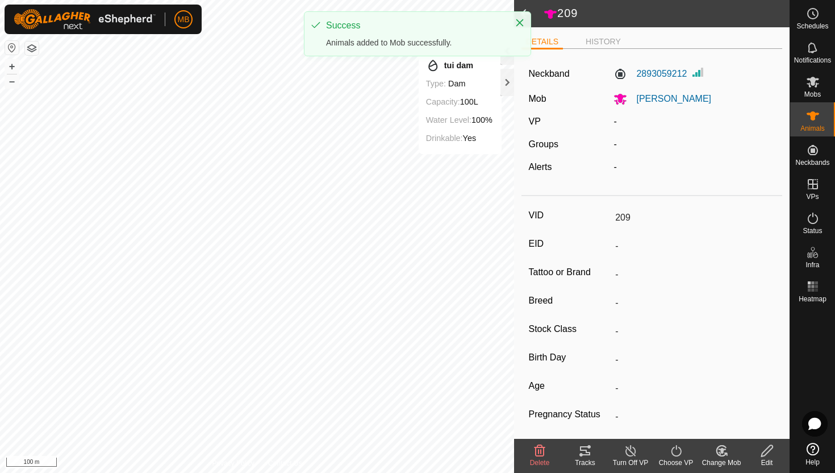
click at [676, 449] on icon at bounding box center [676, 451] width 14 height 14
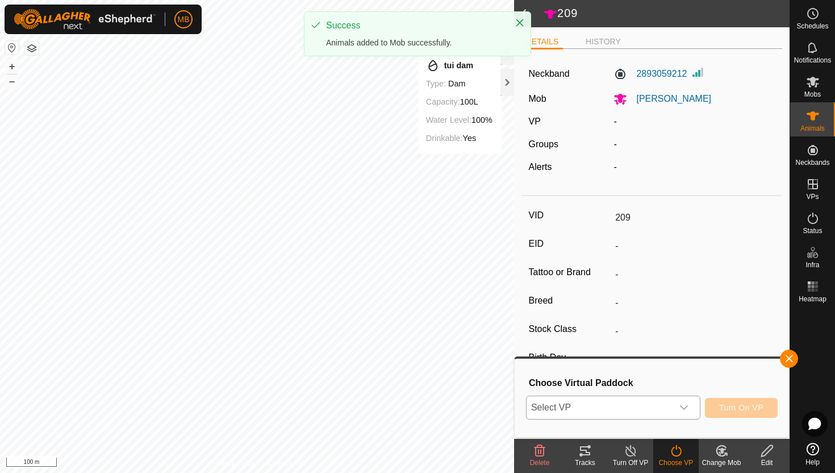
click at [684, 402] on div "dropdown trigger" at bounding box center [684, 407] width 23 height 23
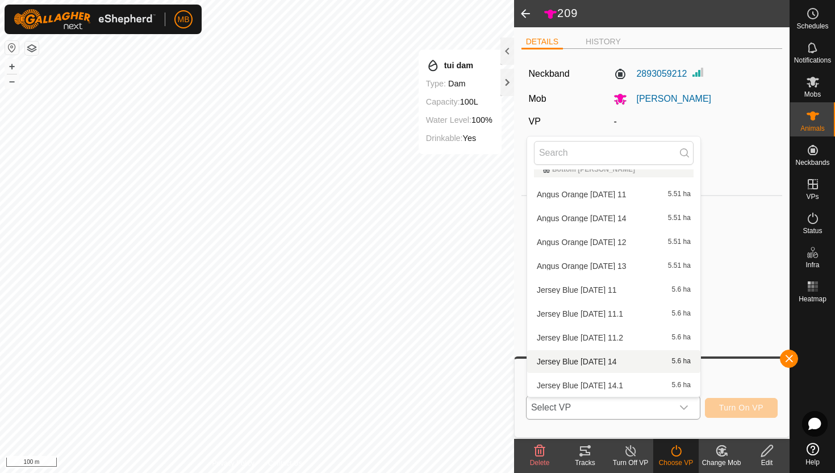
scroll to position [272, 0]
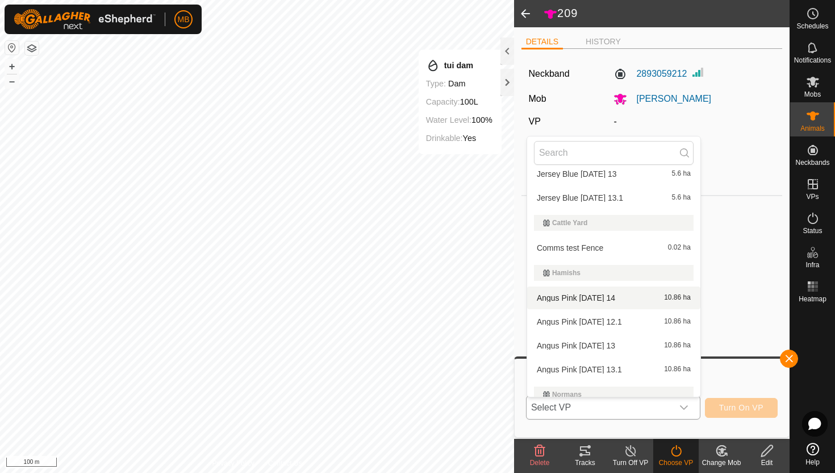
click at [635, 298] on li "Angus Pink [DATE] 14 10.86 ha" at bounding box center [613, 297] width 173 height 23
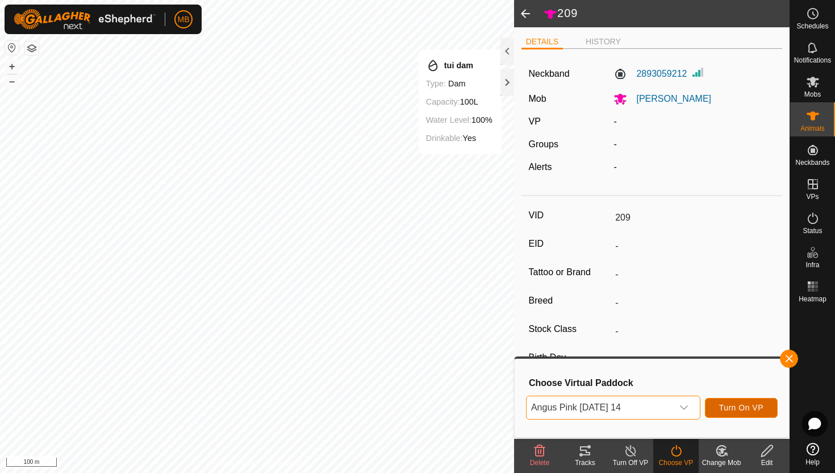
click at [753, 411] on span "Turn On VP" at bounding box center [741, 407] width 44 height 9
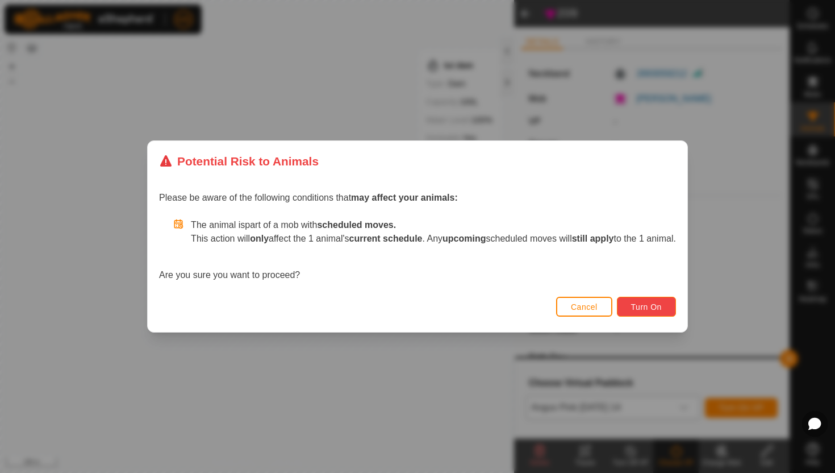
click at [659, 304] on span "Turn On" at bounding box center [646, 306] width 31 height 9
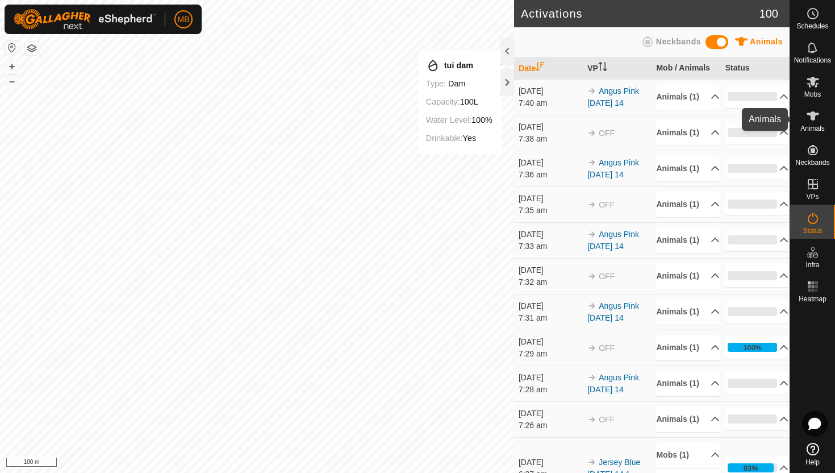
click at [815, 113] on icon at bounding box center [813, 115] width 12 height 9
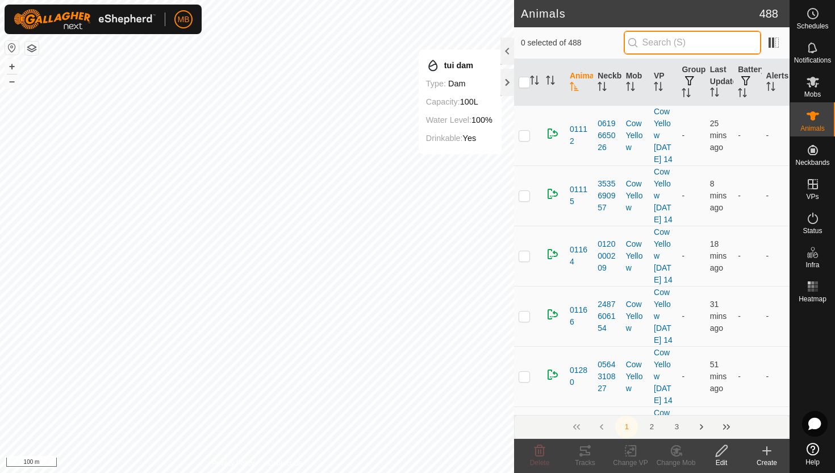
click at [741, 40] on input "text" at bounding box center [692, 43] width 137 height 24
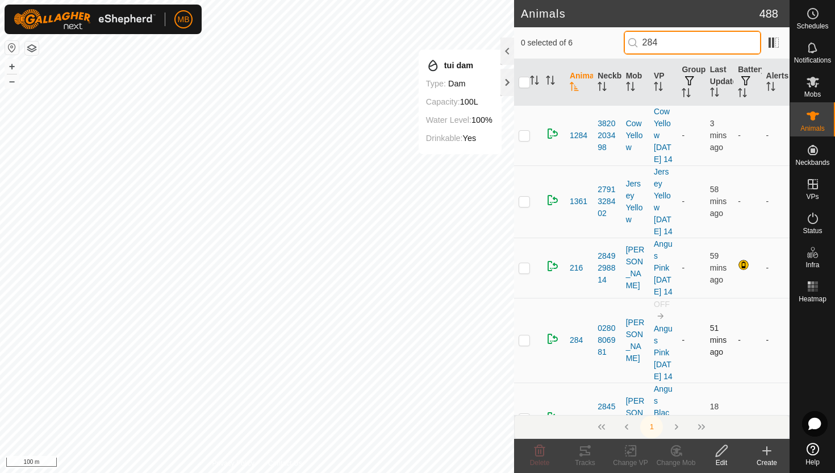
type input "284"
click at [524, 344] on p-checkbox at bounding box center [524, 339] width 11 height 9
checkbox input "true"
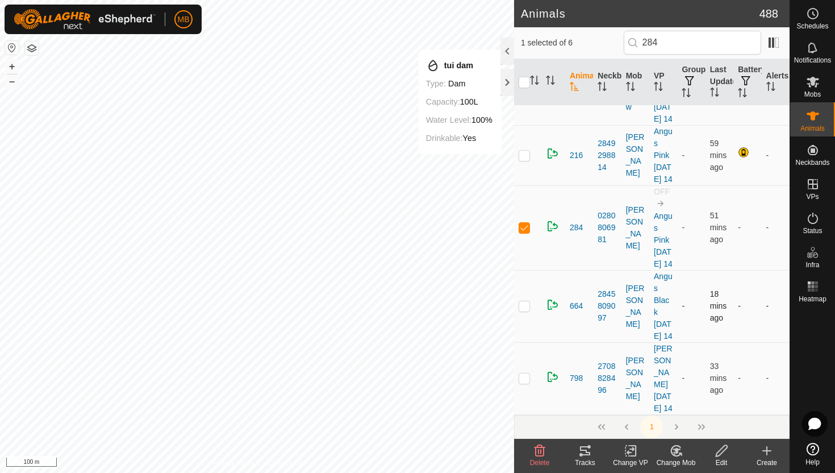
scroll to position [168, 0]
click at [505, 49] on div at bounding box center [508, 50] width 14 height 27
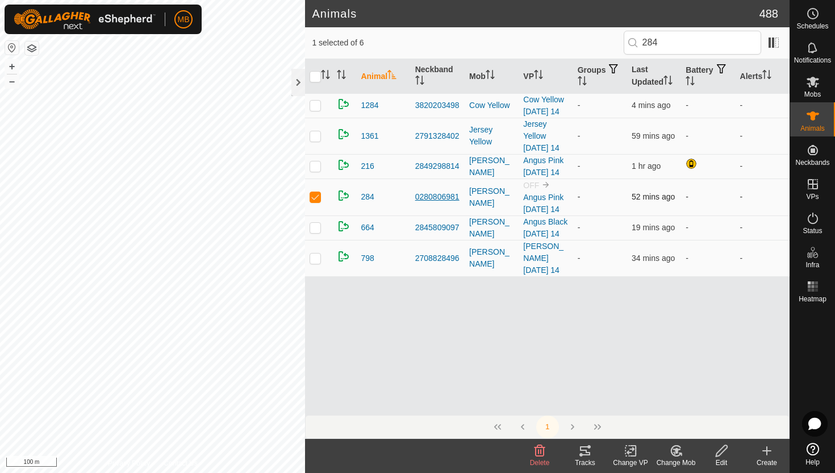
click at [425, 194] on div "0280806981" at bounding box center [437, 197] width 45 height 12
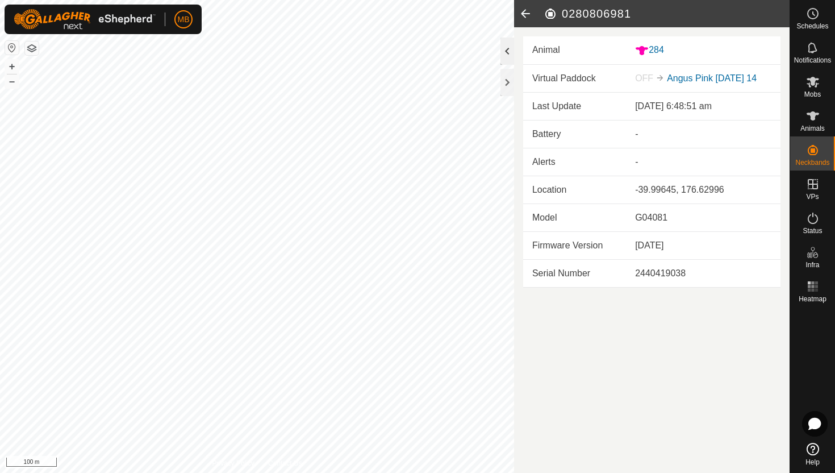
click at [507, 50] on div at bounding box center [508, 50] width 14 height 27
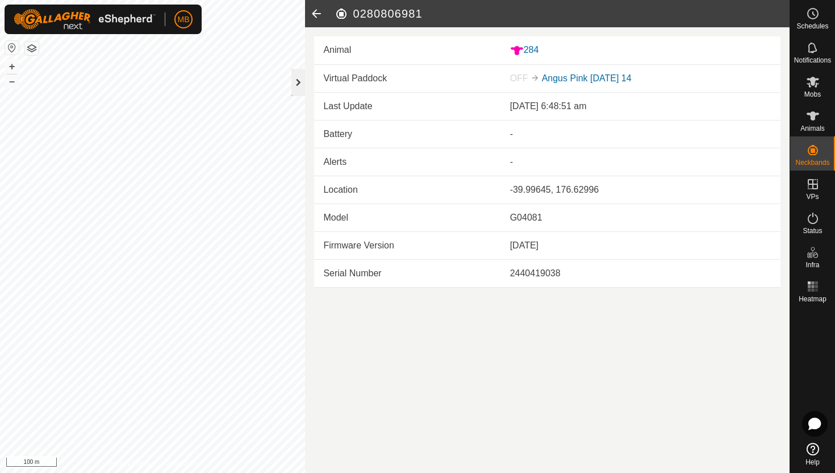
click at [301, 86] on div at bounding box center [298, 82] width 14 height 27
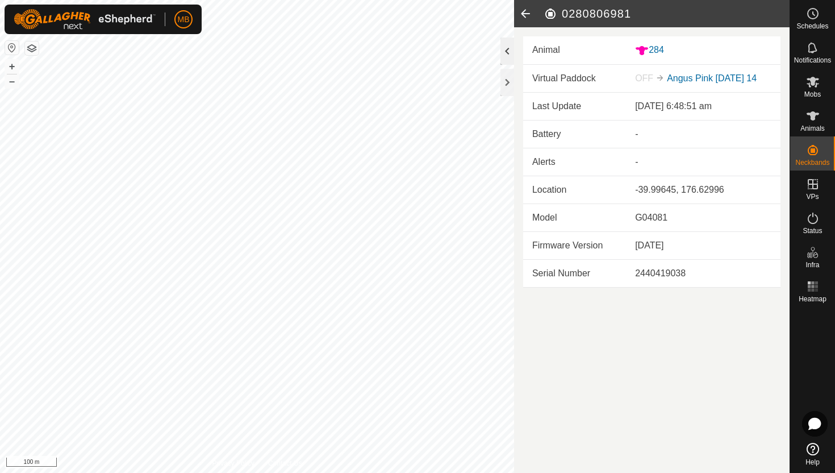
click at [510, 54] on div at bounding box center [508, 50] width 14 height 27
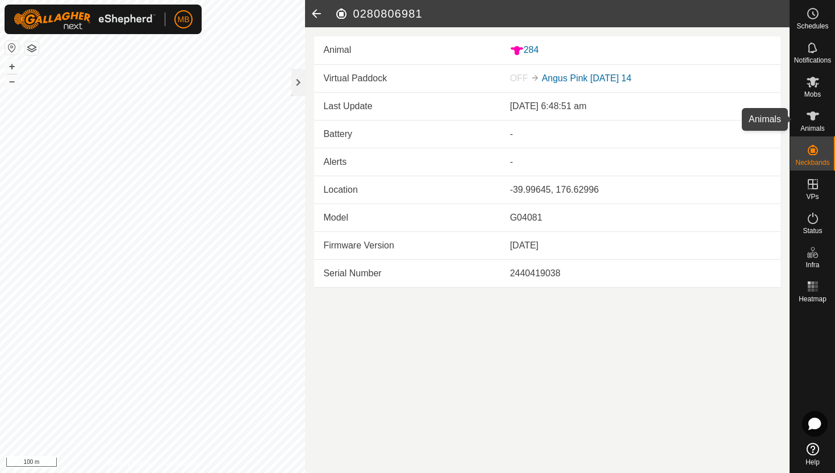
click at [818, 116] on icon at bounding box center [813, 116] width 14 height 14
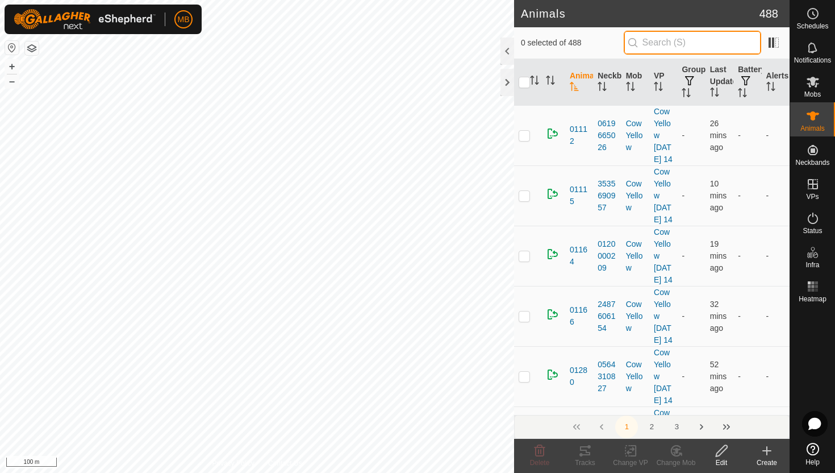
click at [701, 51] on input "text" at bounding box center [692, 43] width 137 height 24
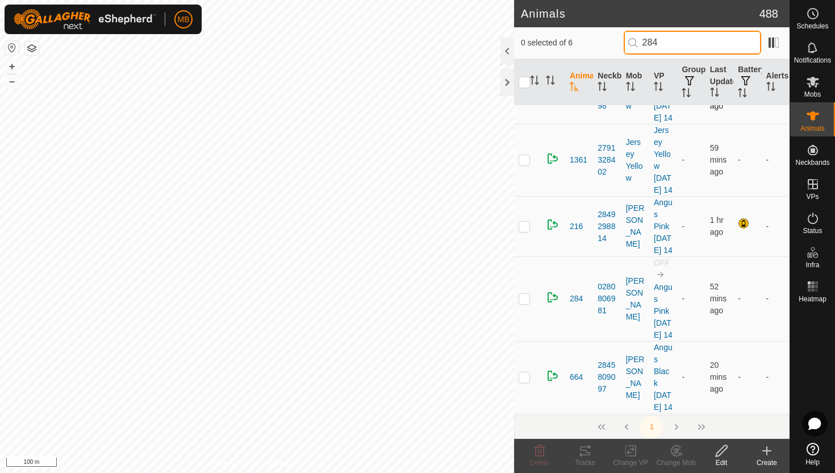
scroll to position [43, 0]
type input "284"
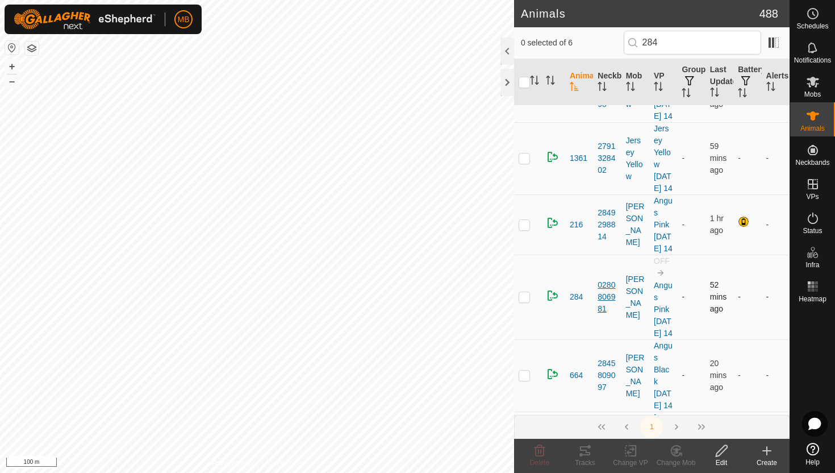
click at [606, 315] on div "0280806981" at bounding box center [607, 297] width 19 height 36
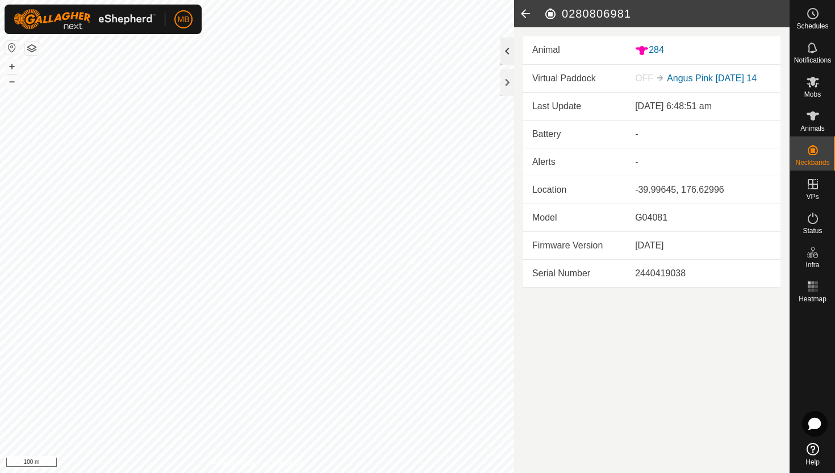
click at [507, 51] on div at bounding box center [508, 50] width 14 height 27
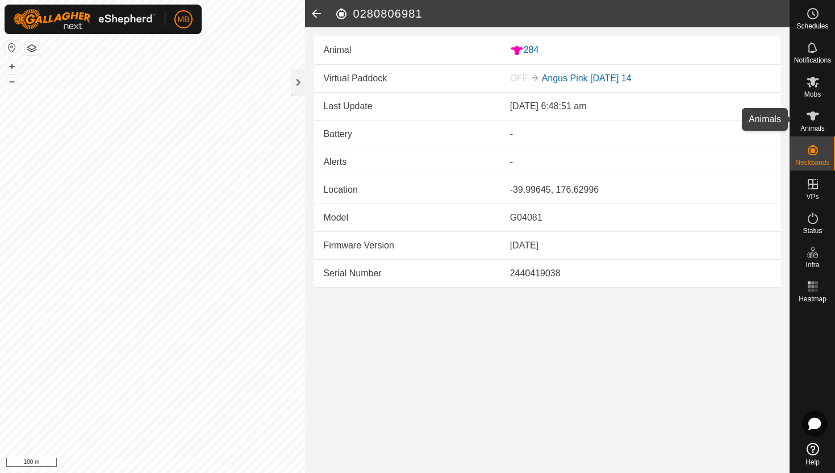
click at [811, 115] on icon at bounding box center [813, 115] width 12 height 9
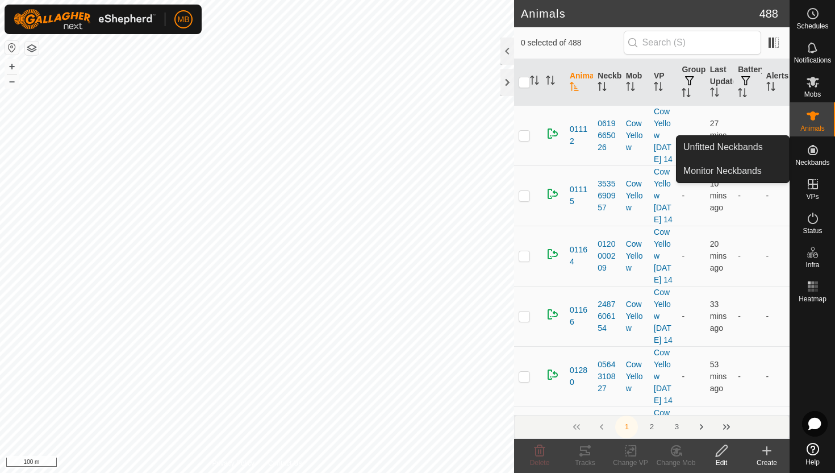
click at [813, 157] on es-neckbands-svg-icon at bounding box center [813, 150] width 20 height 18
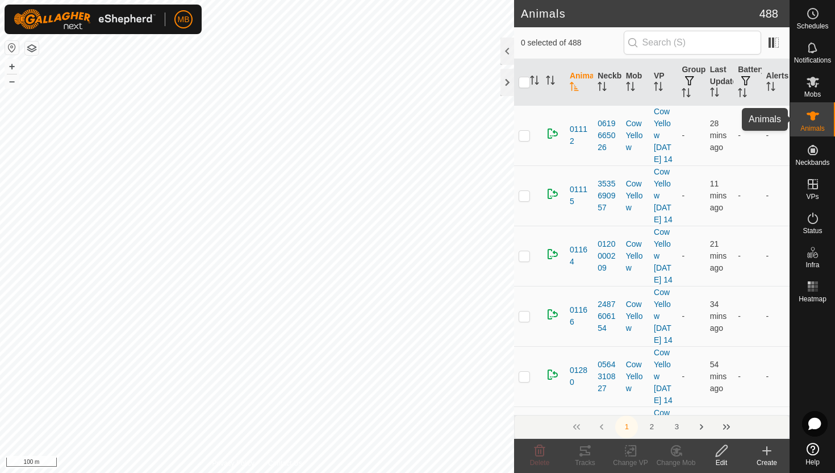
click at [819, 123] on es-animals-svg-icon at bounding box center [813, 116] width 20 height 18
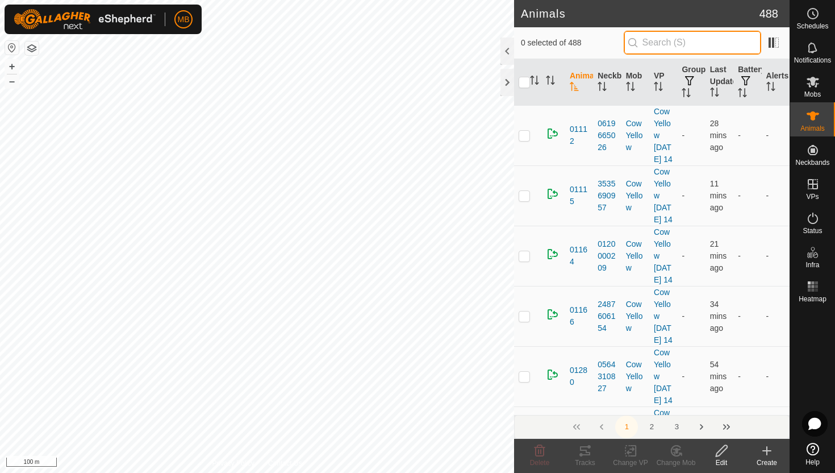
click at [724, 46] on input "text" at bounding box center [692, 43] width 137 height 24
click at [677, 45] on input "text" at bounding box center [692, 43] width 137 height 24
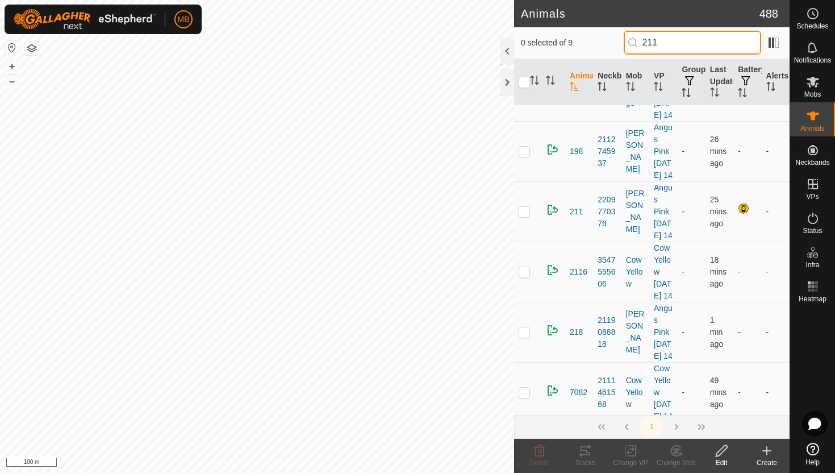
scroll to position [262, 0]
type input "211"
click at [523, 214] on p-checkbox at bounding box center [524, 209] width 11 height 9
checkbox input "true"
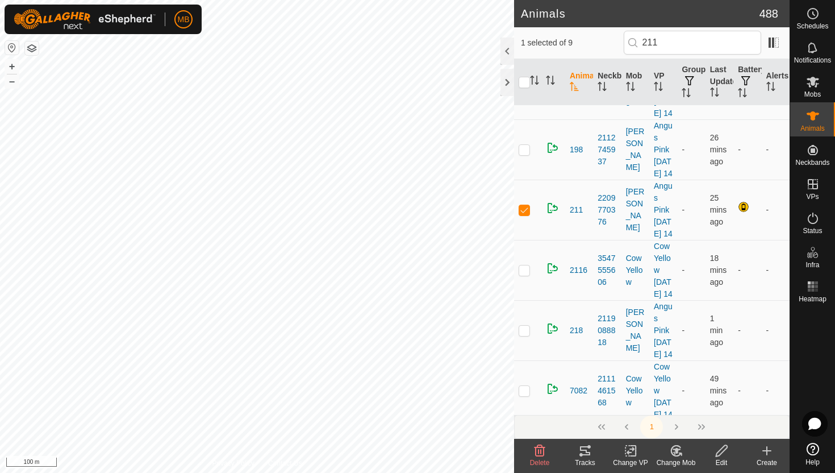
click at [720, 451] on icon at bounding box center [722, 451] width 14 height 14
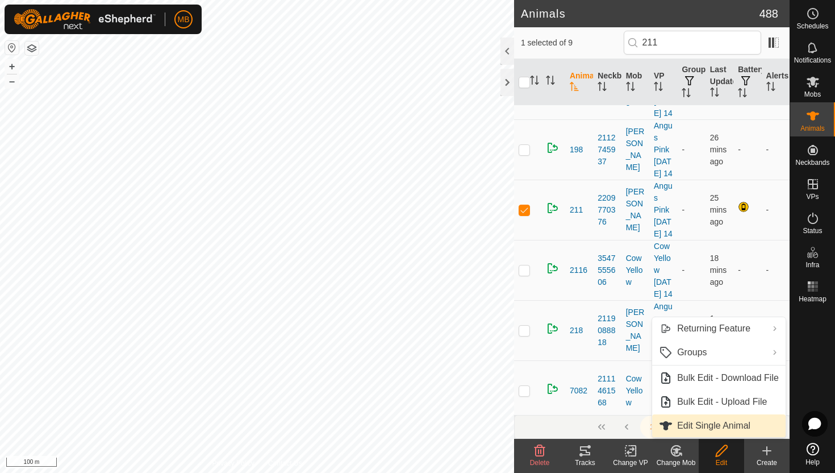
click at [722, 430] on link "Edit Single Animal" at bounding box center [719, 425] width 134 height 23
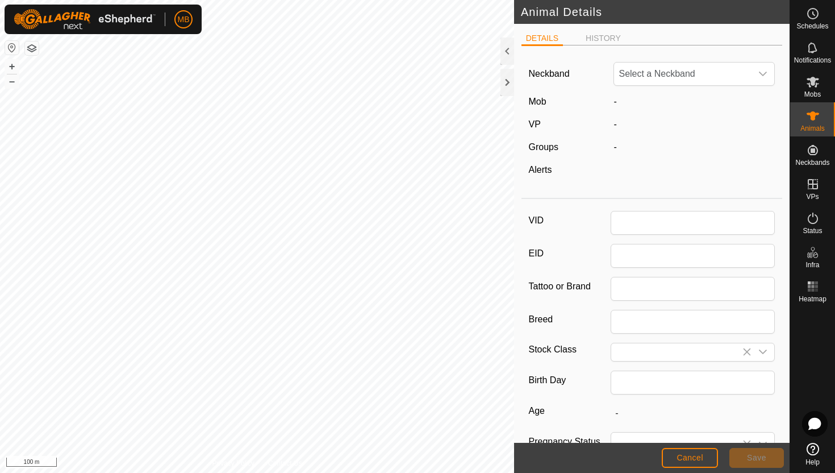
type input "211"
type input "472"
type input "[DATE]"
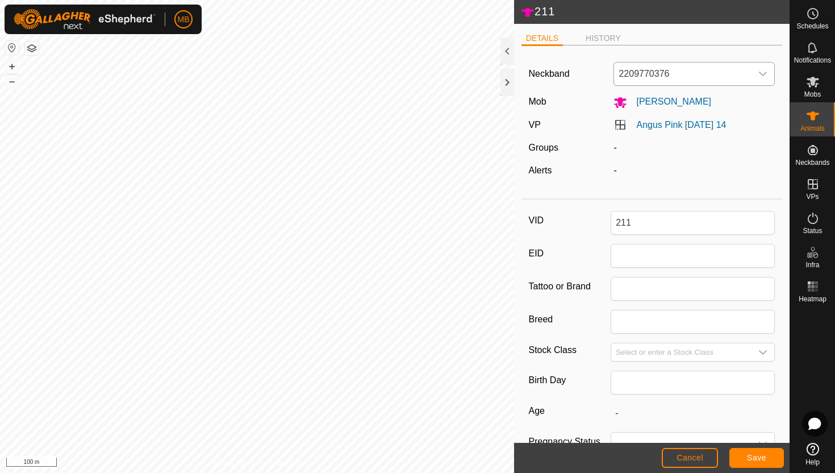
click at [760, 72] on icon "dropdown trigger" at bounding box center [764, 74] width 8 height 5
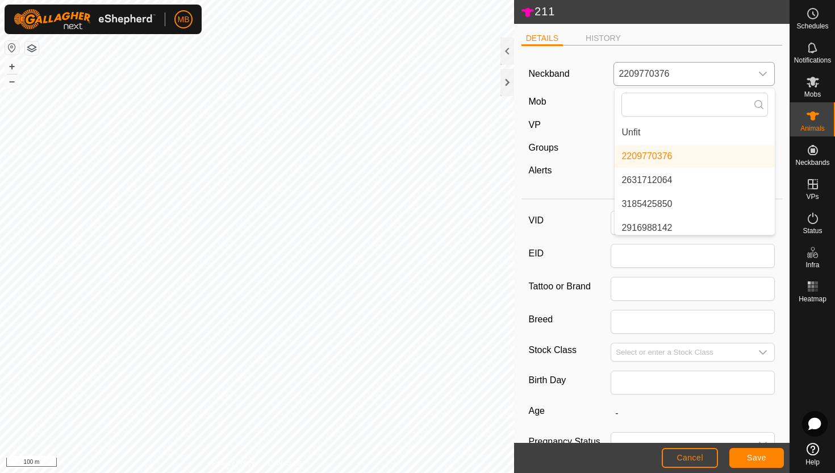
click at [693, 132] on li "Unfit" at bounding box center [695, 132] width 160 height 23
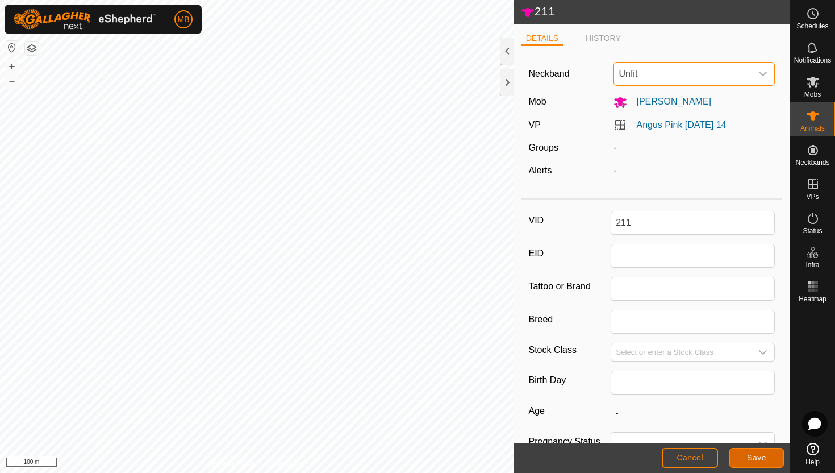
click at [766, 455] on button "Save" at bounding box center [756, 458] width 55 height 20
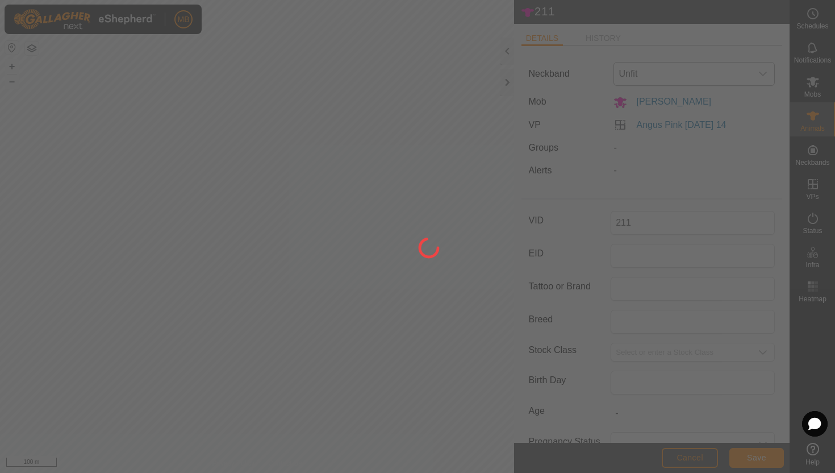
type input "-"
type input "472 kg"
type input "-"
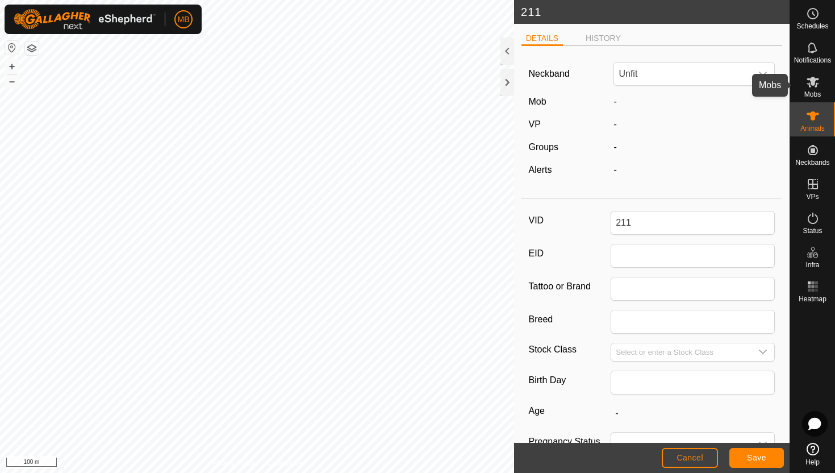
click at [814, 91] on span "Mobs" at bounding box center [812, 94] width 16 height 7
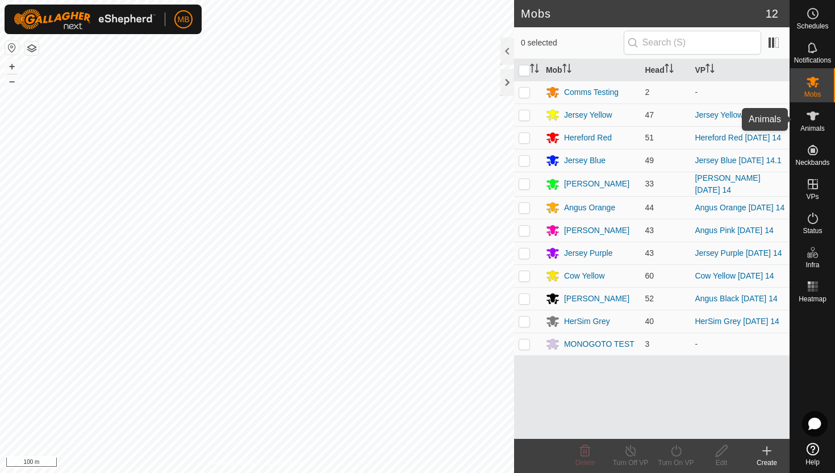
click at [815, 116] on icon at bounding box center [813, 115] width 12 height 9
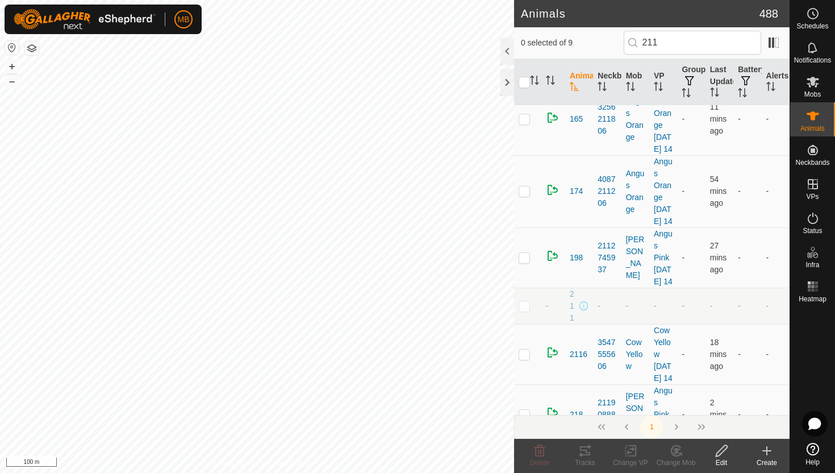
scroll to position [161, 0]
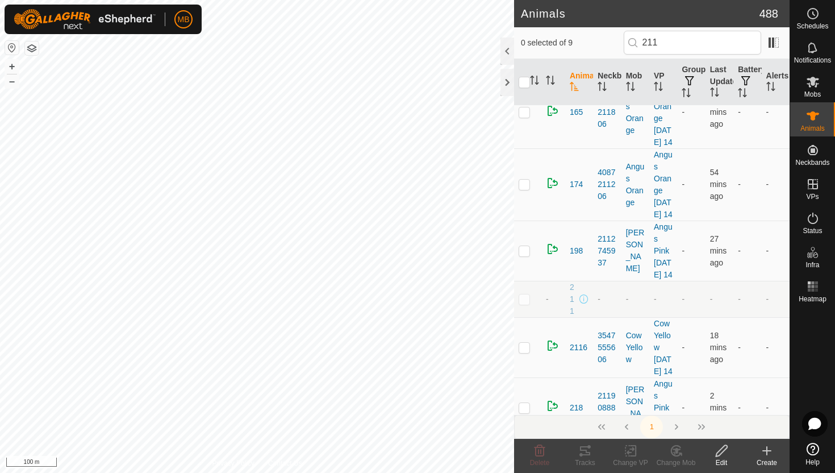
type input "211"
click at [526, 303] on p-checkbox at bounding box center [524, 298] width 11 height 9
checkbox input "true"
click at [722, 452] on icon at bounding box center [721, 450] width 11 height 11
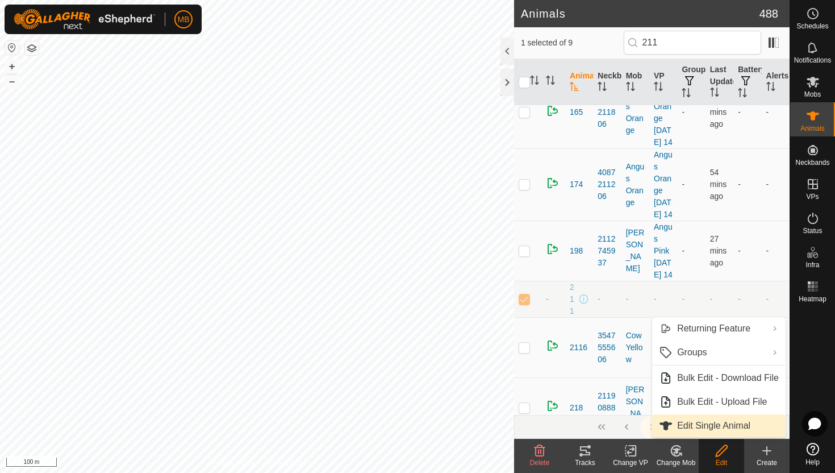
click at [724, 429] on link "Edit Single Animal" at bounding box center [719, 425] width 134 height 23
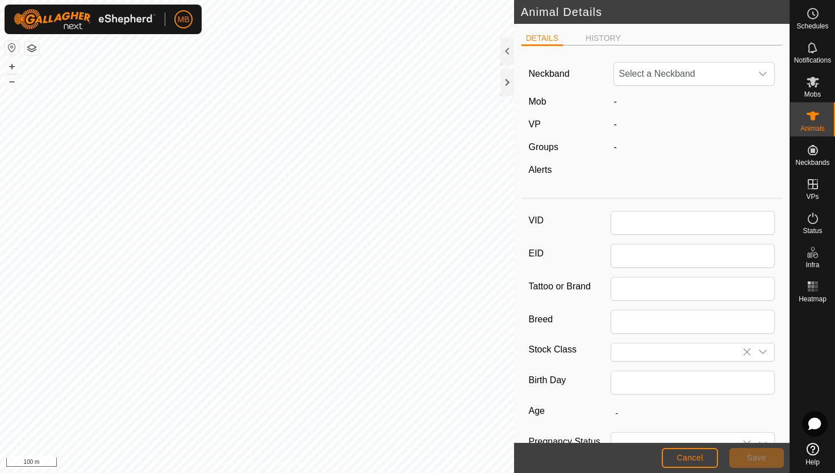
type input "211"
type input "472"
type input "[DATE]"
click at [764, 71] on icon "dropdown trigger" at bounding box center [762, 73] width 9 height 9
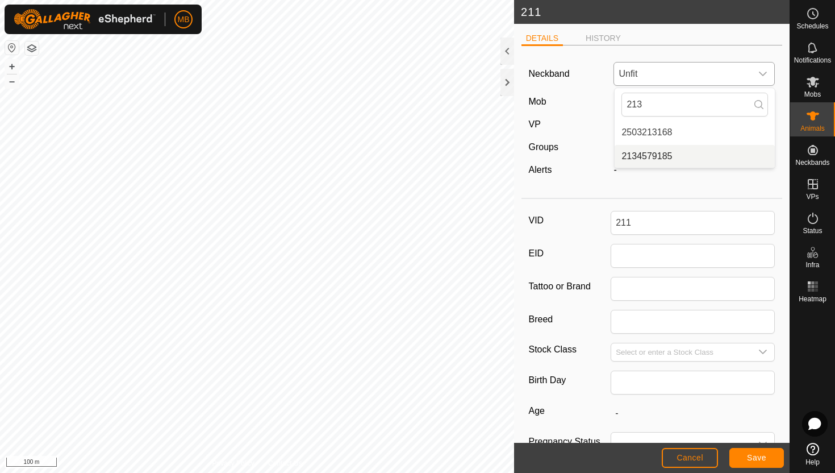
type input "213"
click at [677, 152] on li "2134579185" at bounding box center [695, 156] width 160 height 23
click at [768, 464] on button "Save" at bounding box center [756, 458] width 55 height 20
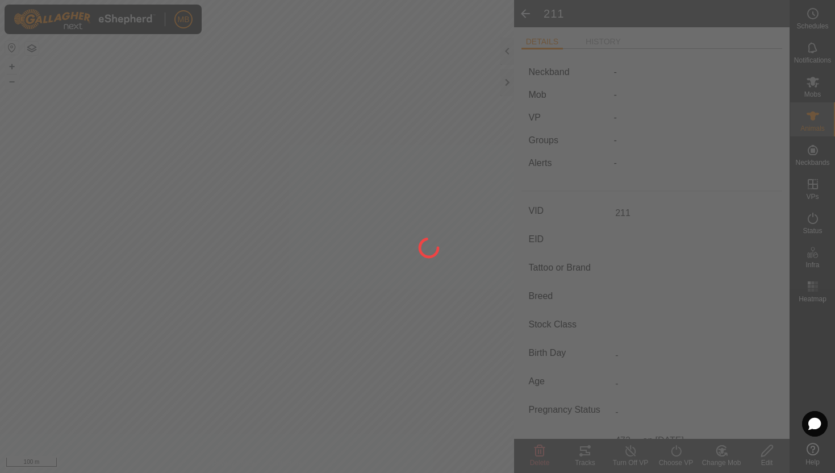
type input "-"
type input "472 kg"
type input "-"
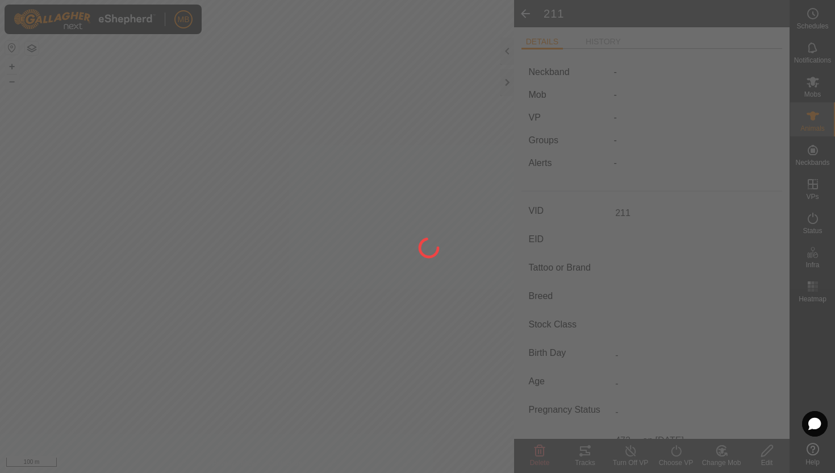
type input "-"
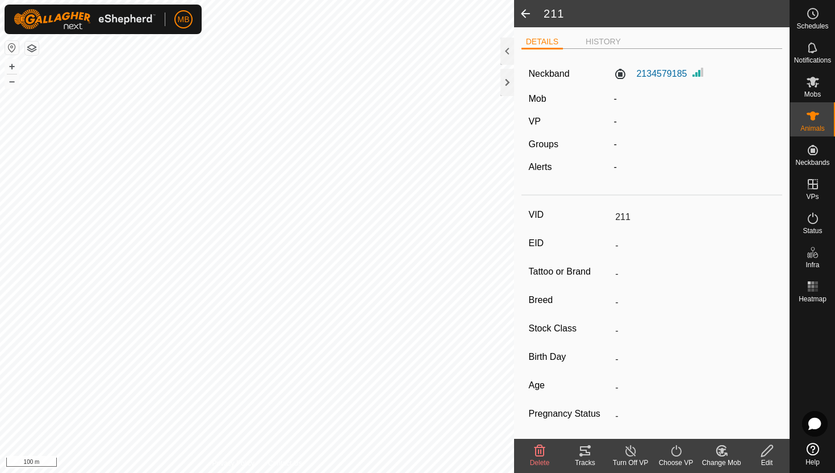
click at [723, 450] on icon at bounding box center [722, 451] width 8 height 6
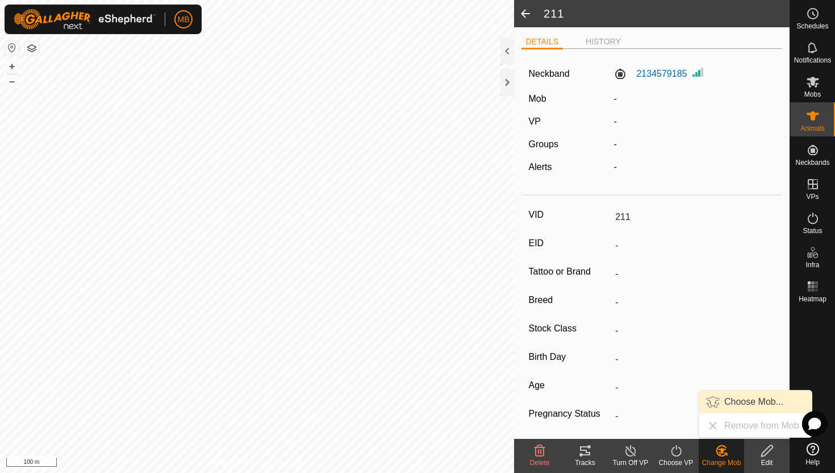
click at [741, 410] on link "Choose Mob..." at bounding box center [755, 401] width 112 height 23
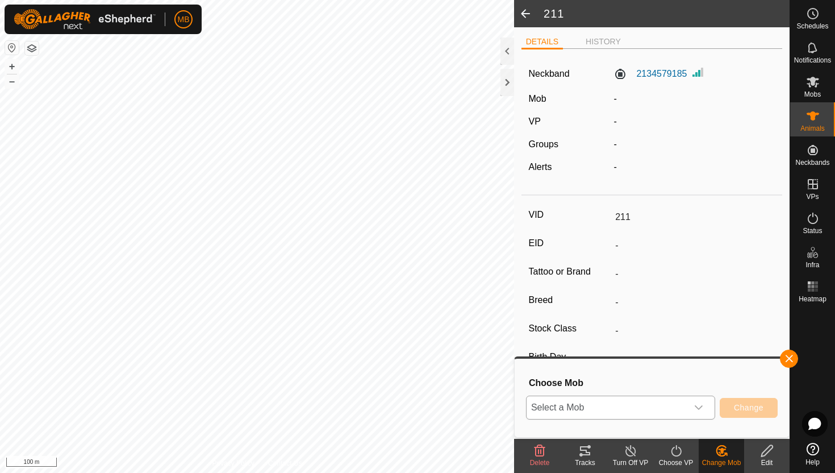
click at [702, 405] on icon "dropdown trigger" at bounding box center [699, 407] width 8 height 5
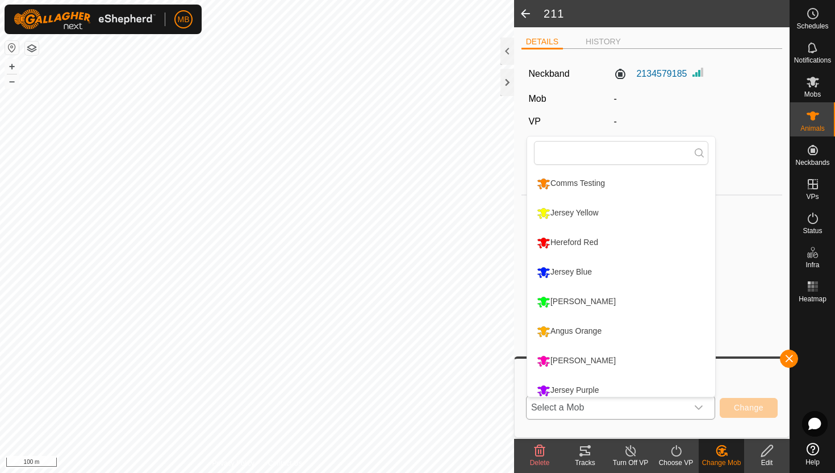
scroll to position [9, 0]
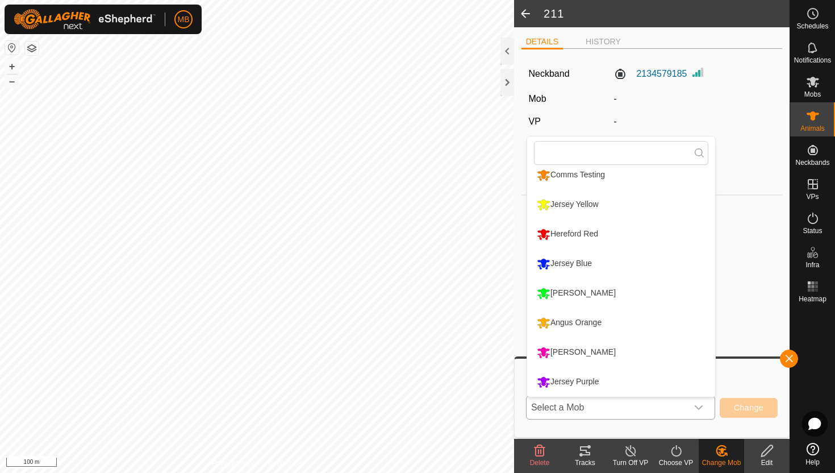
click at [622, 354] on li "[PERSON_NAME]" at bounding box center [621, 352] width 188 height 28
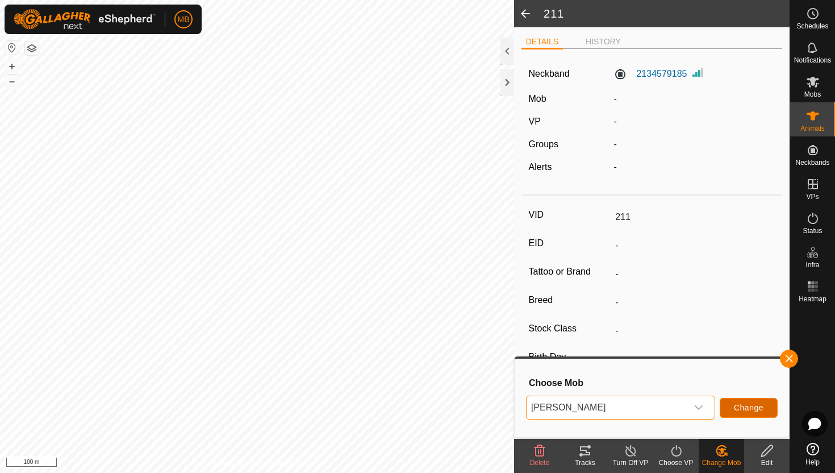
click at [752, 407] on span "Change" at bounding box center [749, 407] width 30 height 9
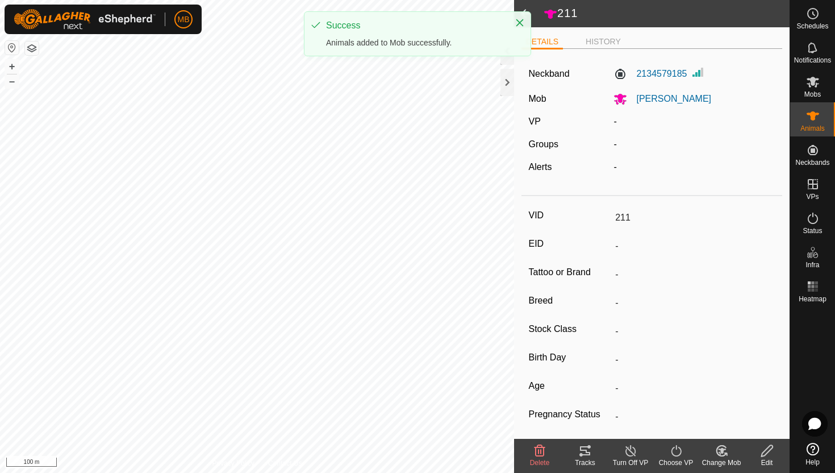
click at [679, 449] on icon at bounding box center [676, 451] width 14 height 14
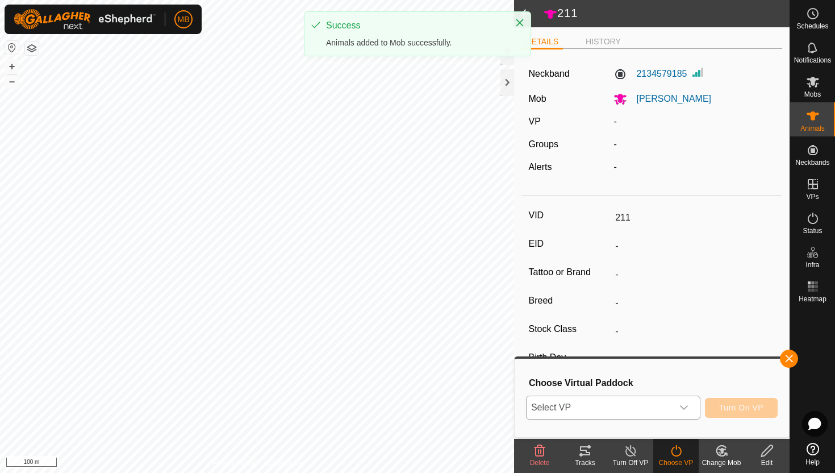
click at [679, 411] on icon "dropdown trigger" at bounding box center [683, 407] width 9 height 9
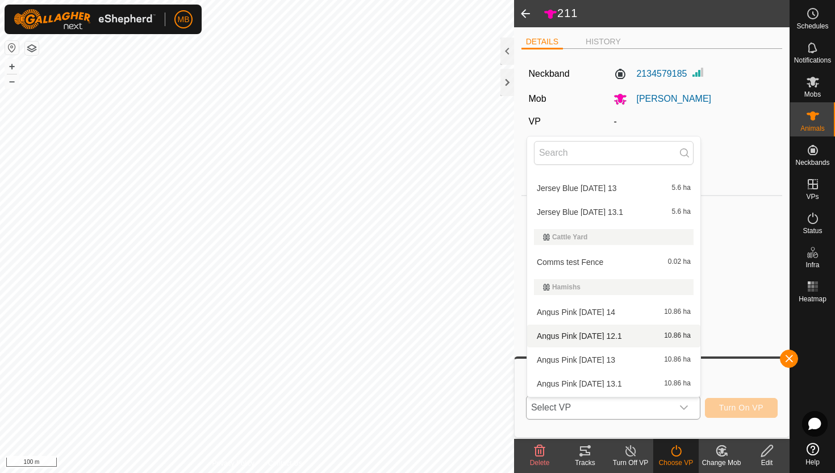
scroll to position [265, 0]
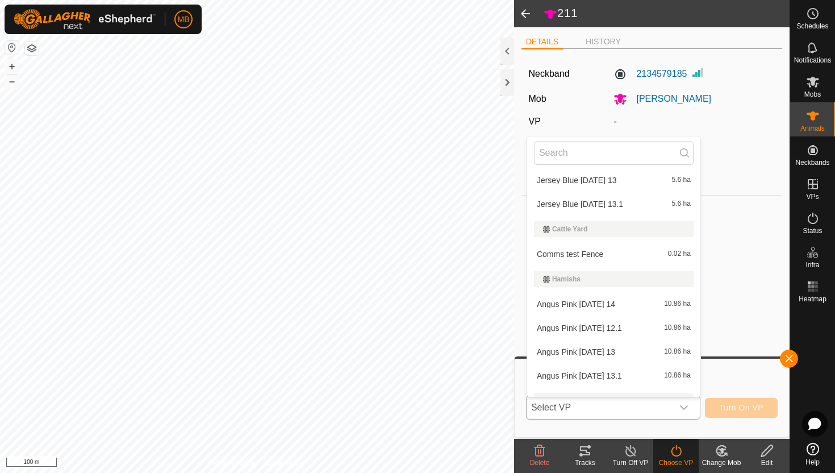
click at [637, 305] on li "Angus Pink Thursday 14 10.86 ha" at bounding box center [613, 304] width 173 height 23
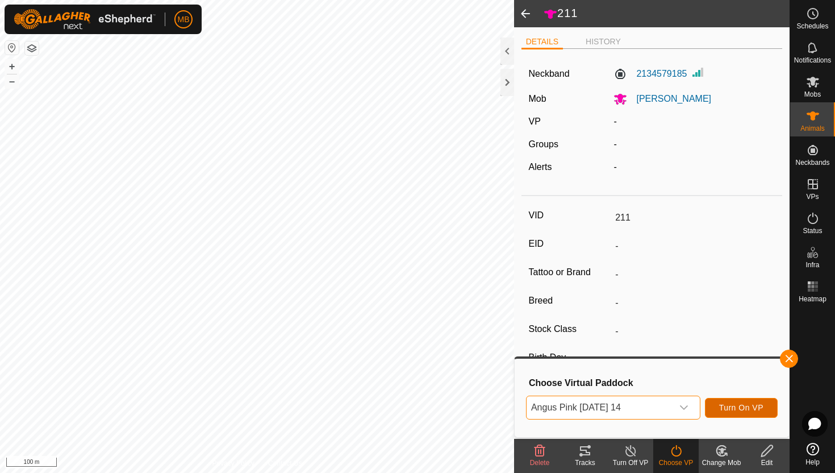
click at [754, 403] on span "Turn On VP" at bounding box center [741, 407] width 44 height 9
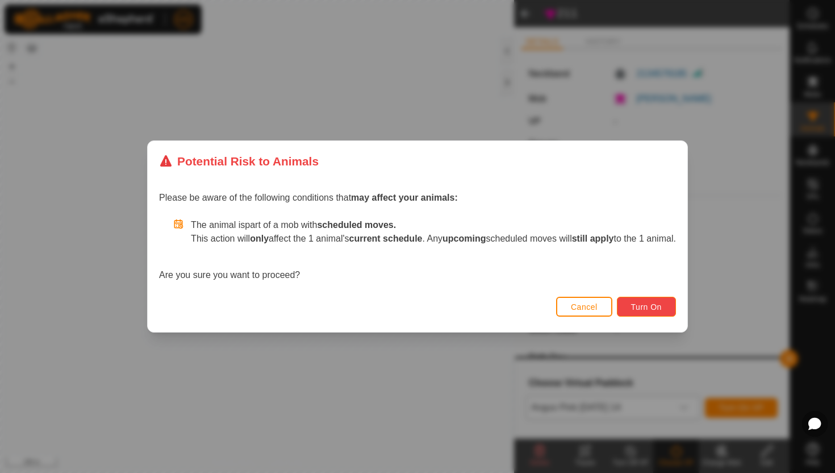
click at [662, 307] on span "Turn On" at bounding box center [646, 306] width 31 height 9
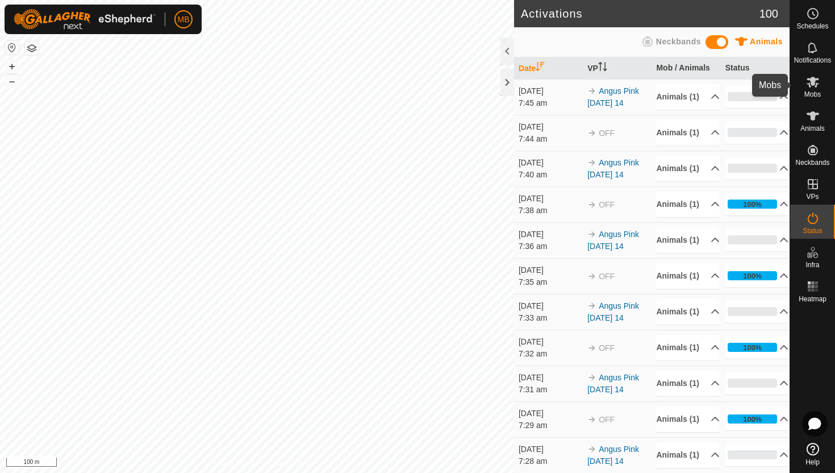
click at [815, 88] on icon at bounding box center [813, 82] width 14 height 14
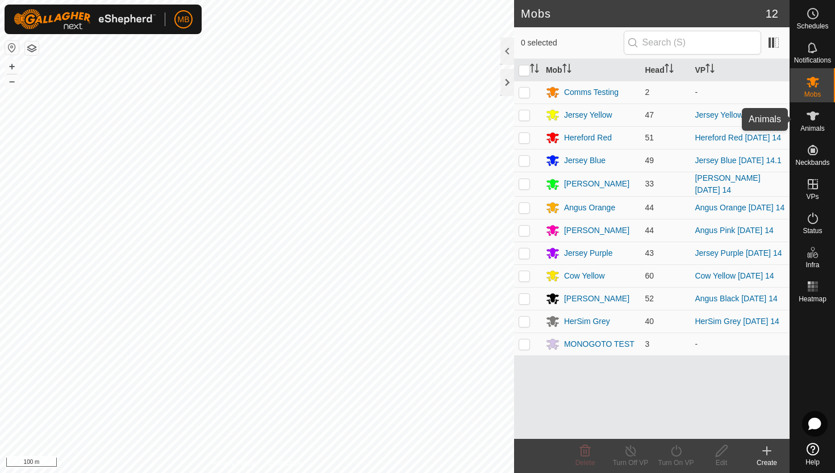
click at [821, 119] on es-animals-svg-icon at bounding box center [813, 116] width 20 height 18
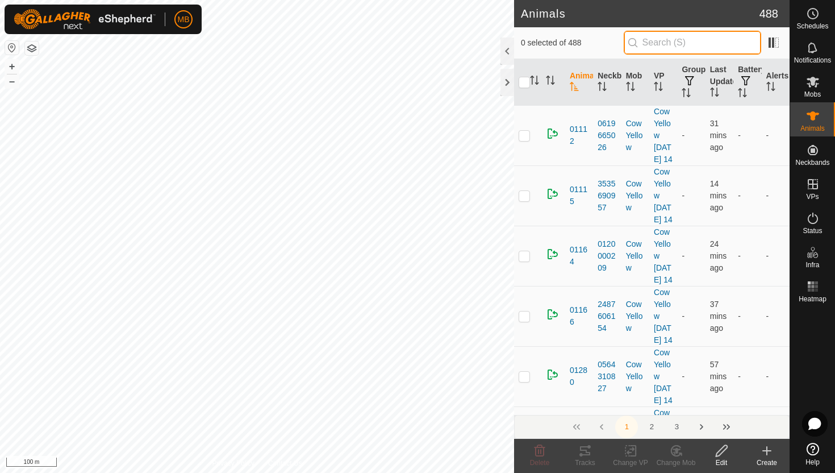
click at [689, 41] on input "text" at bounding box center [692, 43] width 137 height 24
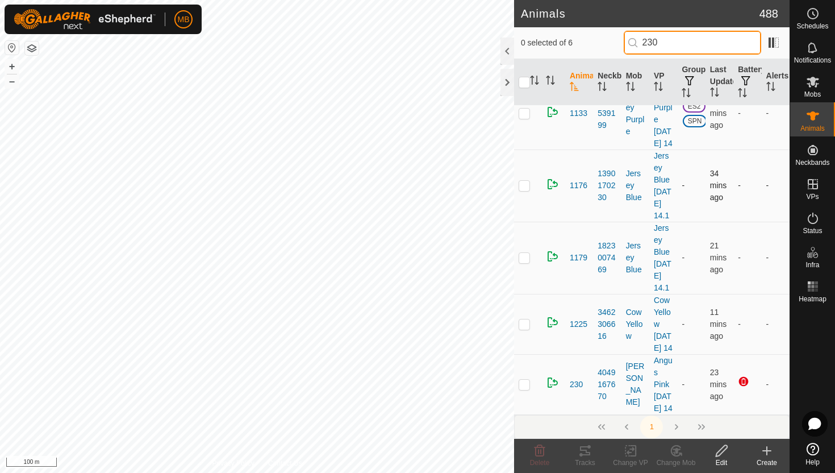
scroll to position [135, 0]
type input "230"
click at [524, 380] on p-checkbox at bounding box center [524, 384] width 11 height 9
checkbox input "true"
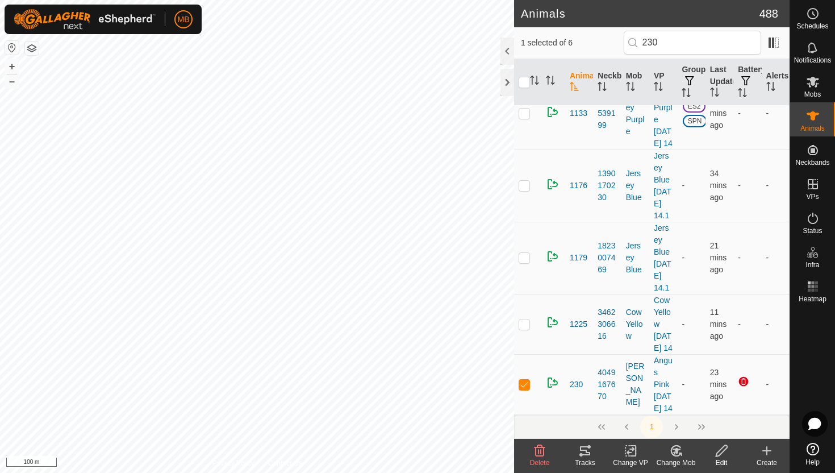
click at [720, 451] on icon at bounding box center [722, 451] width 14 height 14
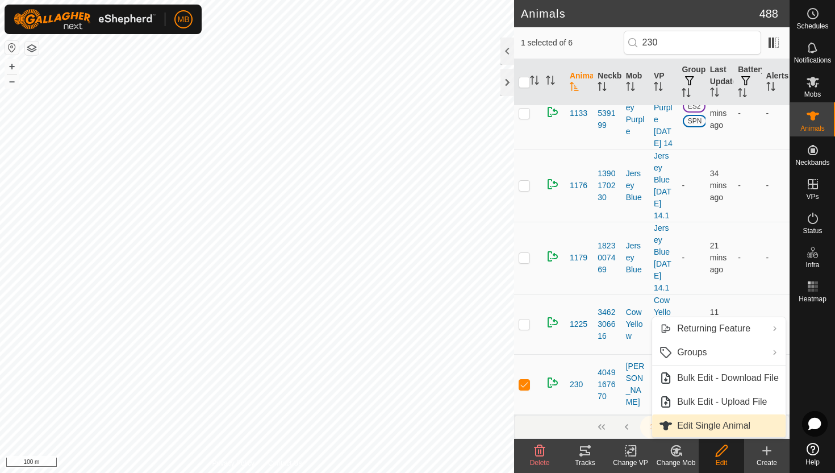
click at [723, 427] on link "Edit Single Animal" at bounding box center [719, 425] width 134 height 23
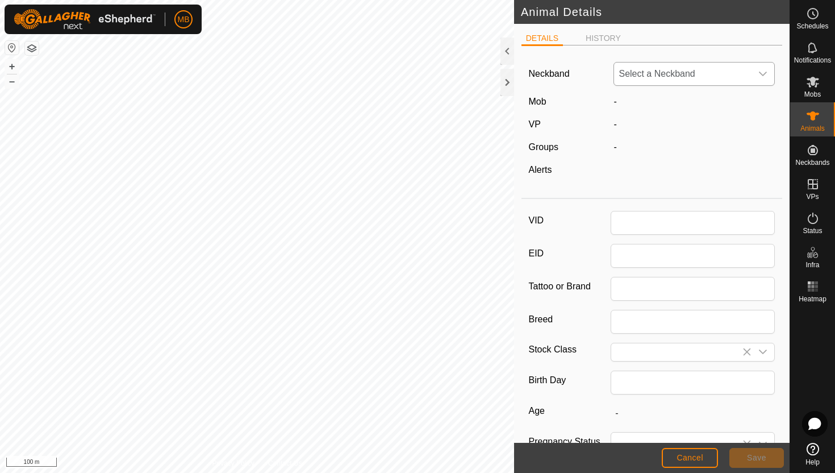
type input "230"
type input "447"
type input "[DATE]"
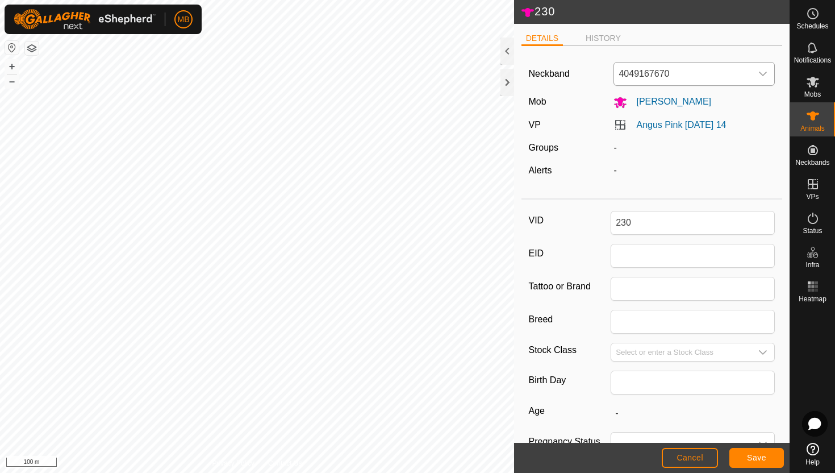
click at [760, 76] on icon "dropdown trigger" at bounding box center [762, 73] width 9 height 9
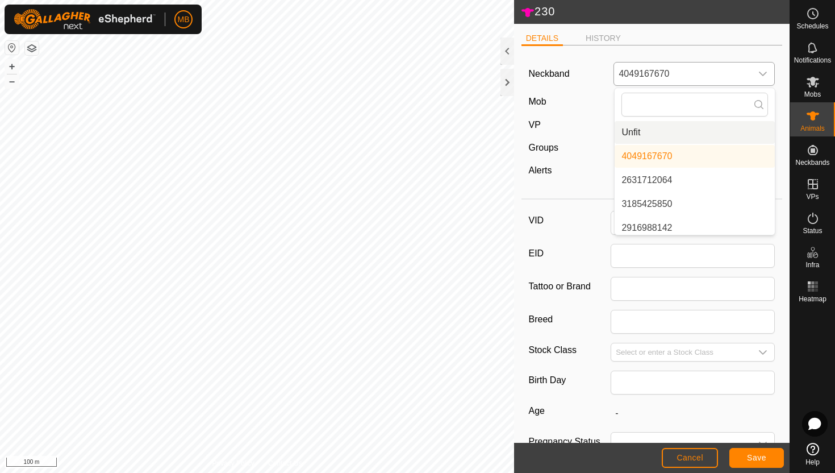
click at [702, 128] on li "Unfit" at bounding box center [695, 132] width 160 height 23
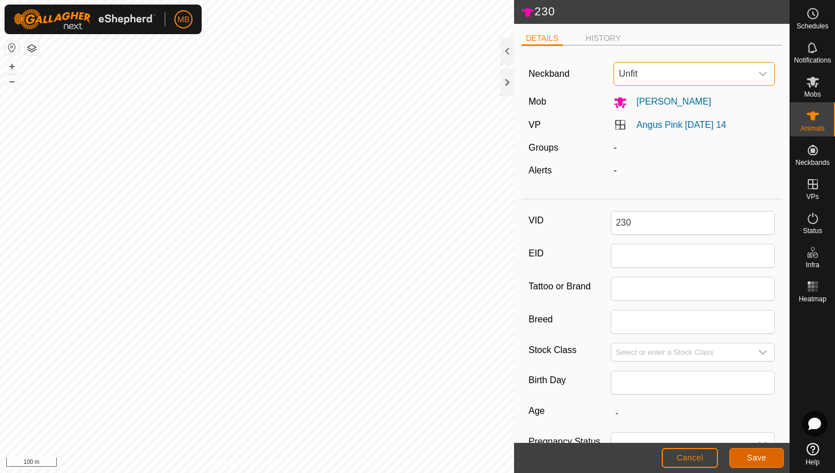
click at [761, 458] on span "Save" at bounding box center [756, 457] width 19 height 9
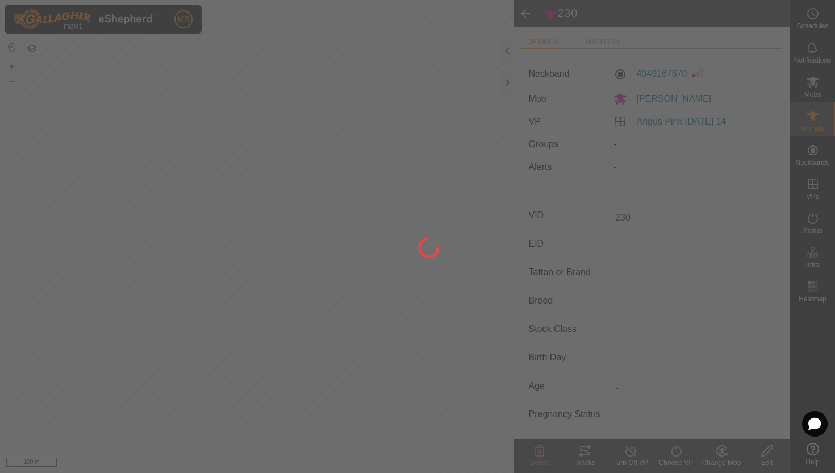
type input "-"
type input "447 kg"
type input "-"
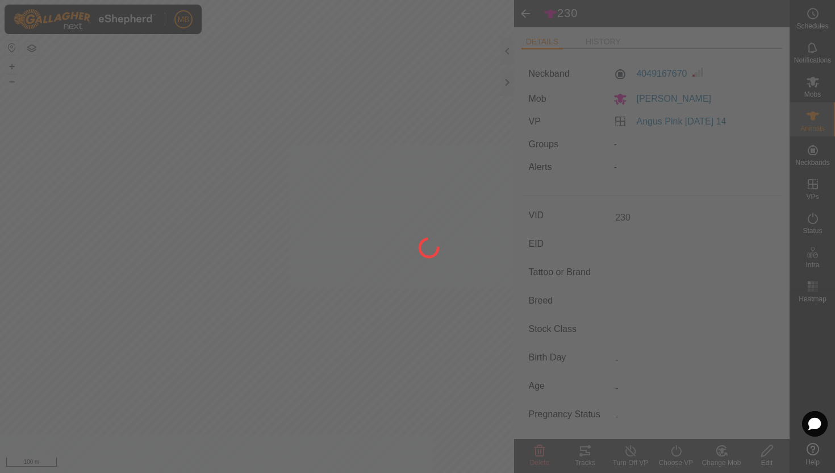
type input "-"
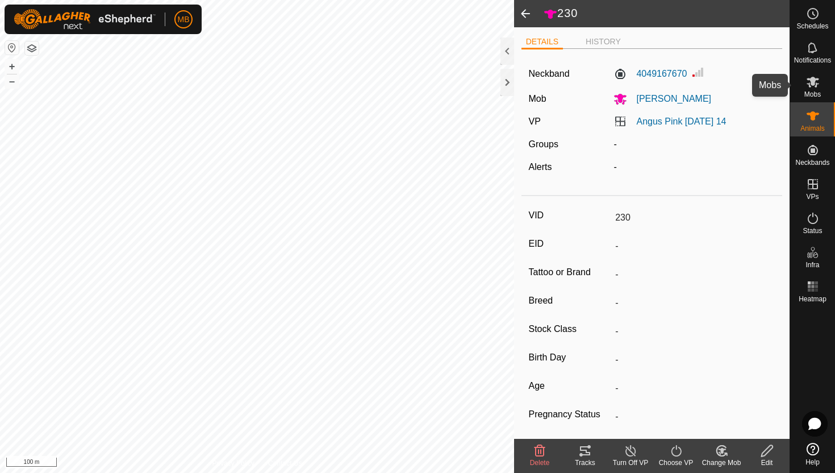
click at [817, 78] on icon at bounding box center [813, 82] width 14 height 14
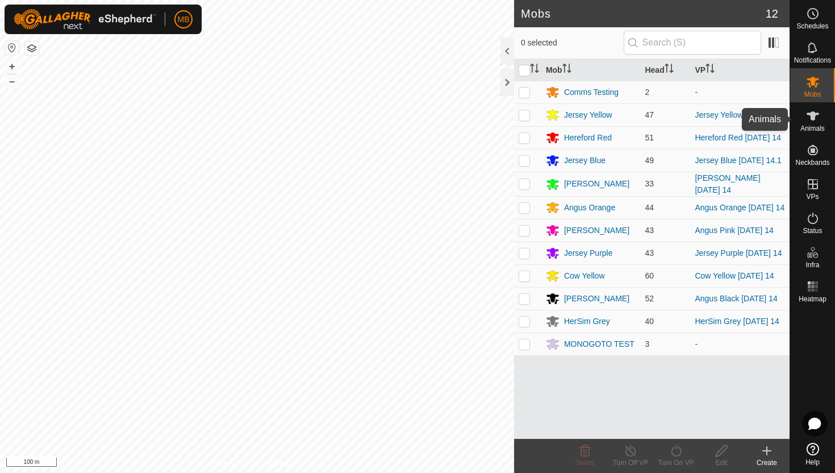
click at [812, 114] on icon at bounding box center [813, 115] width 12 height 9
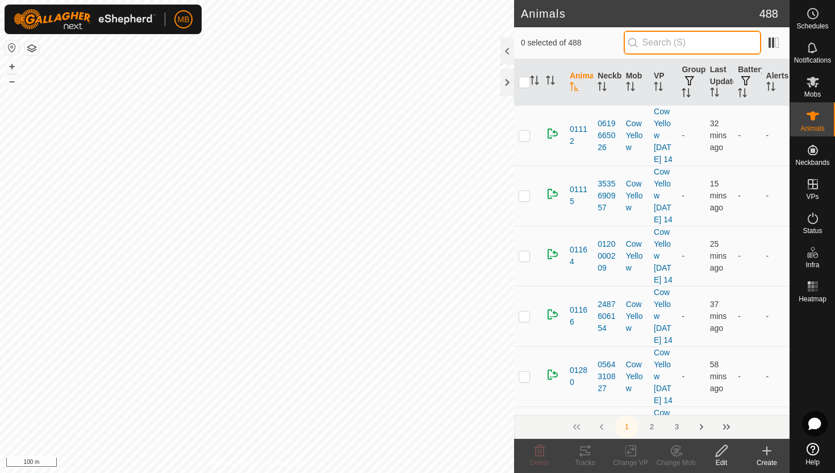
click at [737, 40] on input "text" at bounding box center [692, 43] width 137 height 24
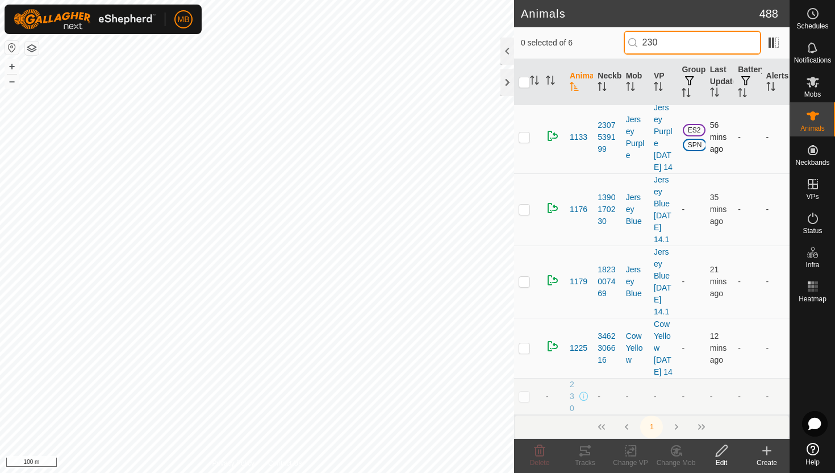
scroll to position [99, 0]
type input "230"
click at [524, 393] on p-checkbox at bounding box center [524, 395] width 11 height 9
checkbox input "true"
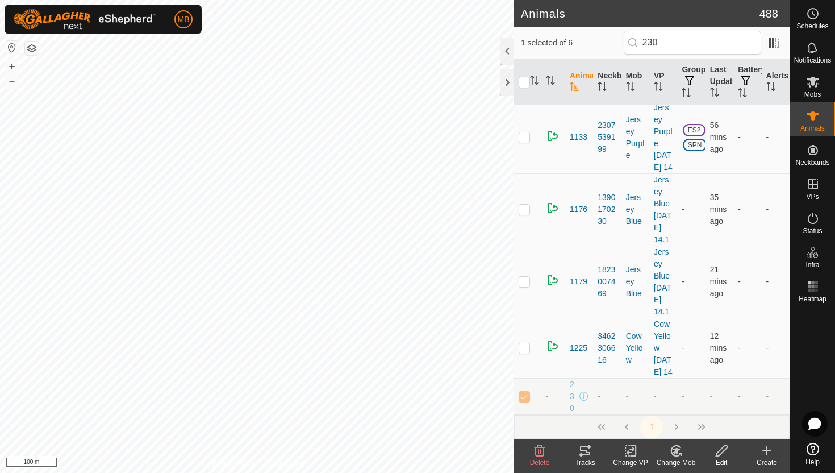
click at [717, 453] on icon at bounding box center [721, 450] width 11 height 11
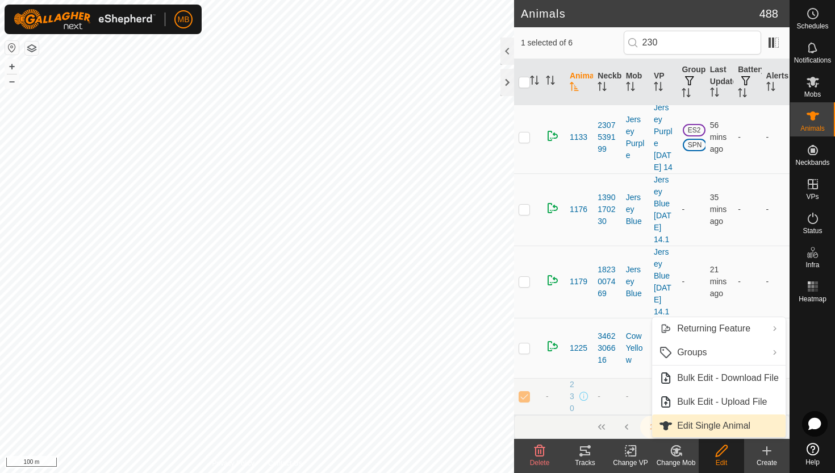
click at [711, 426] on link "Edit Single Animal" at bounding box center [719, 425] width 134 height 23
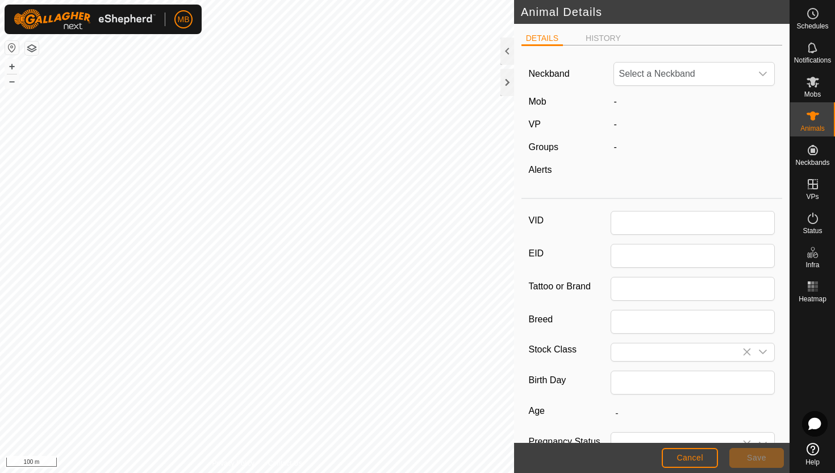
type input "230"
type input "447"
type input "[DATE]"
click at [763, 76] on icon "dropdown trigger" at bounding box center [762, 73] width 9 height 9
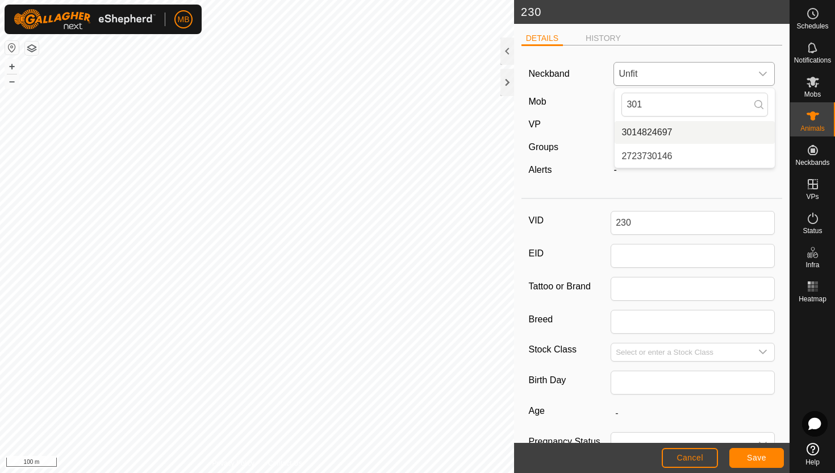
type input "301"
click at [674, 128] on li "3014824697" at bounding box center [695, 132] width 160 height 23
click at [761, 458] on span "Save" at bounding box center [756, 457] width 19 height 9
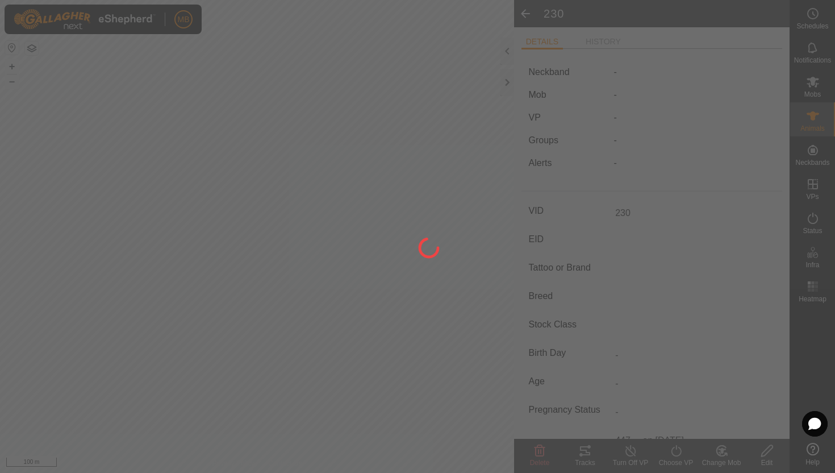
type input "-"
type input "447 kg"
type input "-"
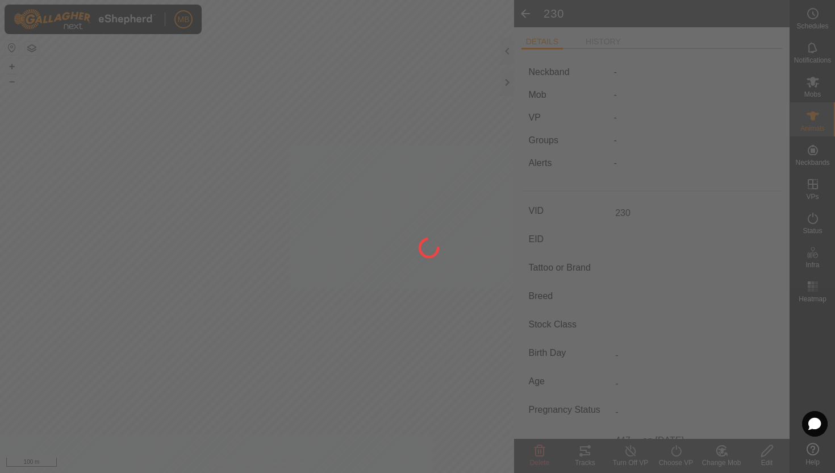
type input "-"
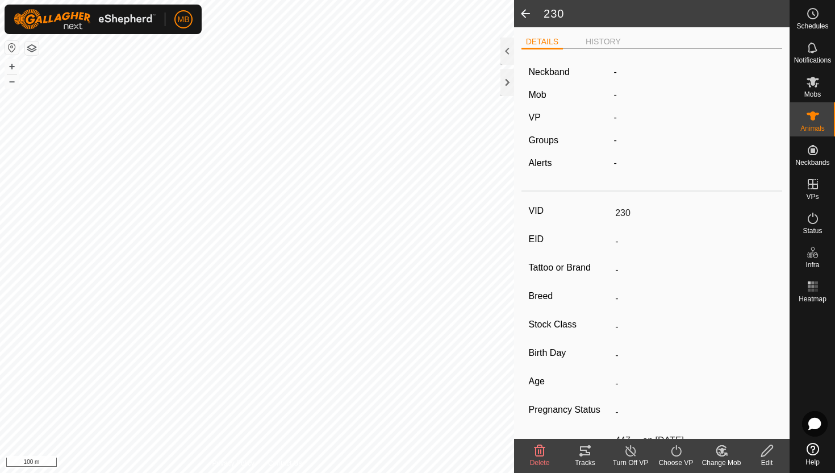
click at [720, 451] on icon at bounding box center [722, 451] width 8 height 6
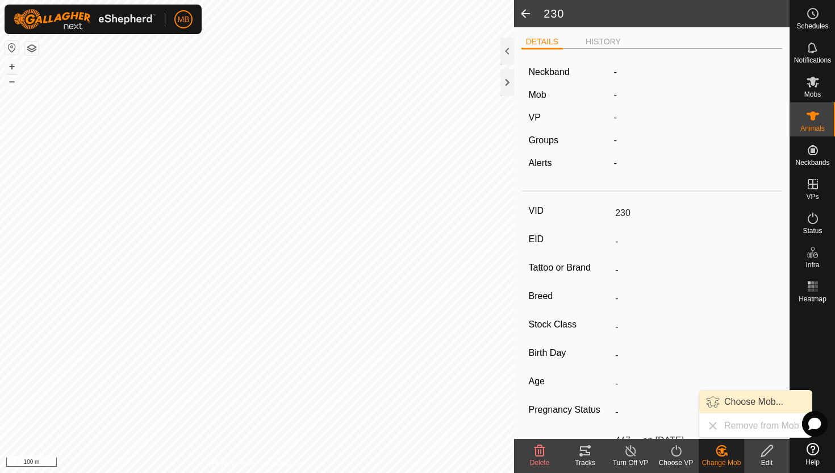
click at [740, 403] on link "Choose Mob..." at bounding box center [755, 401] width 112 height 23
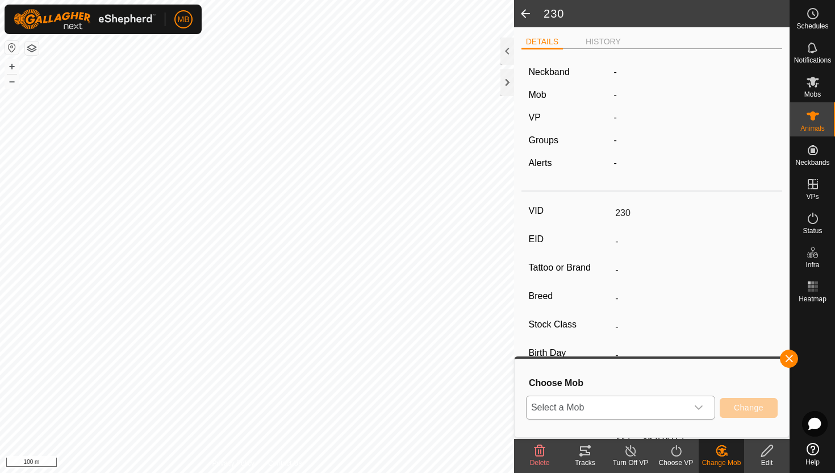
click at [701, 407] on icon "dropdown trigger" at bounding box center [699, 407] width 8 height 5
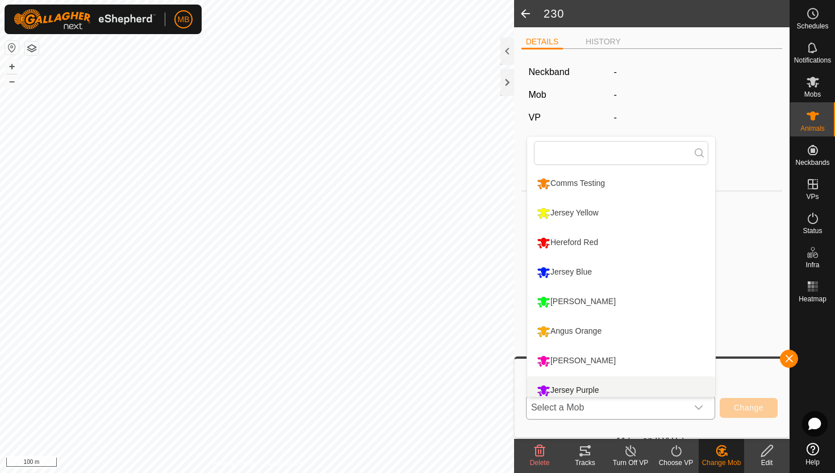
scroll to position [8, 0]
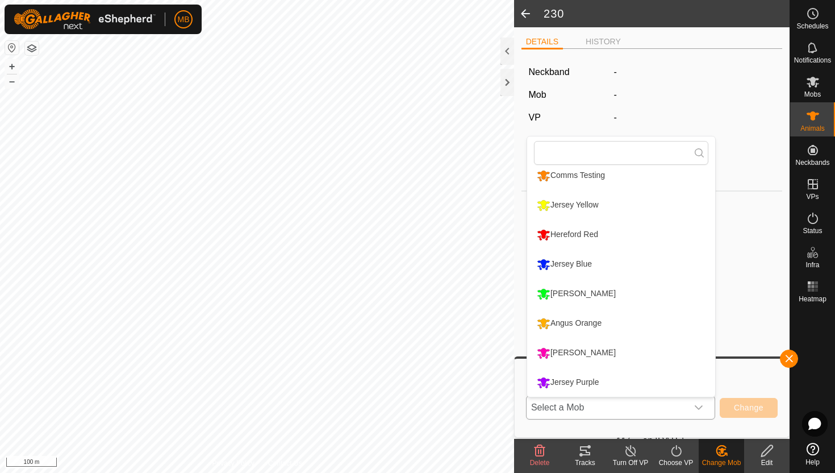
click at [622, 357] on li "[PERSON_NAME]" at bounding box center [621, 353] width 188 height 28
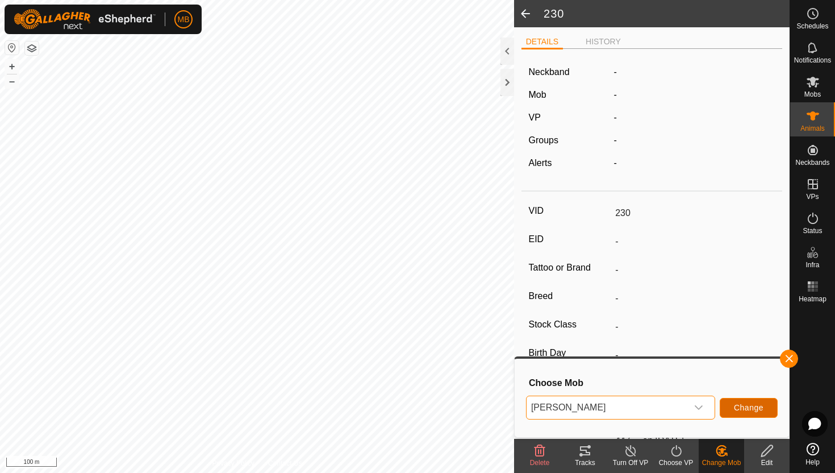
click at [751, 406] on span "Change" at bounding box center [749, 407] width 30 height 9
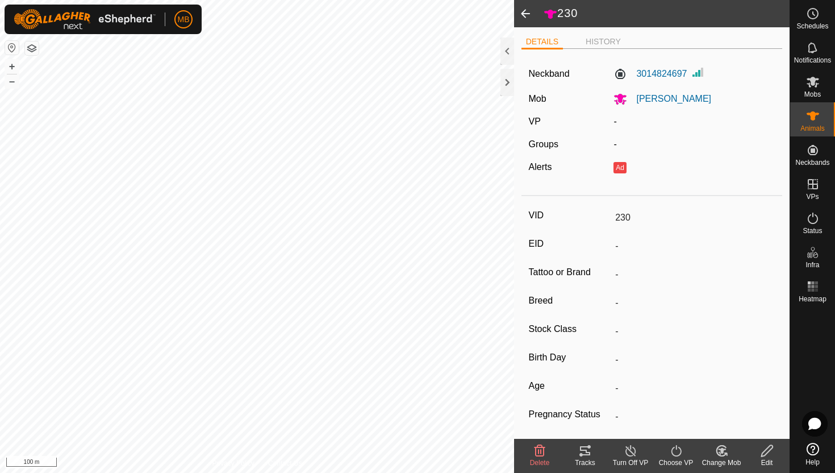
click at [676, 452] on icon at bounding box center [676, 451] width 14 height 14
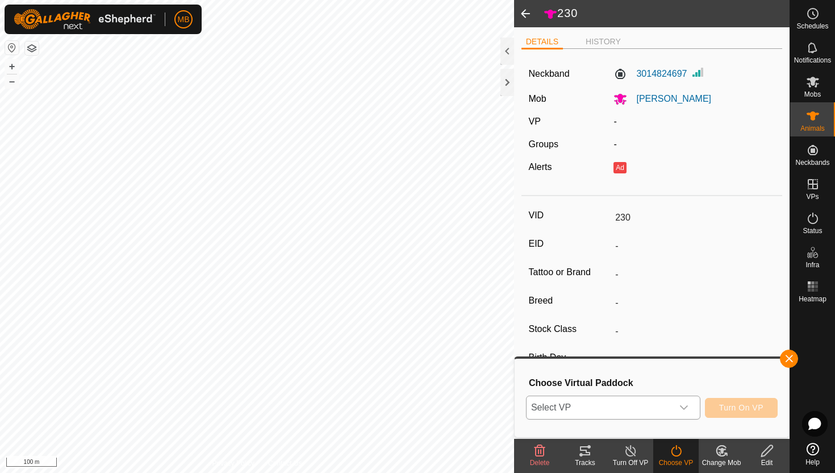
click at [685, 410] on icon "dropdown trigger" at bounding box center [683, 407] width 9 height 9
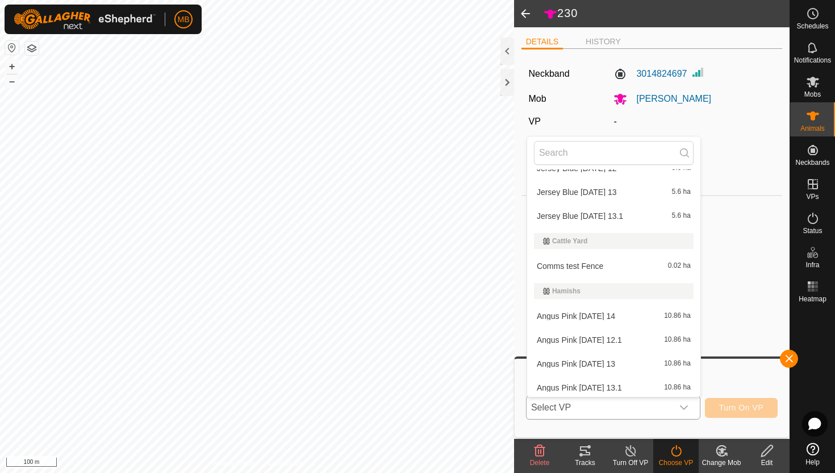
scroll to position [267, 0]
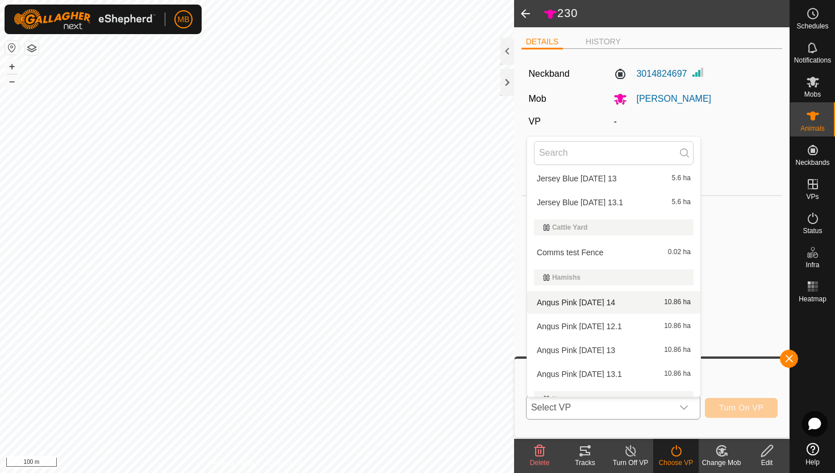
click at [636, 301] on li "Angus Pink [DATE] 14 10.86 ha" at bounding box center [613, 302] width 173 height 23
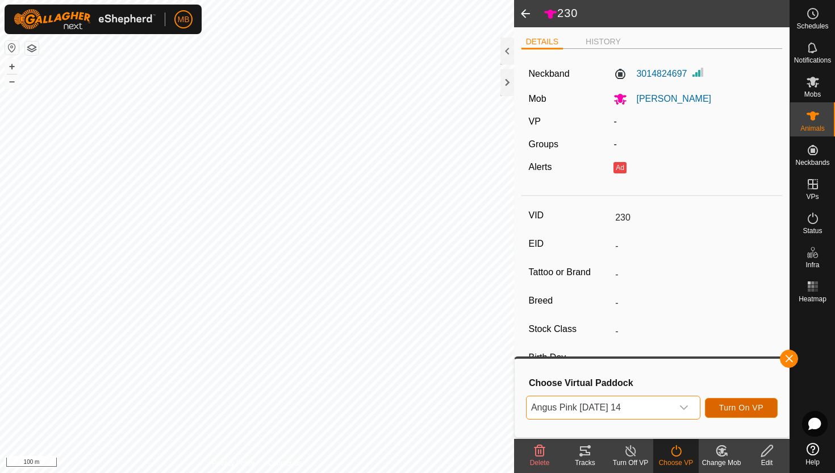
click at [740, 406] on span "Turn On VP" at bounding box center [741, 407] width 44 height 9
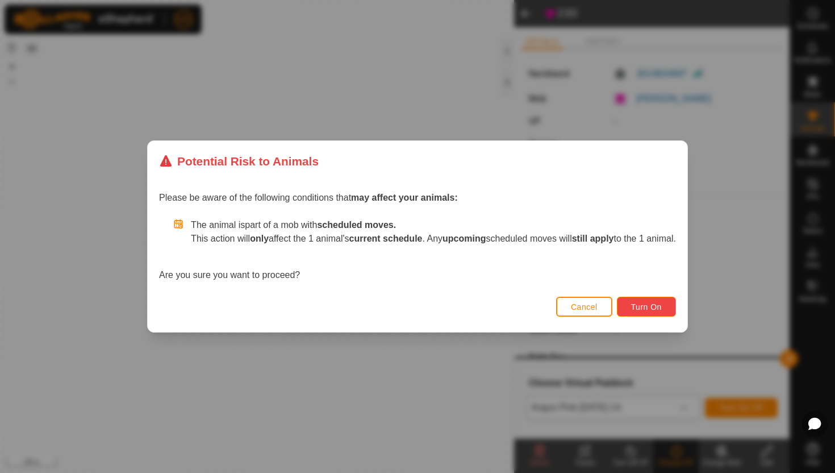
click at [674, 308] on button "Turn On" at bounding box center [646, 307] width 59 height 20
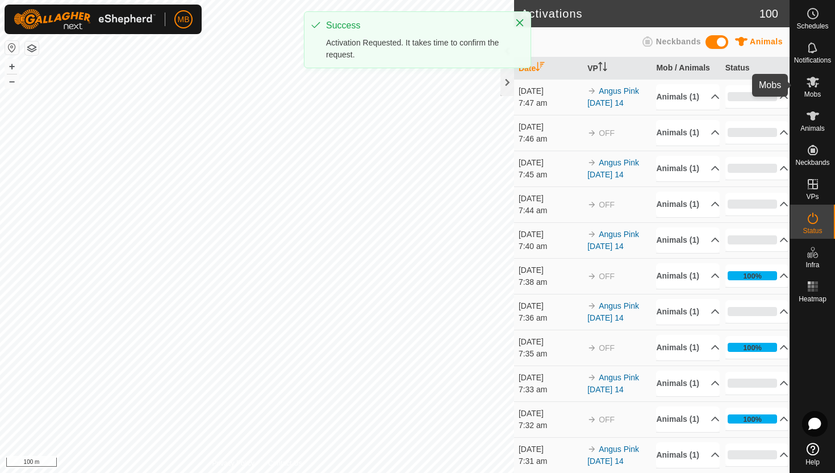
click at [809, 87] on icon at bounding box center [813, 82] width 14 height 14
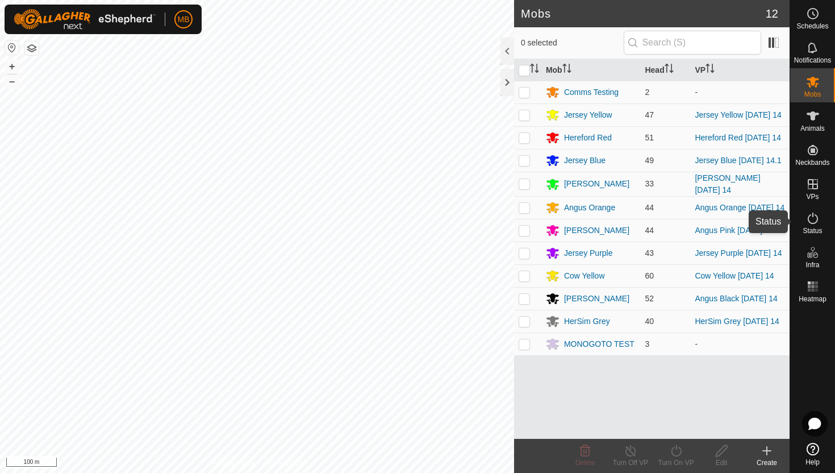
click at [812, 215] on icon at bounding box center [813, 218] width 14 height 14
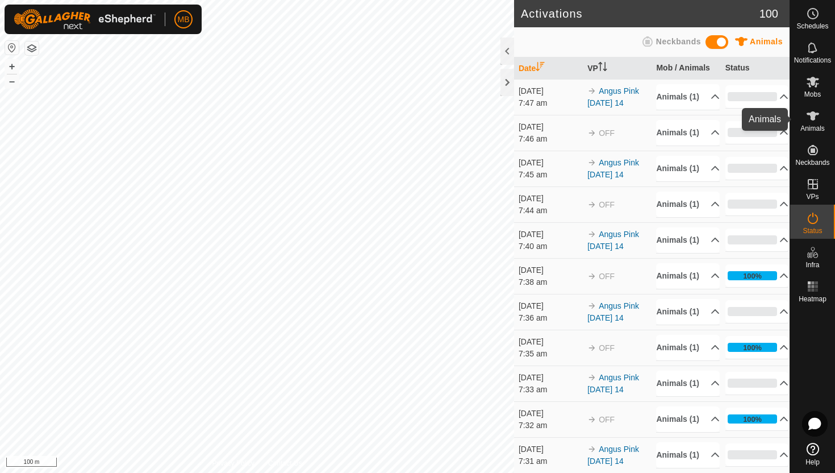
click at [814, 116] on icon at bounding box center [813, 115] width 12 height 9
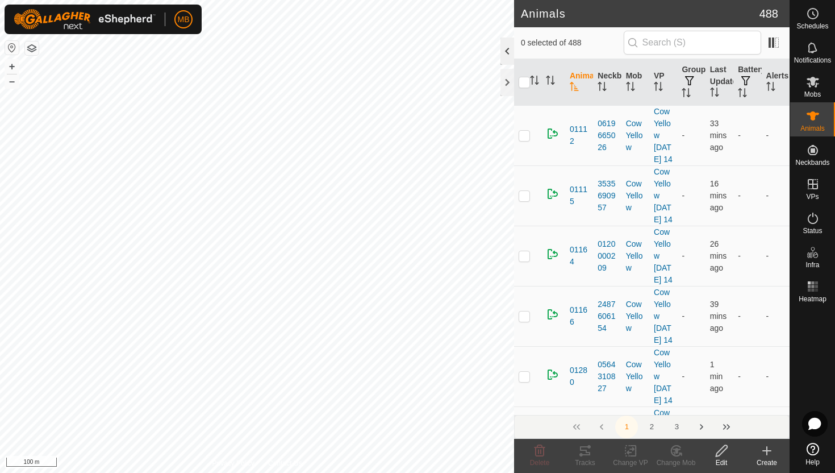
click at [504, 47] on div at bounding box center [508, 50] width 14 height 27
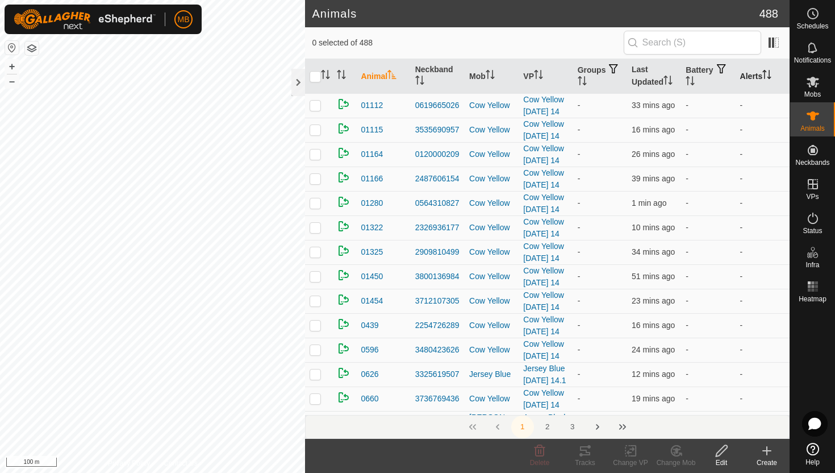
click at [769, 72] on icon "Activate to sort" at bounding box center [766, 74] width 9 height 9
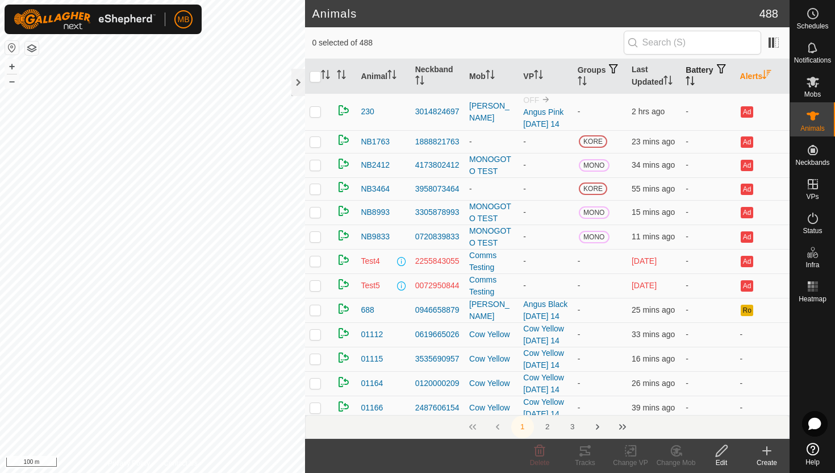
click at [695, 81] on icon "Activate to sort" at bounding box center [690, 80] width 9 height 9
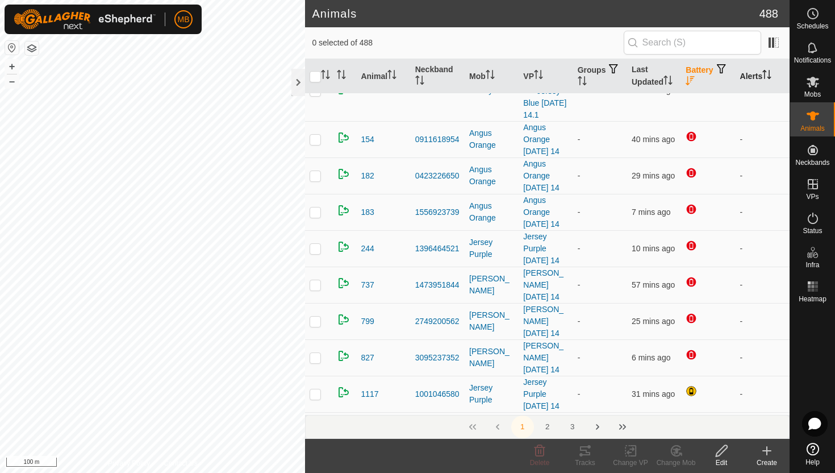
scroll to position [198, 0]
click at [818, 121] on icon at bounding box center [813, 116] width 14 height 14
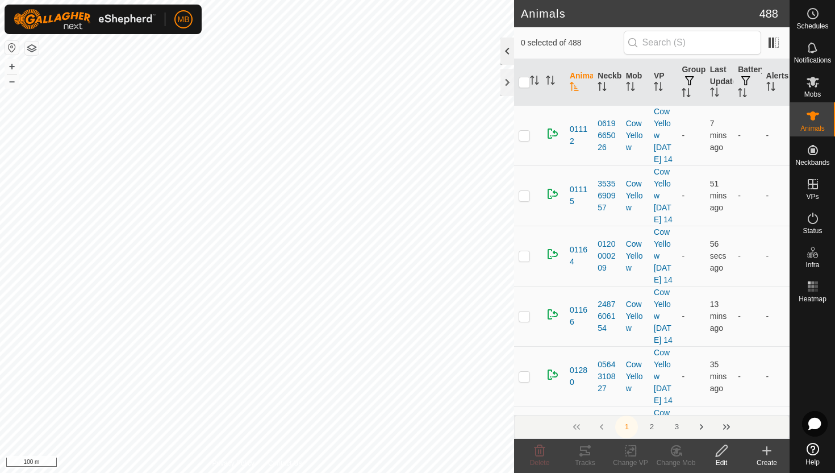
click at [508, 54] on div at bounding box center [508, 50] width 14 height 27
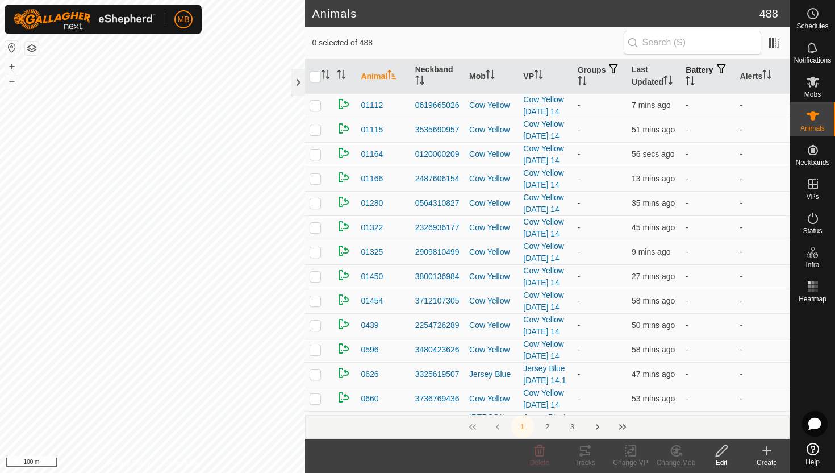
click at [704, 72] on th "Battery" at bounding box center [708, 76] width 54 height 35
click at [714, 75] on button "button" at bounding box center [722, 69] width 16 height 11
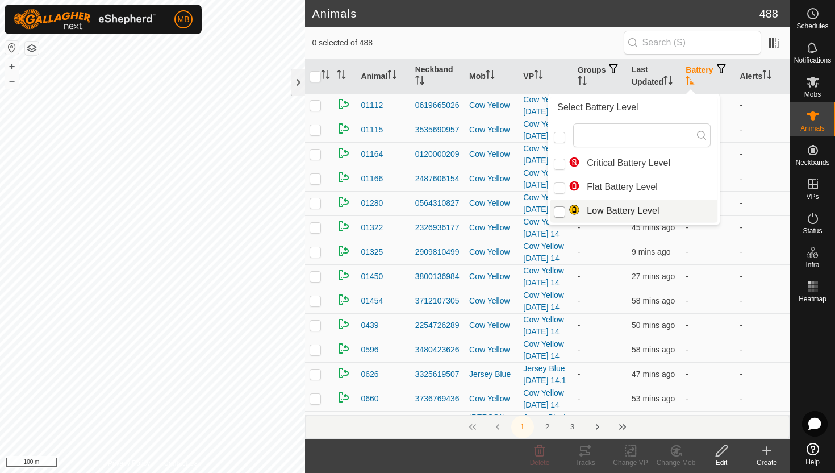
click at [562, 211] on input "Low Battery Level" at bounding box center [559, 211] width 11 height 11
checkbox input "true"
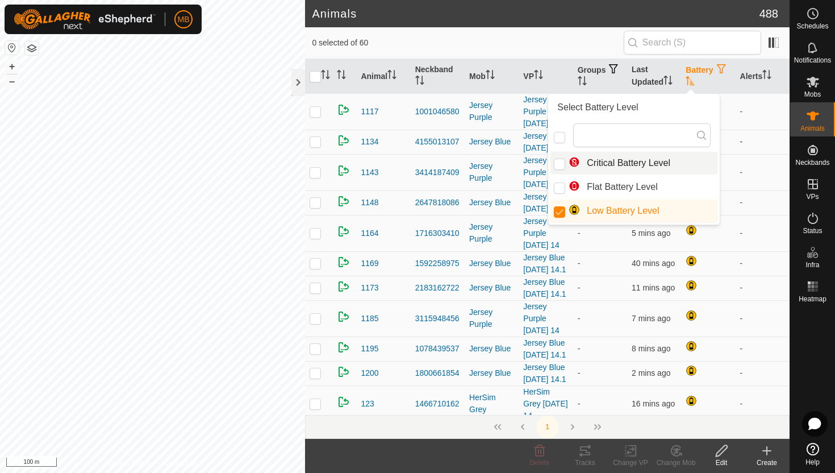
click at [735, 154] on td at bounding box center [708, 142] width 54 height 24
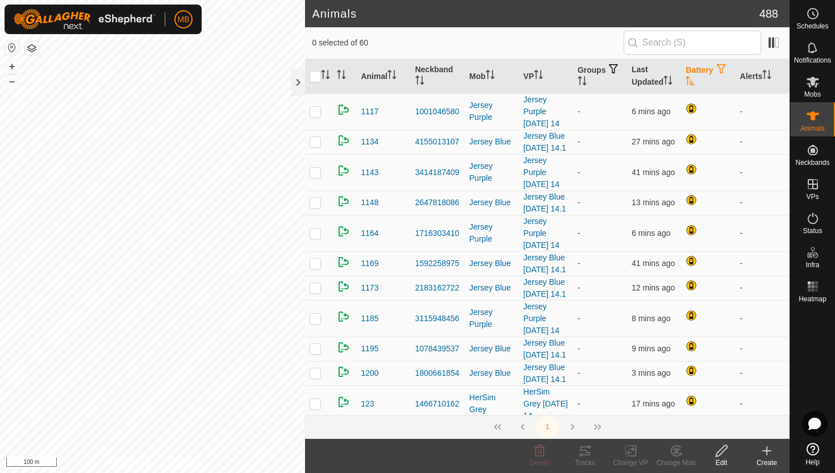
click at [695, 73] on th "Battery" at bounding box center [708, 76] width 54 height 35
click at [693, 73] on th "Battery" at bounding box center [708, 76] width 54 height 35
click at [714, 75] on button "button" at bounding box center [722, 69] width 16 height 11
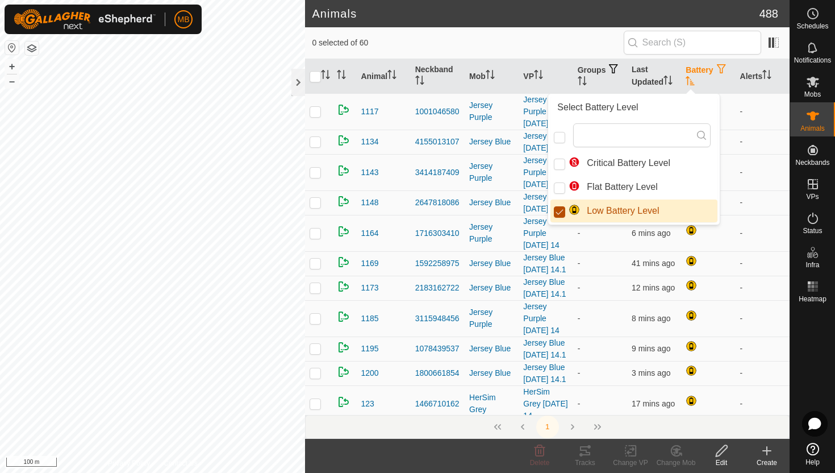
click at [559, 216] on input "Low Battery Level" at bounding box center [559, 211] width 11 height 11
checkbox input "false"
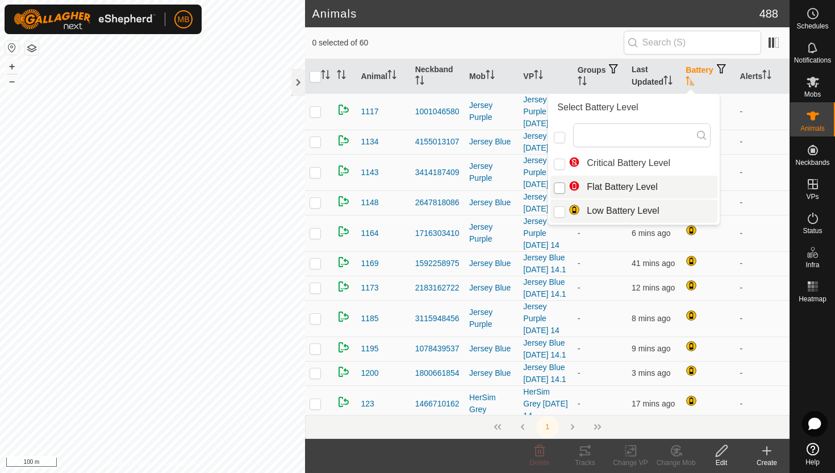
click at [561, 190] on input "Flat Battery Level" at bounding box center [559, 187] width 11 height 11
checkbox input "true"
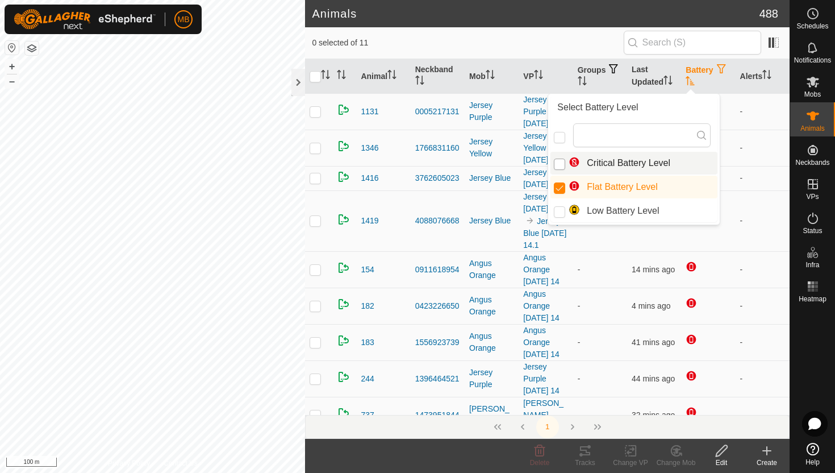
click at [560, 166] on input "Critical Battery Level" at bounding box center [559, 164] width 11 height 11
checkbox input "true"
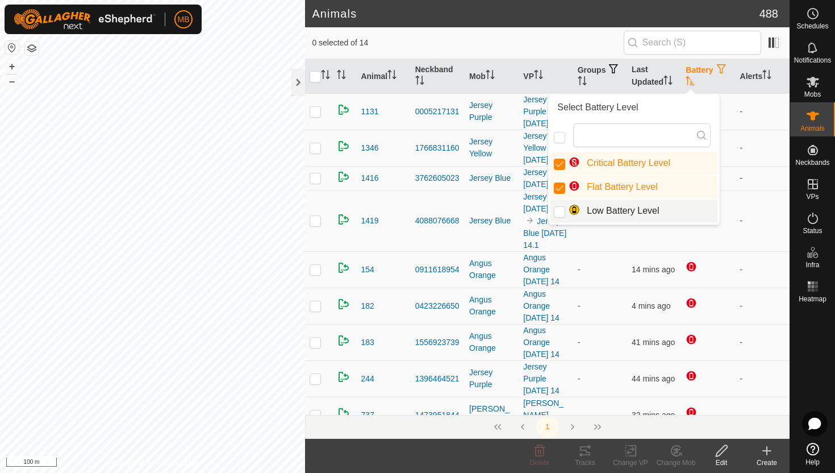
click at [737, 190] on td "-" at bounding box center [763, 178] width 54 height 24
